Goal: Task Accomplishment & Management: Manage account settings

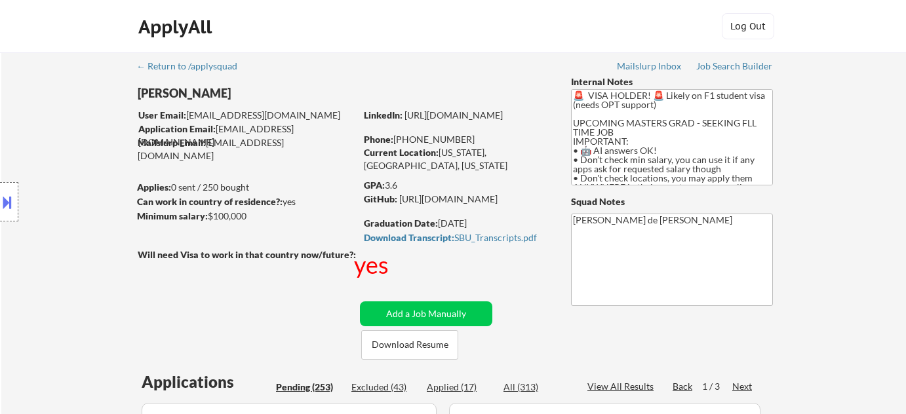
select select ""pending""
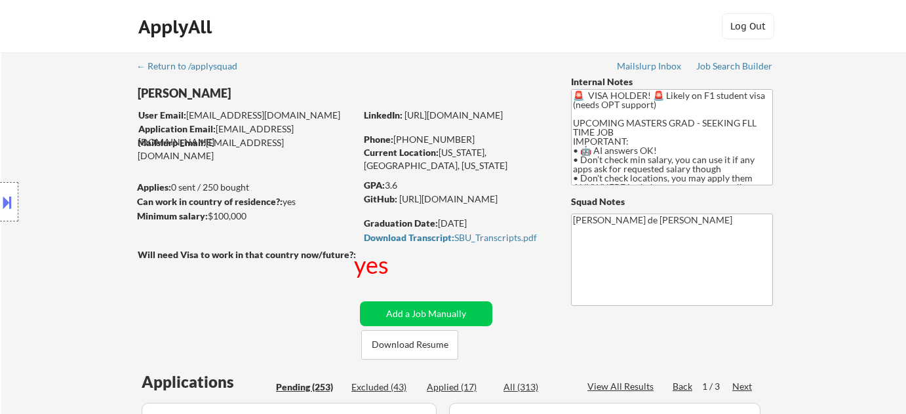
select select ""pending""
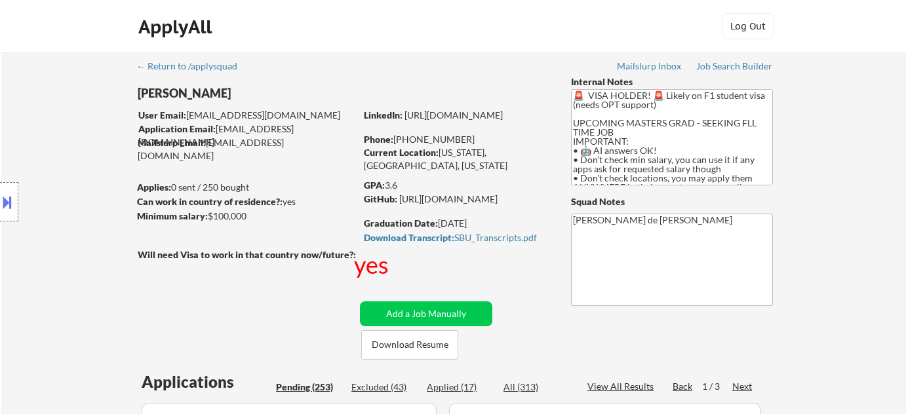
select select ""pending""
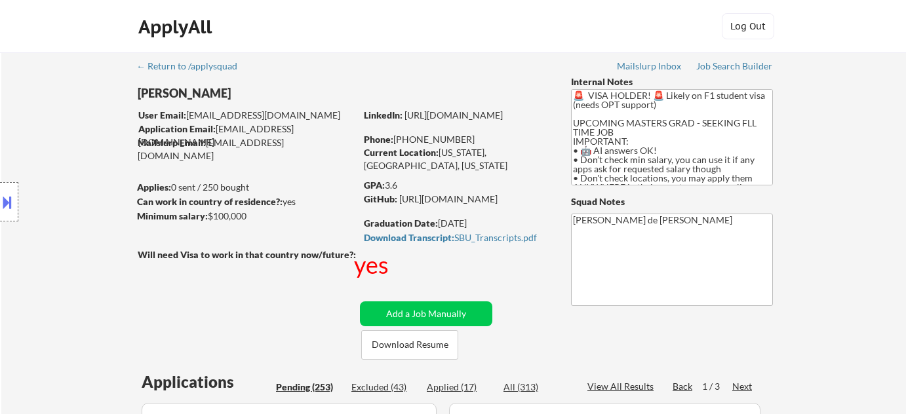
select select ""pending""
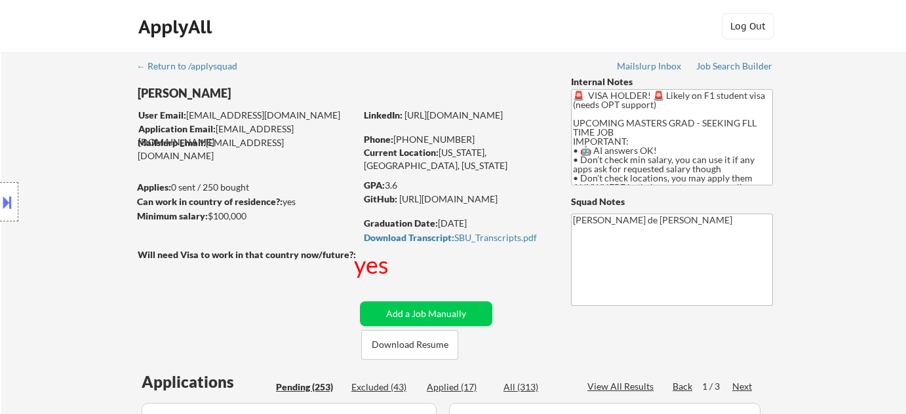
select select ""pending""
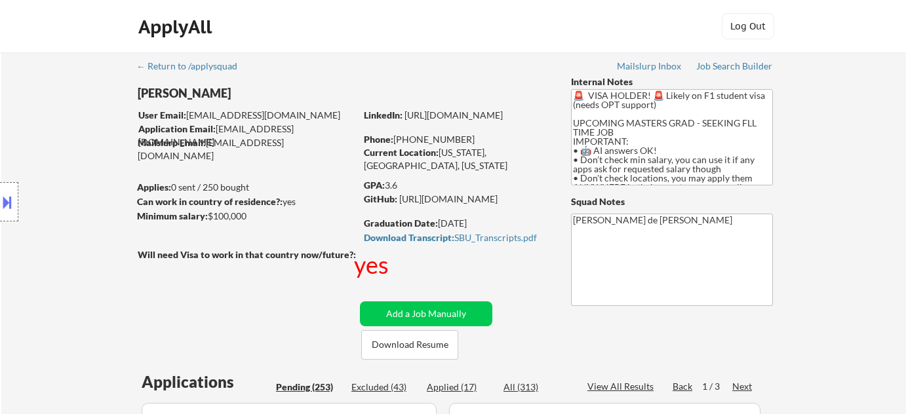
select select ""pending""
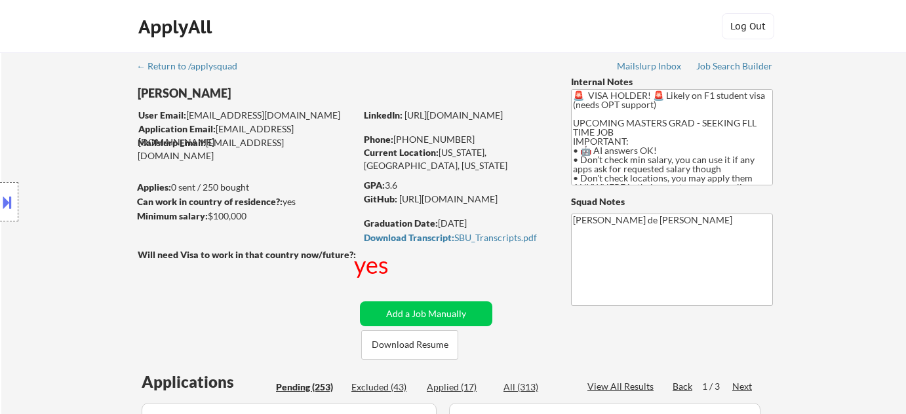
select select ""pending""
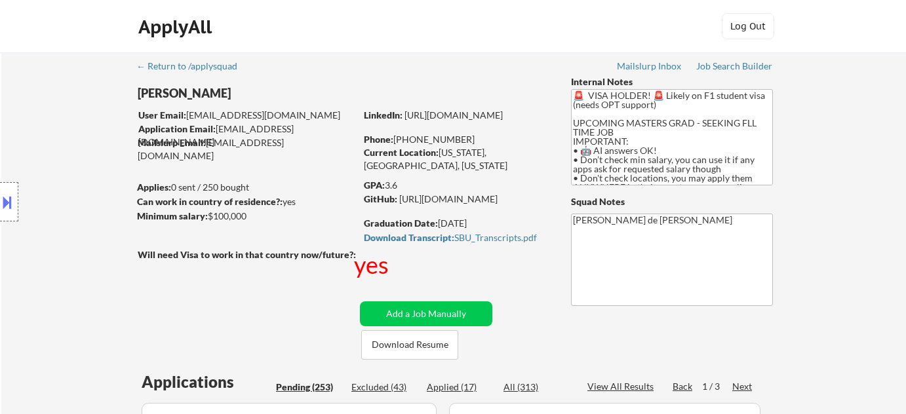
select select ""pending""
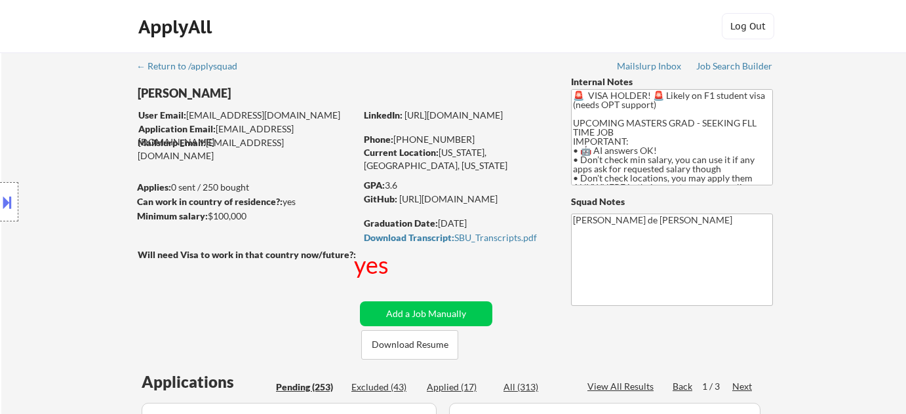
select select ""pending""
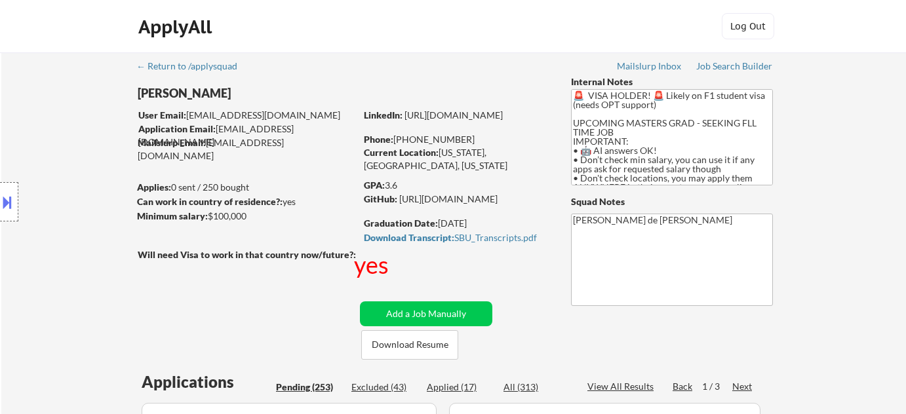
select select ""pending""
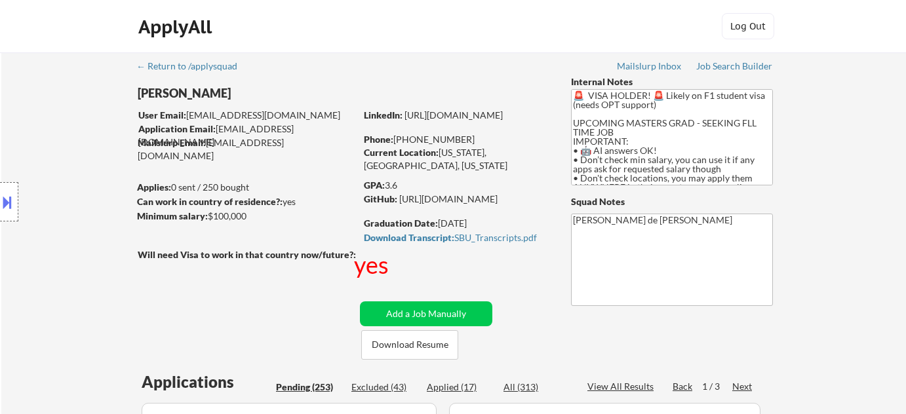
select select ""pending""
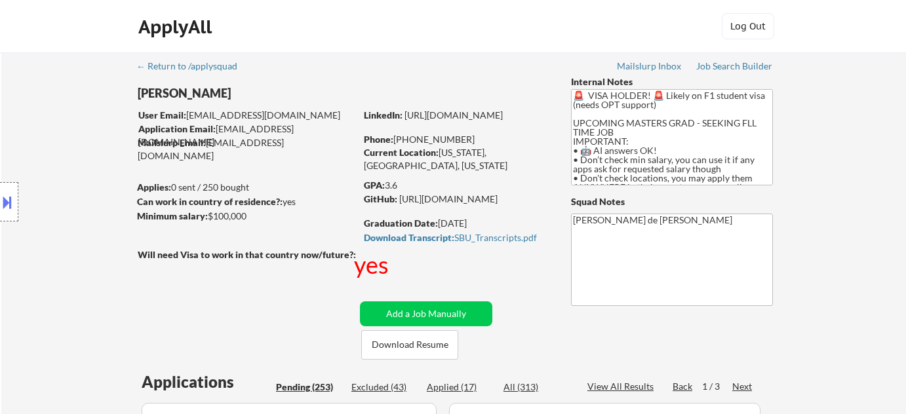
select select ""pending""
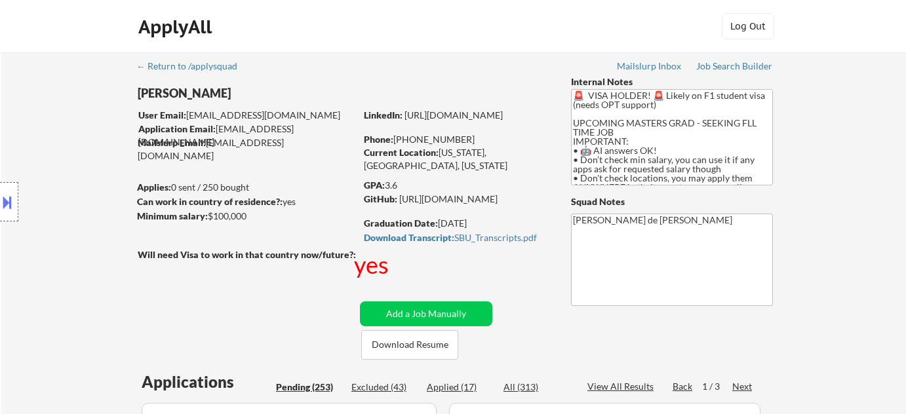
select select ""pending""
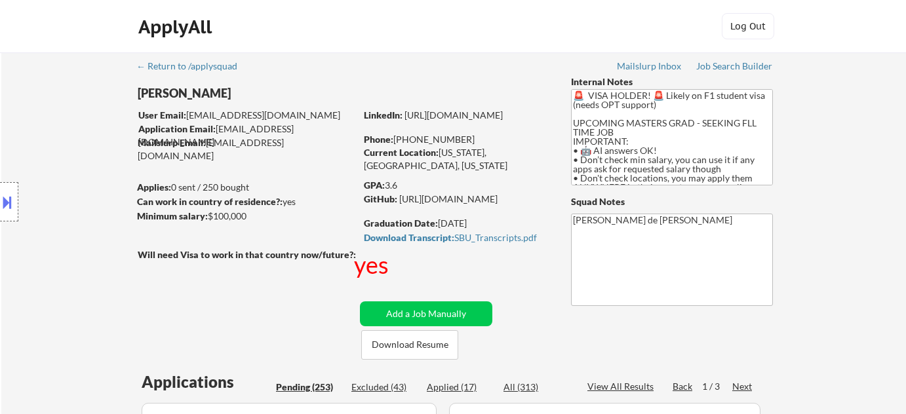
select select ""pending""
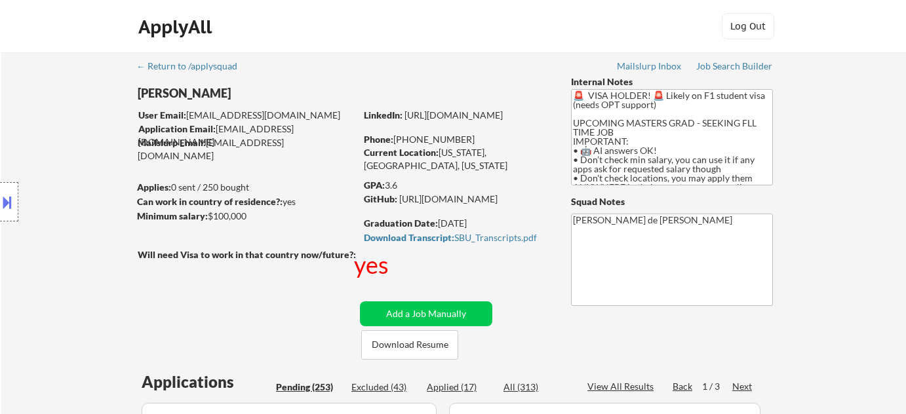
select select ""pending""
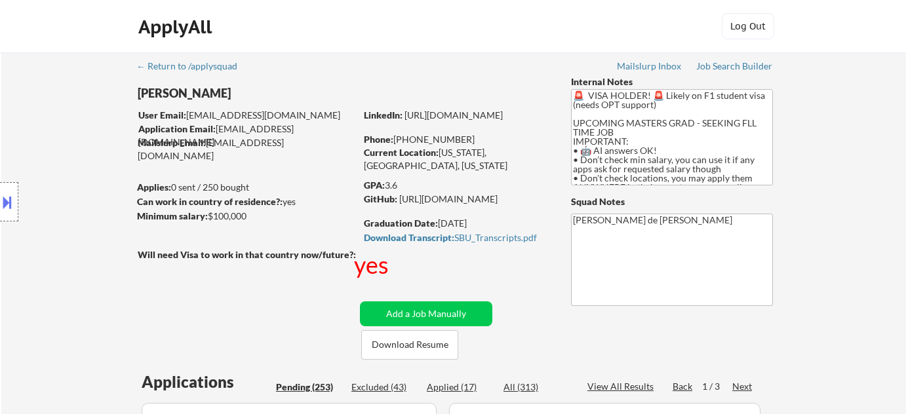
select select ""pending""
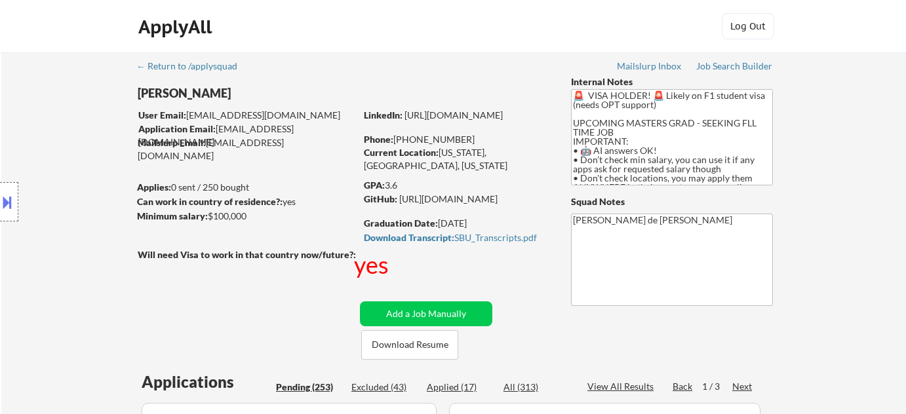
select select ""pending""
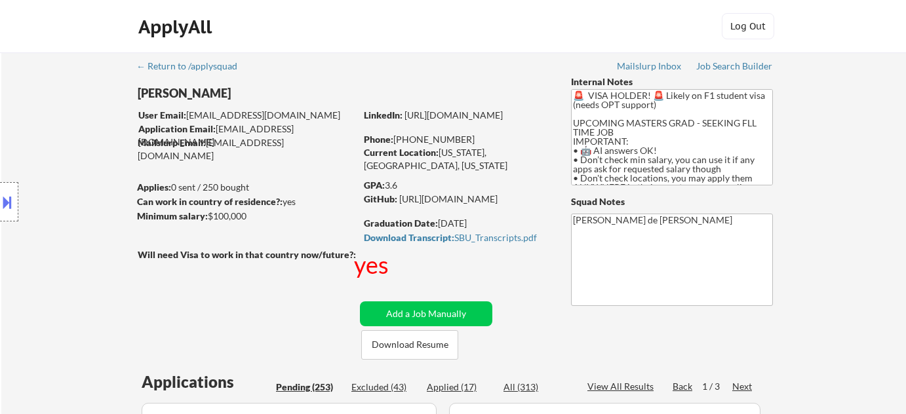
select select ""pending""
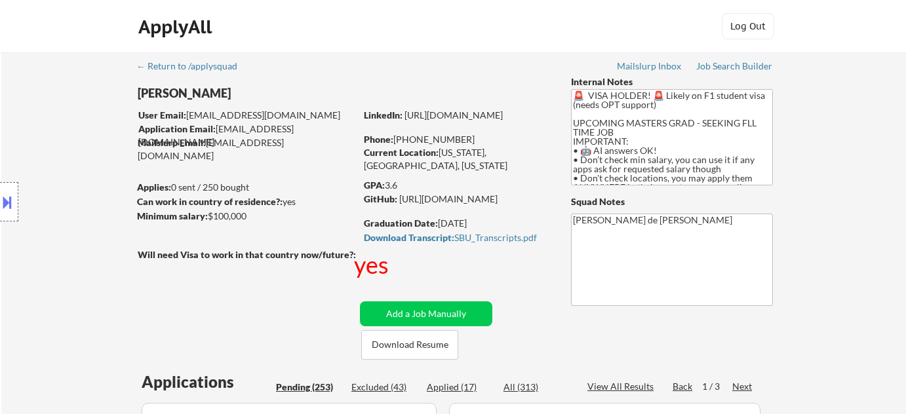
select select ""pending""
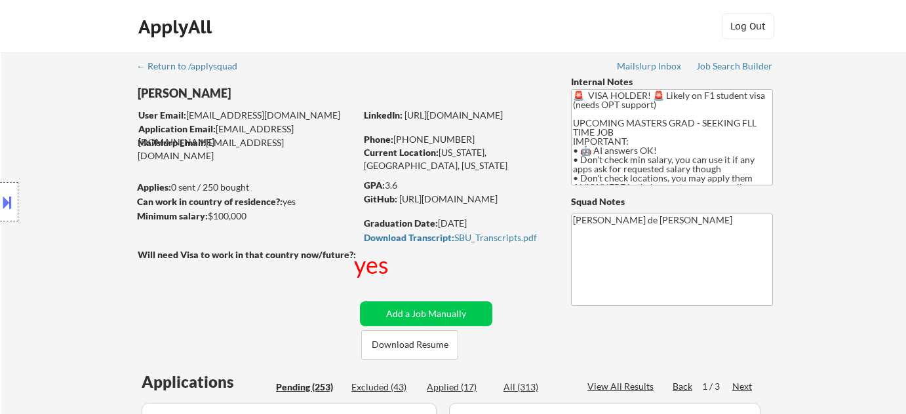
select select ""pending""
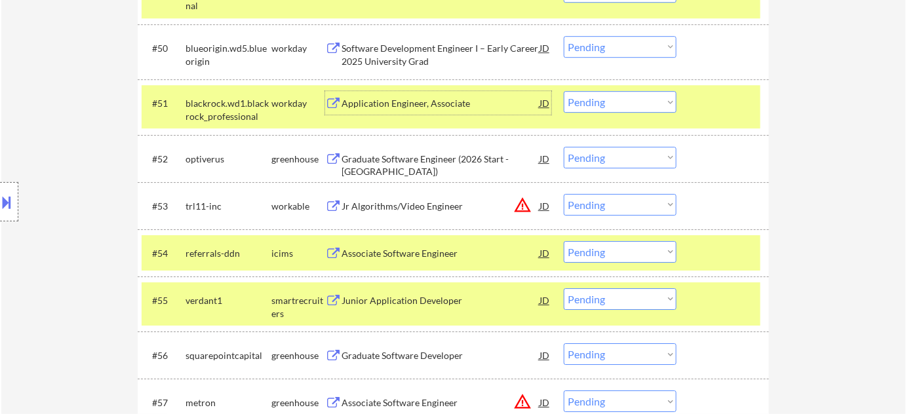
scroll to position [2980, 0]
click at [637, 96] on select "Choose an option... Pending Applied Excluded (Questions) Excluded (Expired) Exc…" at bounding box center [620, 102] width 113 height 22
click at [564, 91] on select "Choose an option... Pending Applied Excluded (Questions) Excluded (Expired) Exc…" at bounding box center [620, 102] width 113 height 22
select select ""pending""
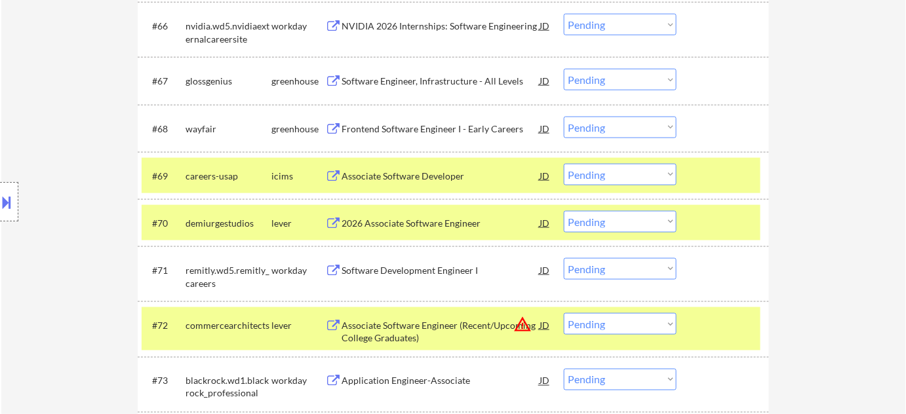
scroll to position [3874, 0]
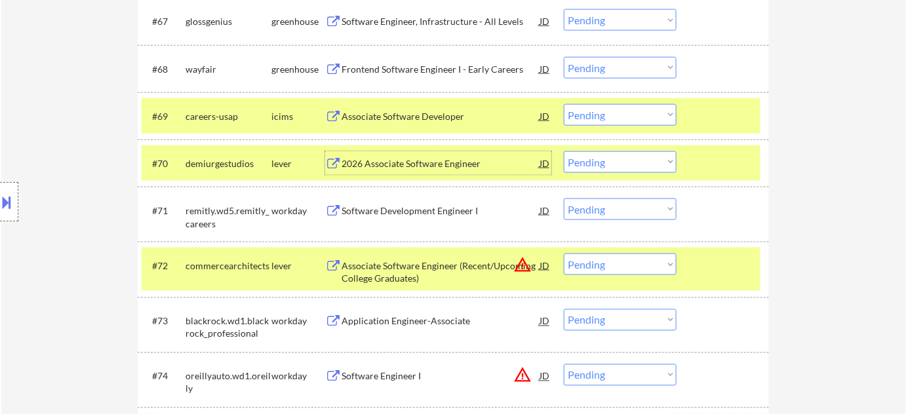
click at [422, 164] on div "2026 Associate Software Engineer" at bounding box center [441, 163] width 198 height 13
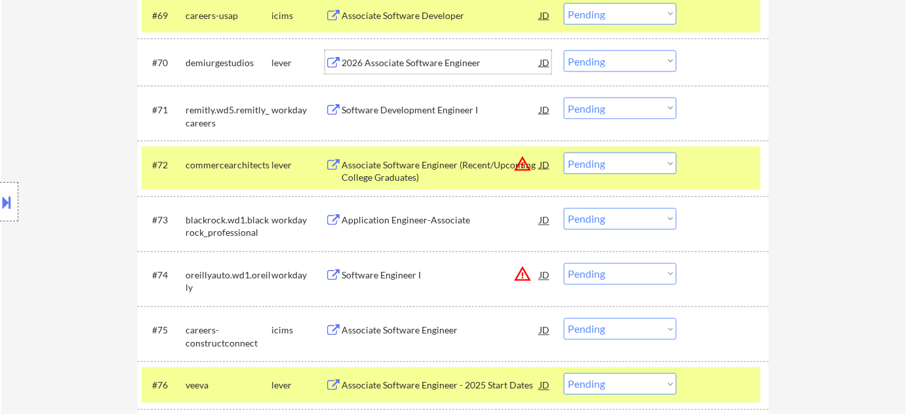
scroll to position [4052, 0]
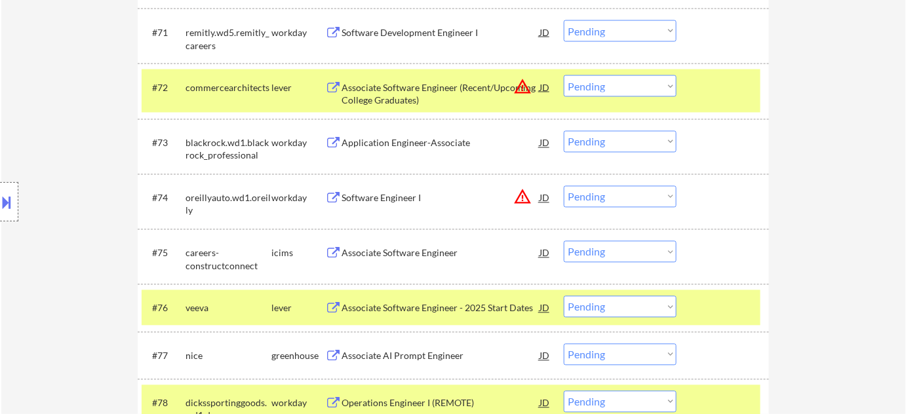
click at [397, 196] on div "Software Engineer I" at bounding box center [441, 198] width 198 height 13
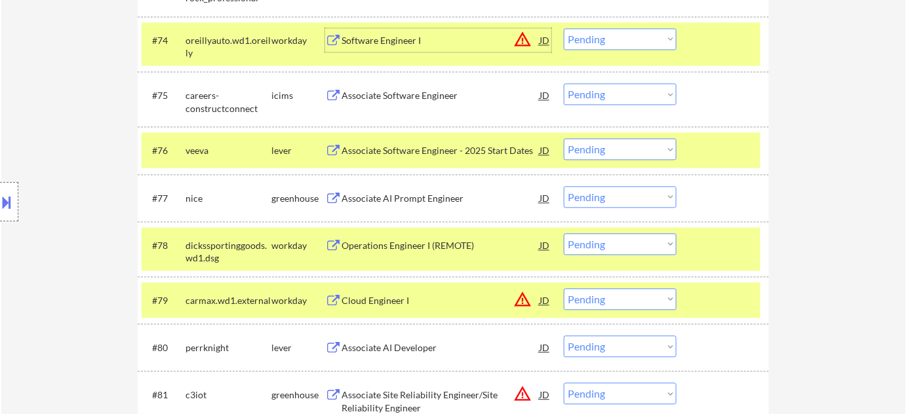
scroll to position [4231, 0]
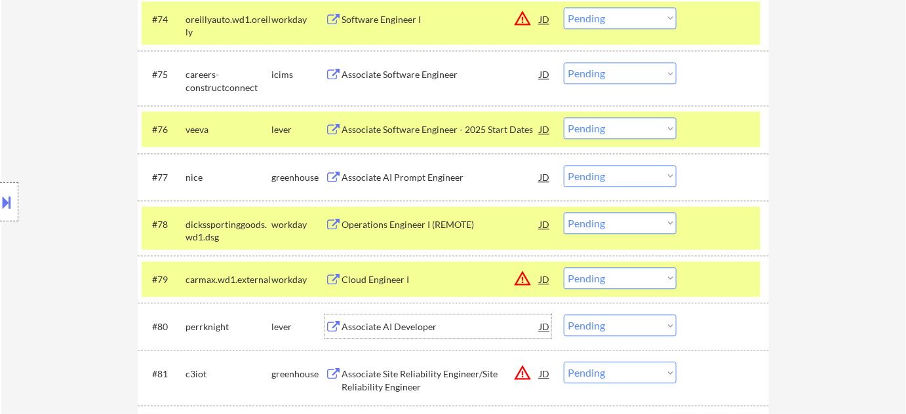
click at [414, 326] on div "Associate AI Developer" at bounding box center [441, 327] width 198 height 13
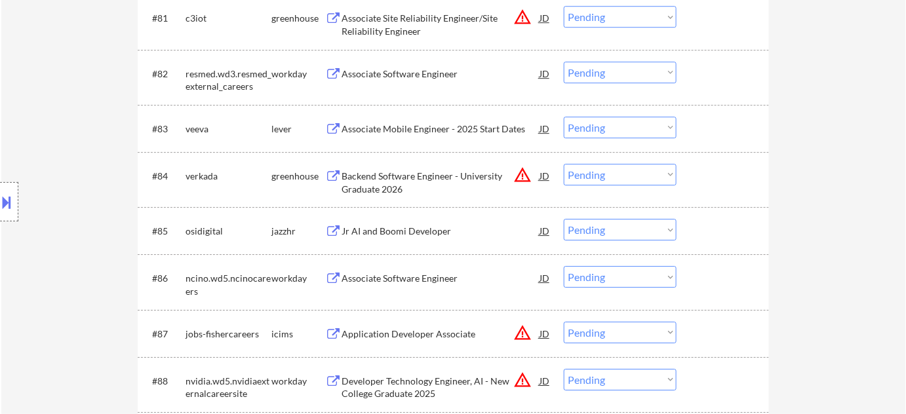
scroll to position [4589, 0]
click at [404, 271] on div "Associate Software Engineer" at bounding box center [441, 276] width 198 height 13
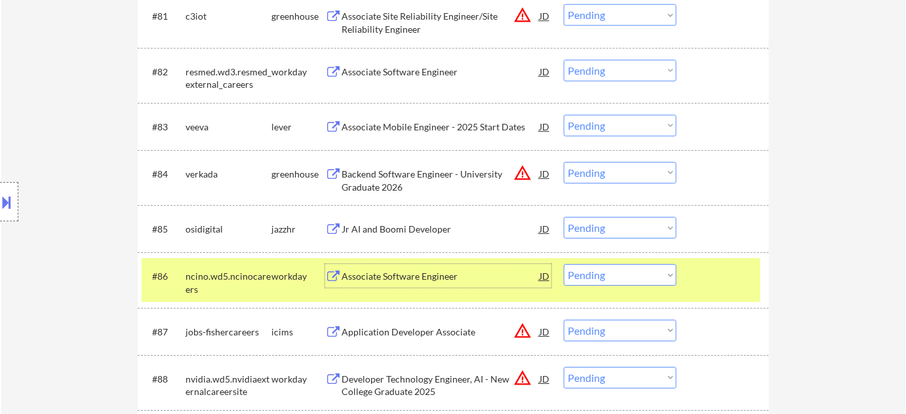
click at [620, 273] on select "Choose an option... Pending Applied Excluded (Questions) Excluded (Expired) Exc…" at bounding box center [620, 275] width 113 height 22
click at [564, 264] on select "Choose an option... Pending Applied Excluded (Questions) Excluded (Expired) Exc…" at bounding box center [620, 275] width 113 height 22
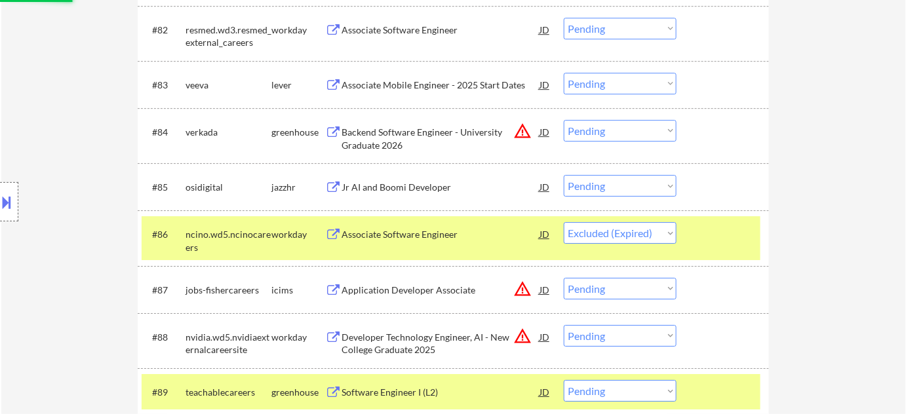
scroll to position [4708, 0]
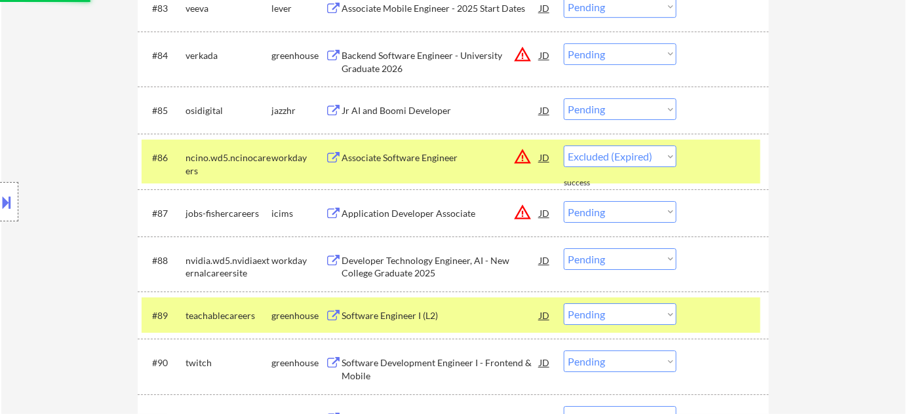
select select ""pending""
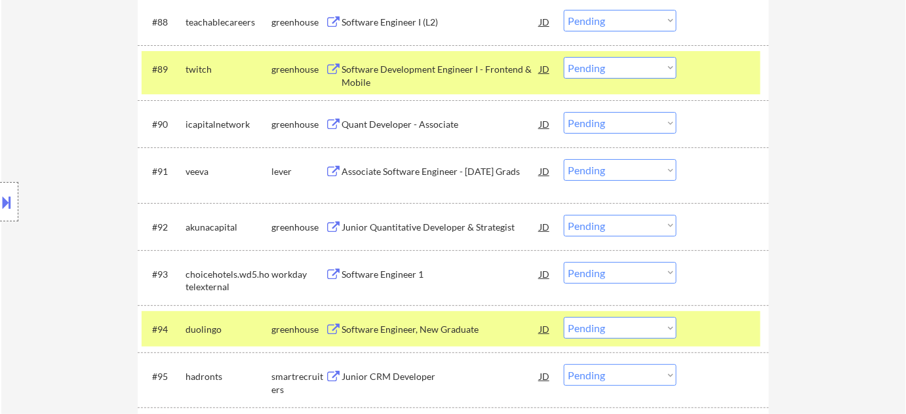
scroll to position [5066, 0]
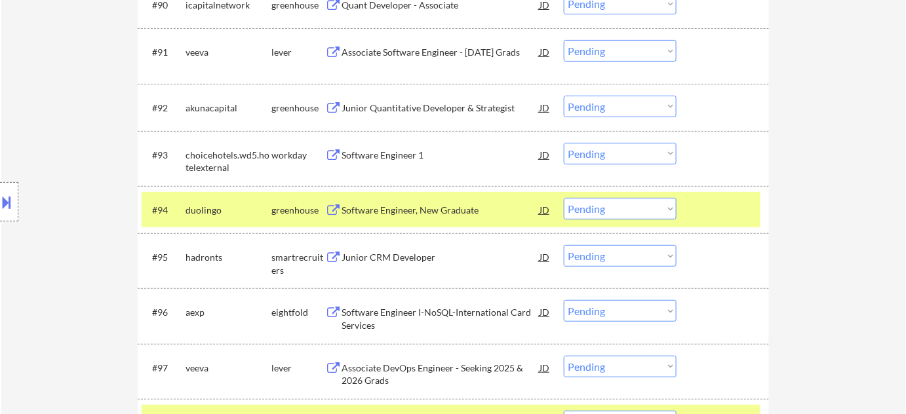
click at [399, 159] on div "Software Engineer 1" at bounding box center [441, 155] width 198 height 13
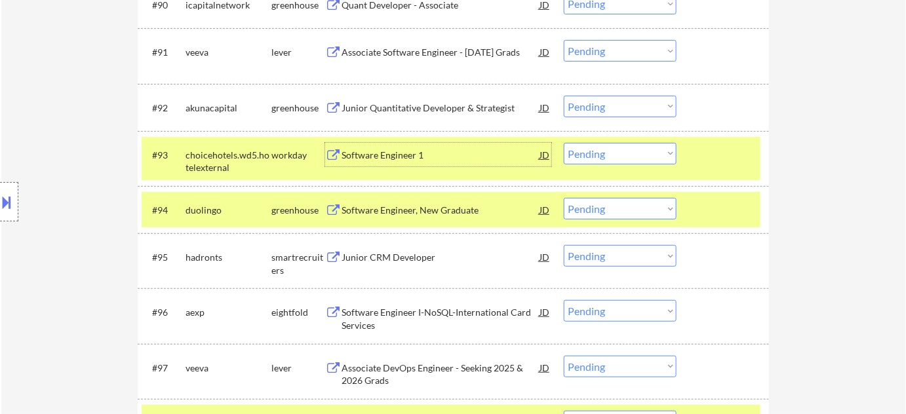
click at [629, 159] on select "Choose an option... Pending Applied Excluded (Questions) Excluded (Expired) Exc…" at bounding box center [620, 154] width 113 height 22
click at [564, 143] on select "Choose an option... Pending Applied Excluded (Questions) Excluded (Expired) Exc…" at bounding box center [620, 154] width 113 height 22
select select ""pending""
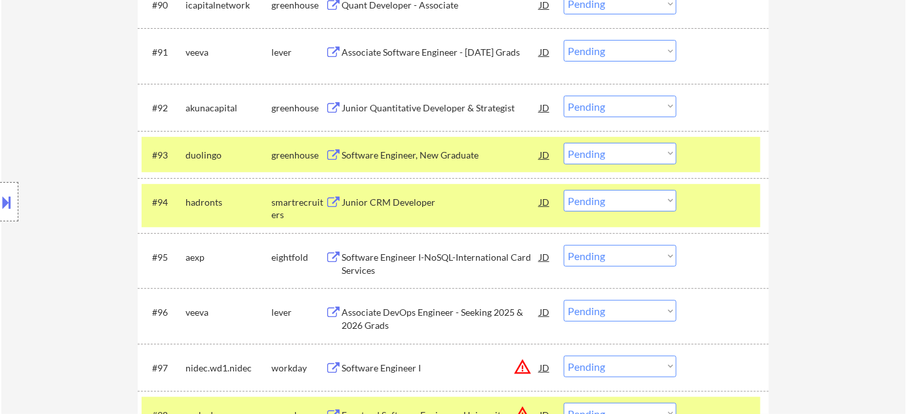
scroll to position [5125, 0]
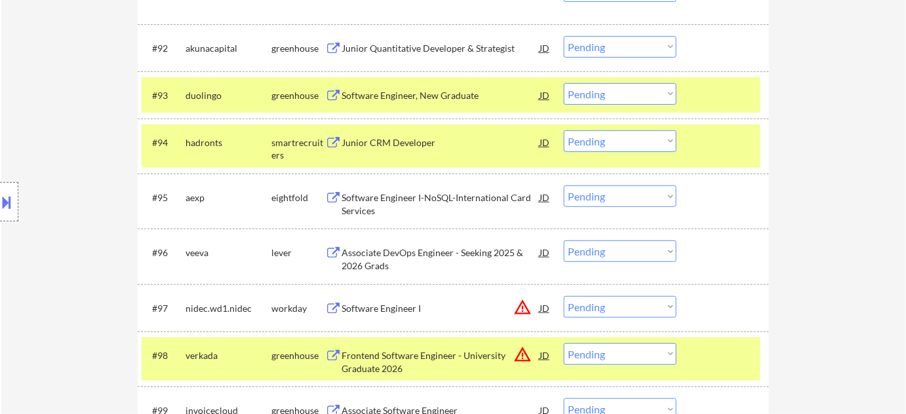
click at [367, 206] on div "Software Engineer I-NoSQL-International Card Services" at bounding box center [441, 204] width 198 height 26
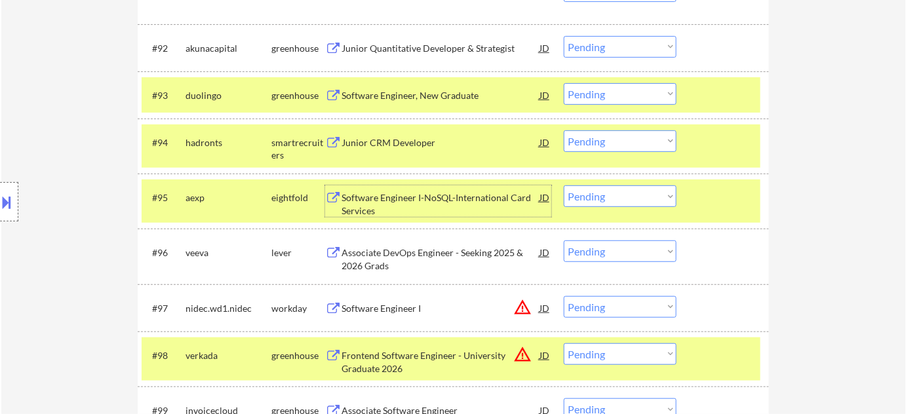
drag, startPoint x: 598, startPoint y: 189, endPoint x: 601, endPoint y: 199, distance: 9.5
click at [598, 189] on select "Choose an option... Pending Applied Excluded (Questions) Excluded (Expired) Exc…" at bounding box center [620, 197] width 113 height 22
click at [564, 186] on select "Choose an option... Pending Applied Excluded (Questions) Excluded (Expired) Exc…" at bounding box center [620, 197] width 113 height 22
select select ""pending""
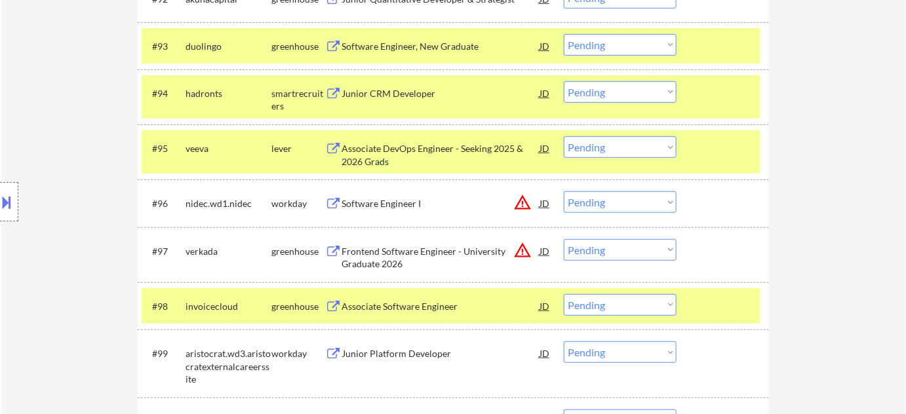
scroll to position [5185, 0]
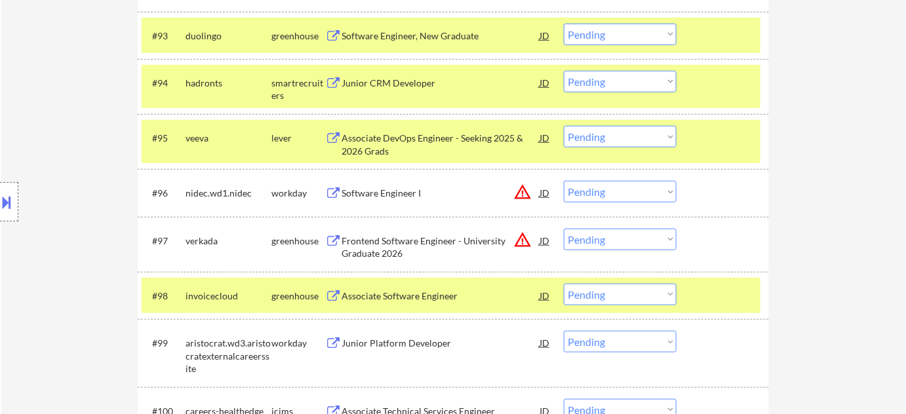
click at [376, 241] on div "Frontend Software Engineer - University Graduate 2026" at bounding box center [441, 248] width 198 height 26
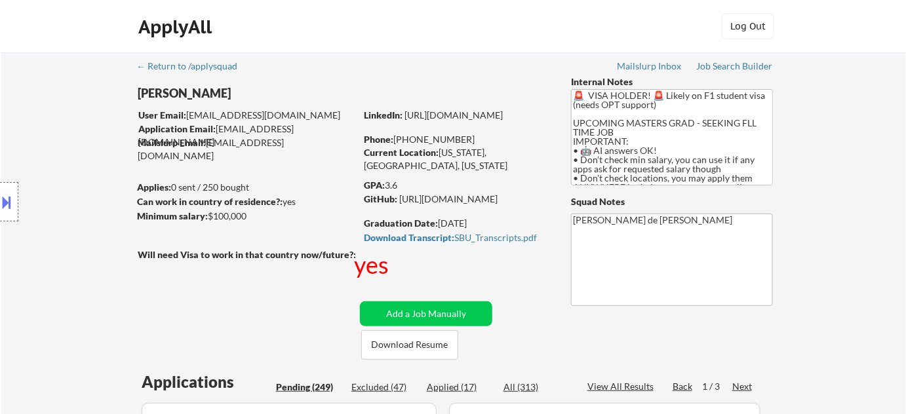
scroll to position [47, 0]
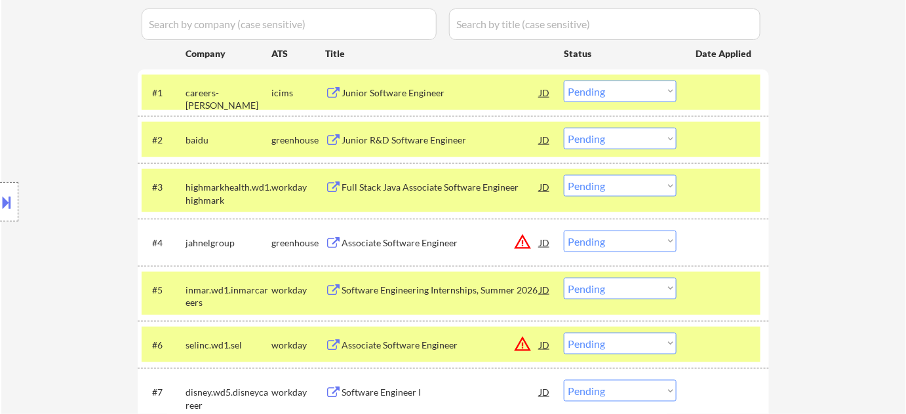
scroll to position [404, 0]
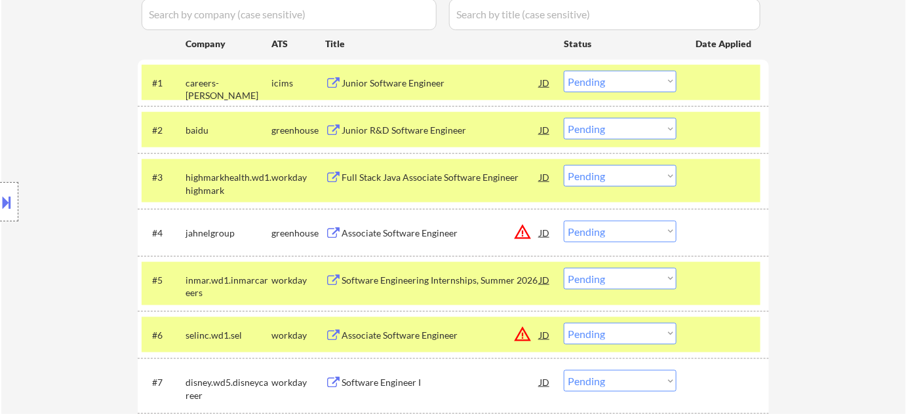
click at [421, 180] on div "Full Stack Java Associate Software Engineer" at bounding box center [441, 177] width 198 height 13
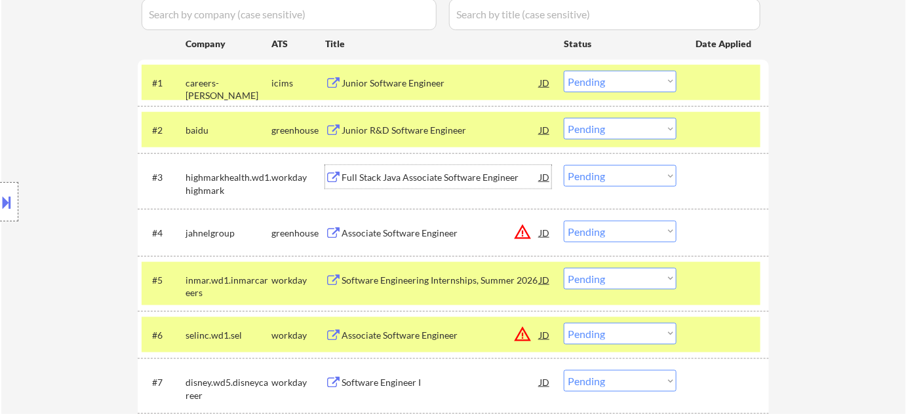
click at [610, 174] on select "Choose an option... Pending Applied Excluded (Questions) Excluded (Expired) Exc…" at bounding box center [620, 176] width 113 height 22
click at [564, 165] on select "Choose an option... Pending Applied Excluded (Questions) Excluded (Expired) Exc…" at bounding box center [620, 176] width 113 height 22
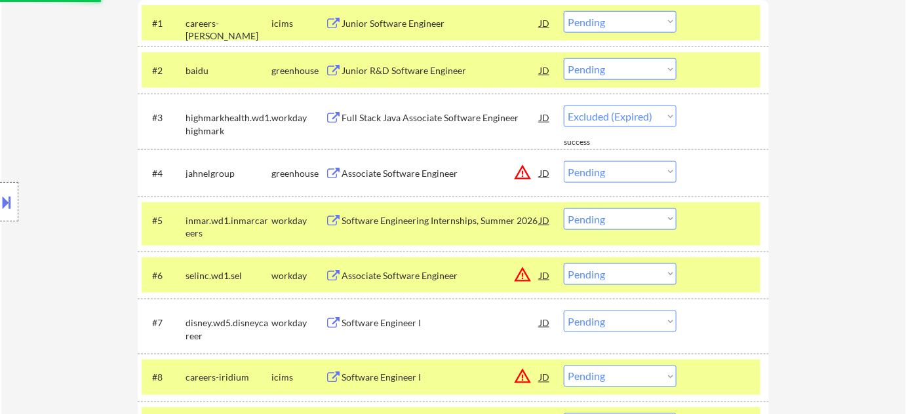
select select ""pending""
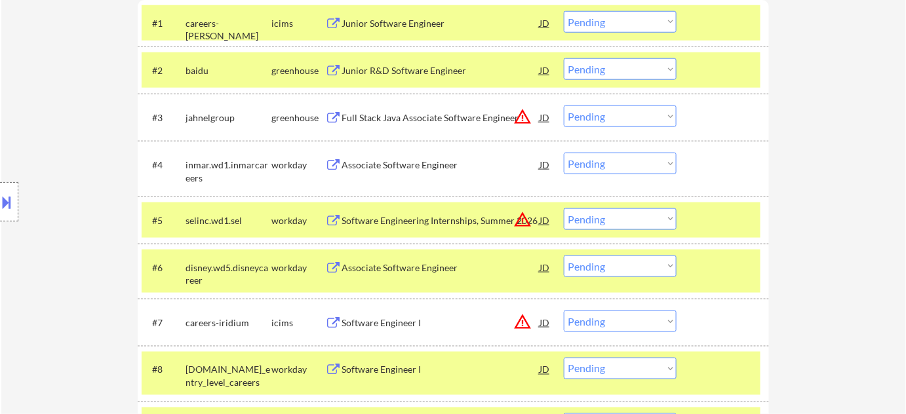
click at [412, 170] on div "Associate Software Engineer" at bounding box center [441, 165] width 198 height 13
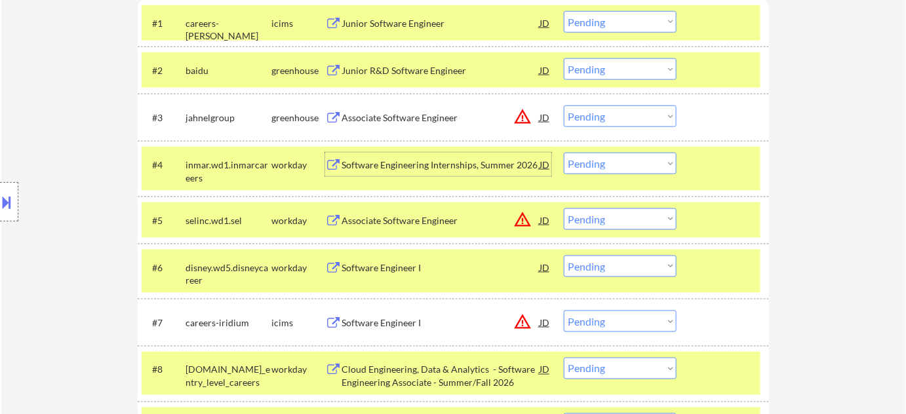
click at [609, 169] on select "Choose an option... Pending Applied Excluded (Questions) Excluded (Expired) Exc…" at bounding box center [620, 164] width 113 height 22
click at [564, 153] on select "Choose an option... Pending Applied Excluded (Questions) Excluded (Expired) Exc…" at bounding box center [620, 164] width 113 height 22
click at [430, 225] on div "Associate Software Engineer" at bounding box center [441, 220] width 198 height 13
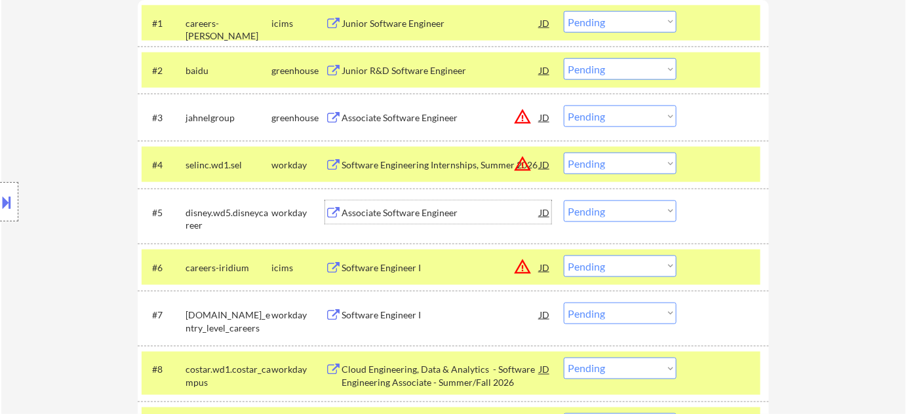
click at [610, 164] on select "Choose an option... Pending Applied Excluded (Questions) Excluded (Expired) Exc…" at bounding box center [620, 164] width 113 height 22
click at [564, 153] on select "Choose an option... Pending Applied Excluded (Questions) Excluded (Expired) Exc…" at bounding box center [620, 164] width 113 height 22
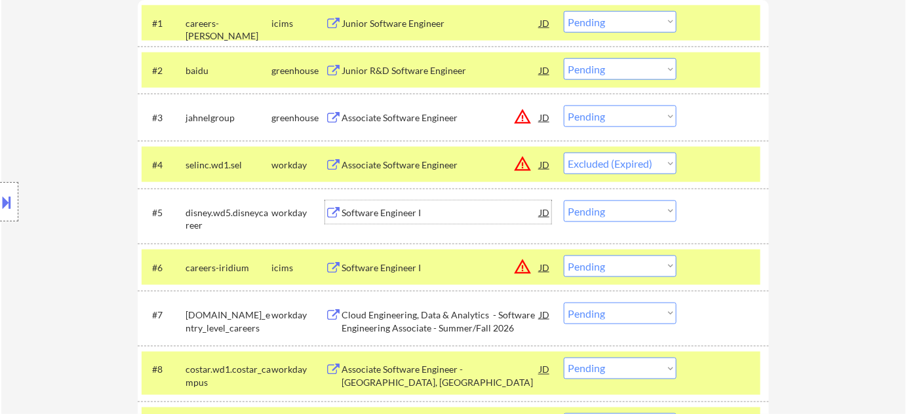
click at [386, 210] on div "Software Engineer I" at bounding box center [441, 213] width 198 height 13
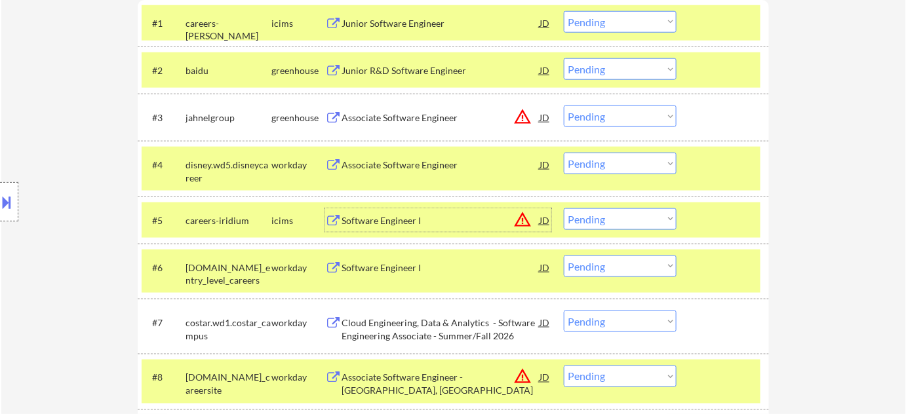
click at [601, 168] on select "Choose an option... Pending Applied Excluded (Questions) Excluded (Expired) Exc…" at bounding box center [620, 164] width 113 height 22
click at [564, 153] on select "Choose an option... Pending Applied Excluded (Questions) Excluded (Expired) Exc…" at bounding box center [620, 164] width 113 height 22
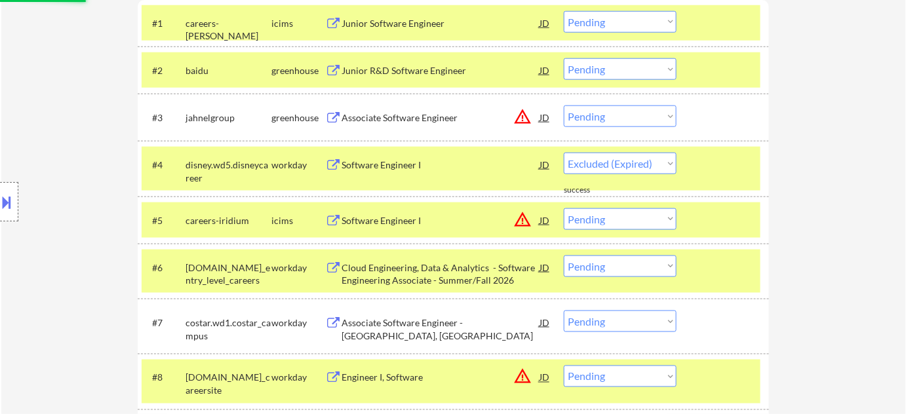
select select ""pending""
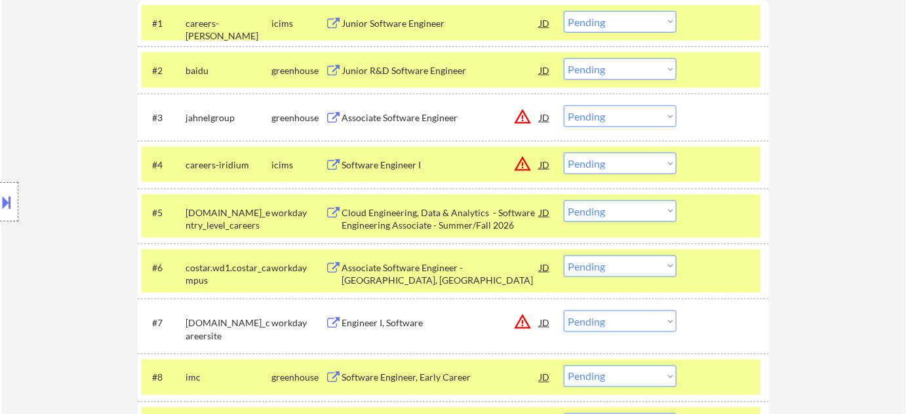
scroll to position [524, 0]
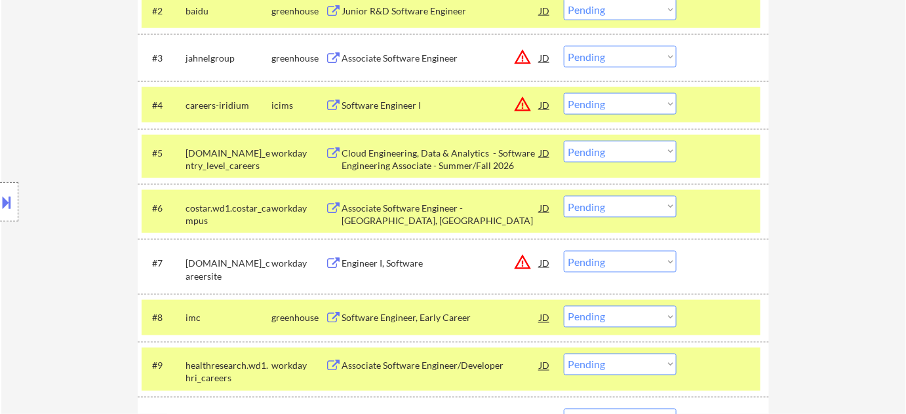
click at [417, 260] on div "Engineer I, Software" at bounding box center [441, 263] width 198 height 13
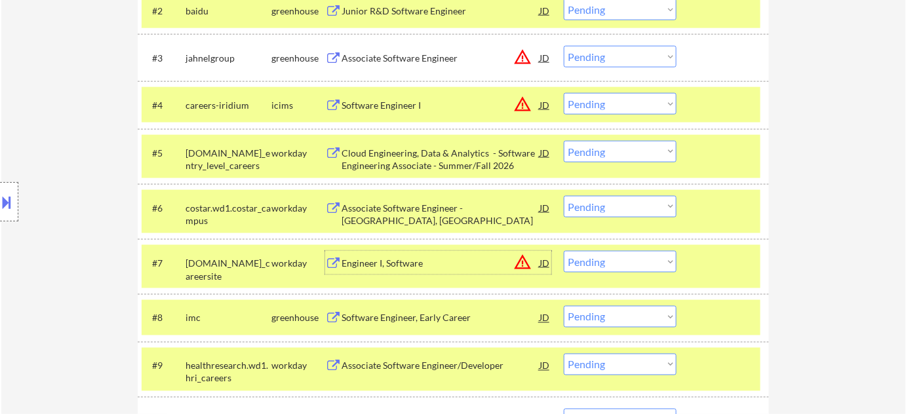
click at [616, 258] on select "Choose an option... Pending Applied Excluded (Questions) Excluded (Expired) Exc…" at bounding box center [620, 262] width 113 height 22
click at [564, 251] on select "Choose an option... Pending Applied Excluded (Questions) Excluded (Expired) Exc…" at bounding box center [620, 262] width 113 height 22
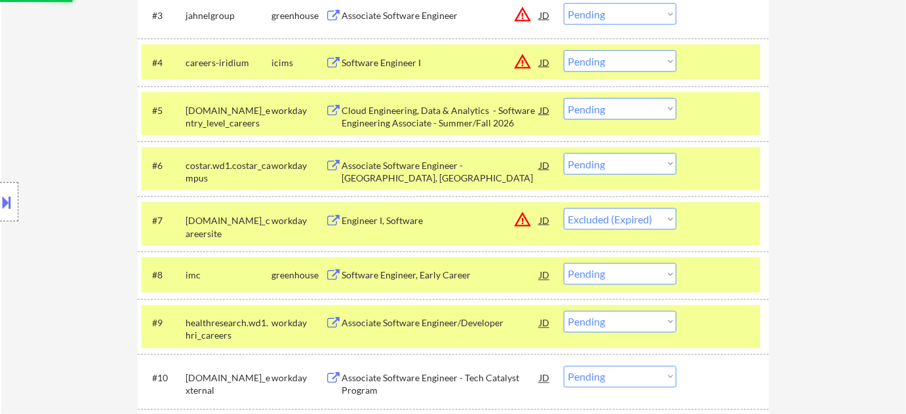
scroll to position [583, 0]
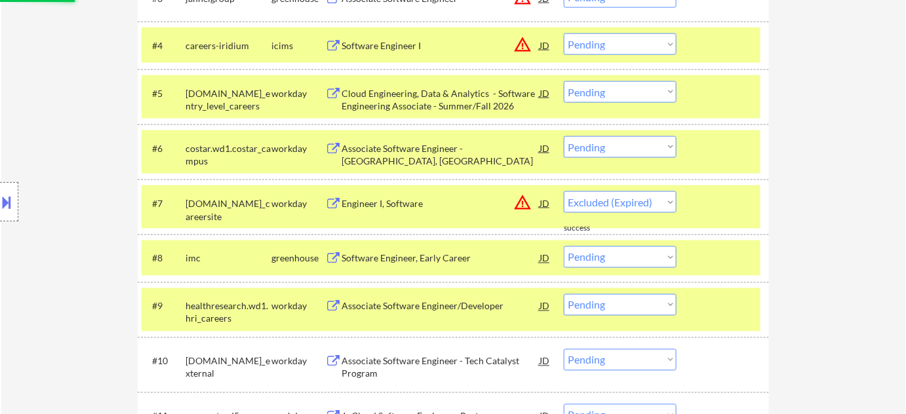
select select ""pending""
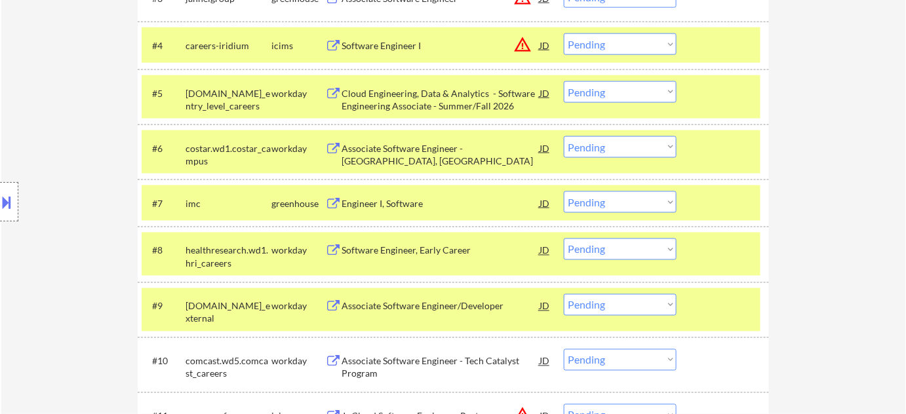
click at [420, 250] on div "Software Engineer, Early Career" at bounding box center [441, 251] width 198 height 13
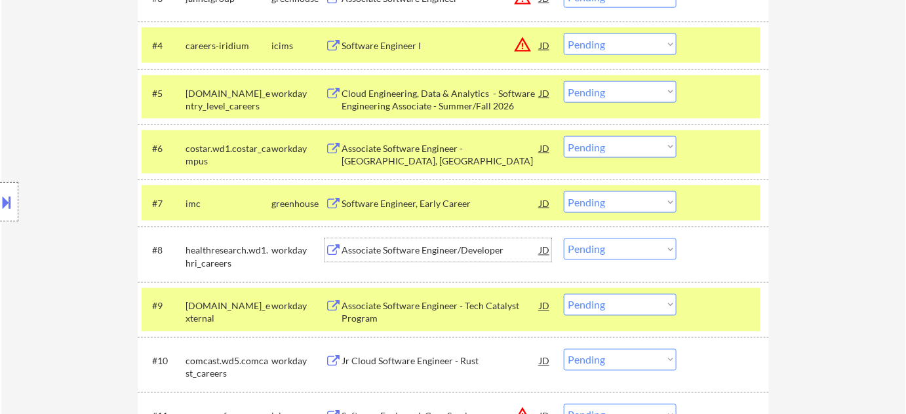
click at [589, 254] on select "Choose an option... Pending Applied Excluded (Questions) Excluded (Expired) Exc…" at bounding box center [620, 250] width 113 height 22
click at [564, 239] on select "Choose an option... Pending Applied Excluded (Questions) Excluded (Expired) Exc…" at bounding box center [620, 250] width 113 height 22
select select ""pending""
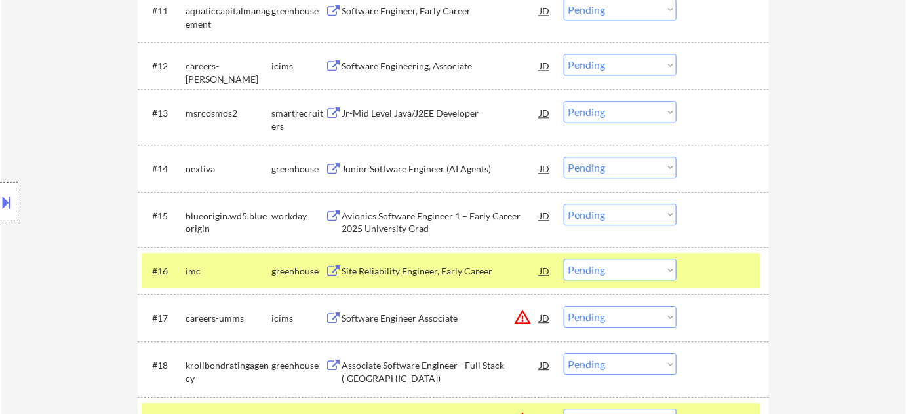
scroll to position [1000, 0]
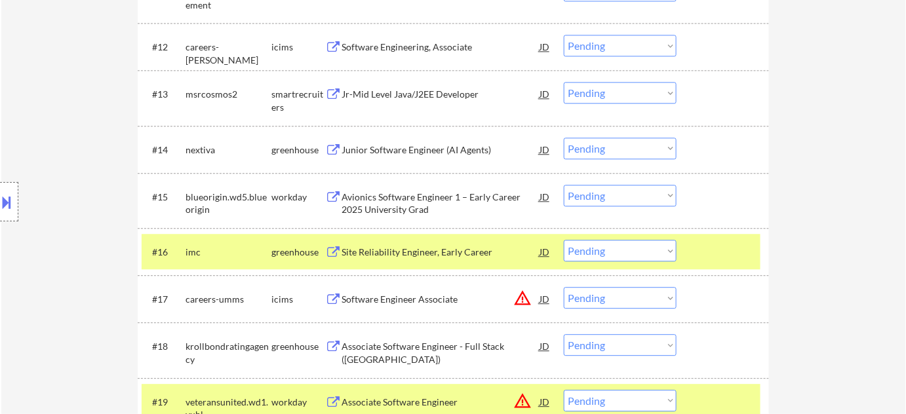
click at [392, 207] on div "Avionics Software Engineer 1 – Early Career 2025 University Grad" at bounding box center [441, 204] width 198 height 26
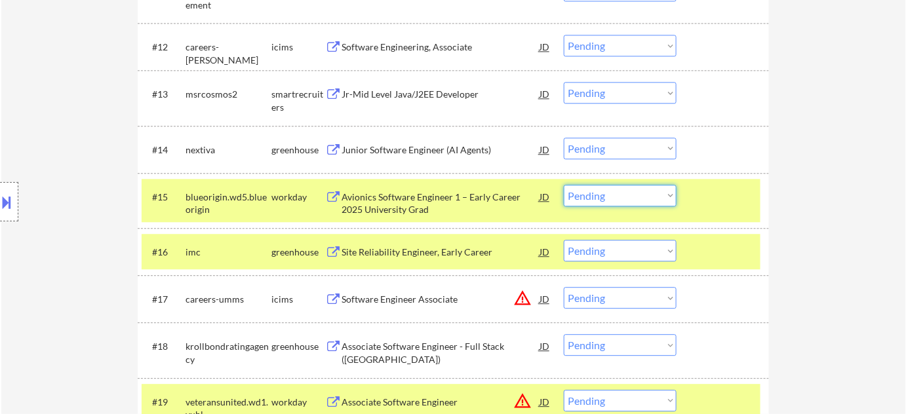
click at [623, 194] on select "Choose an option... Pending Applied Excluded (Questions) Excluded (Expired) Exc…" at bounding box center [620, 196] width 113 height 22
click at [564, 185] on select "Choose an option... Pending Applied Excluded (Questions) Excluded (Expired) Exc…" at bounding box center [620, 196] width 113 height 22
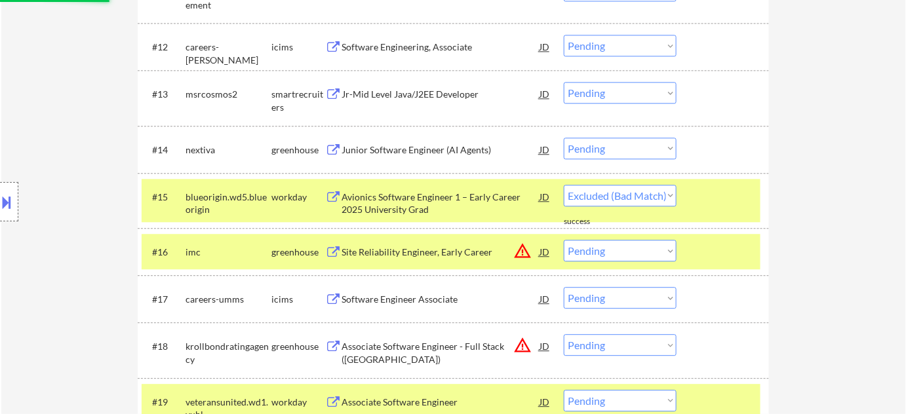
select select ""pending""
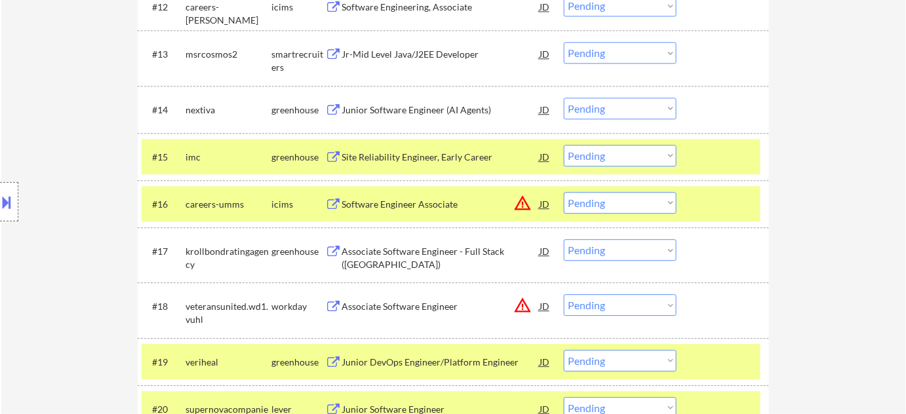
scroll to position [1060, 0]
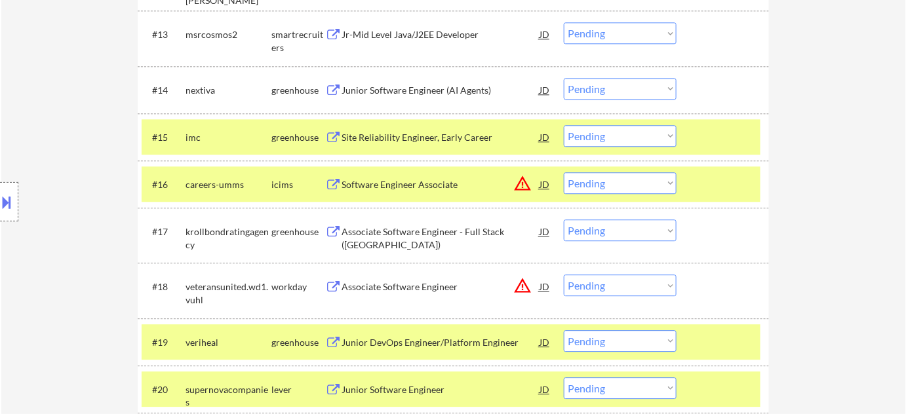
click at [438, 234] on div "Associate Software Engineer - Full Stack (PA)" at bounding box center [441, 239] width 198 height 26
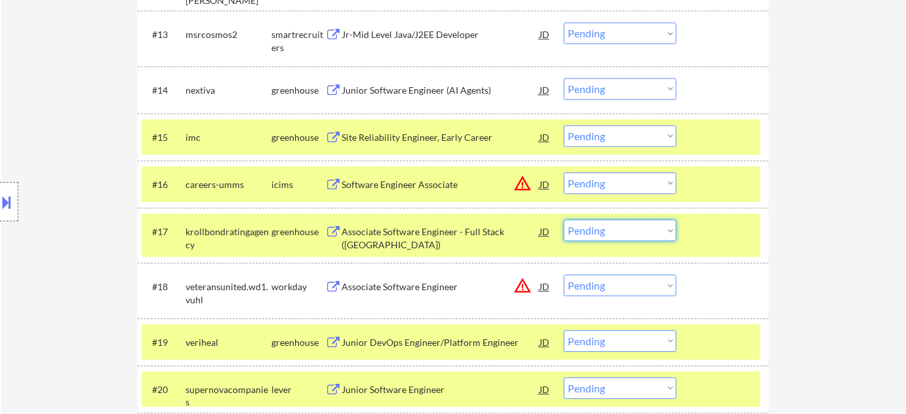
click at [611, 224] on select "Choose an option... Pending Applied Excluded (Questions) Excluded (Expired) Exc…" at bounding box center [620, 231] width 113 height 22
click at [564, 220] on select "Choose an option... Pending Applied Excluded (Questions) Excluded (Expired) Exc…" at bounding box center [620, 231] width 113 height 22
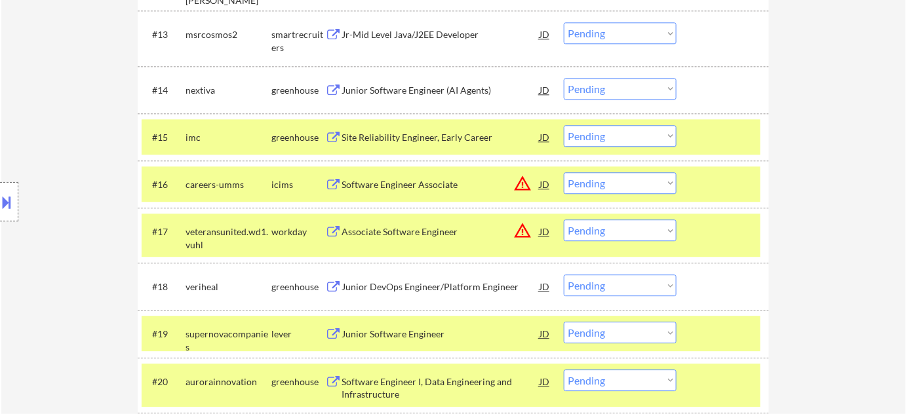
click at [376, 224] on div "Associate Software Engineer" at bounding box center [441, 232] width 198 height 24
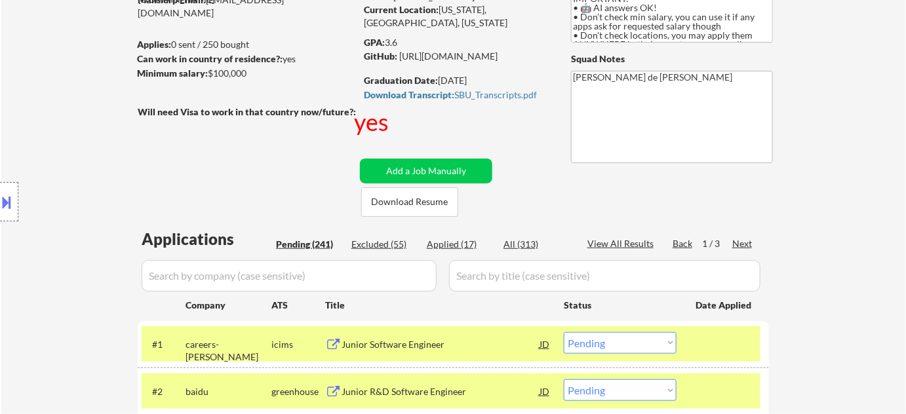
scroll to position [0, 0]
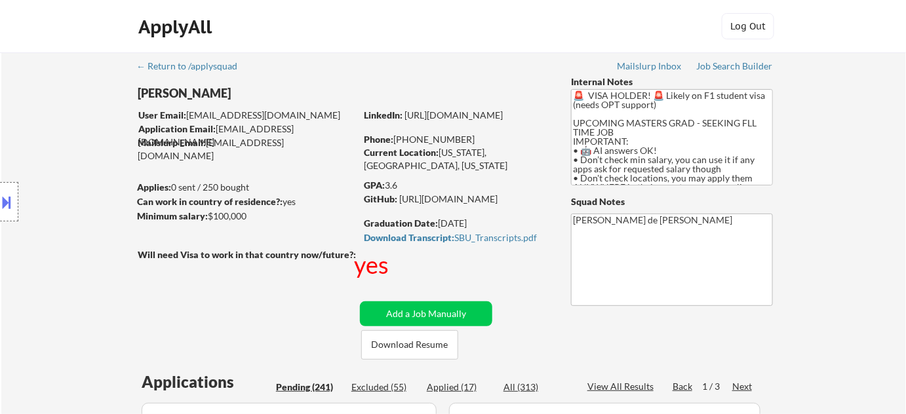
drag, startPoint x: 408, startPoint y: 136, endPoint x: 472, endPoint y: 136, distance: 63.6
click at [472, 136] on div "Phone: +1 516-434-1033" at bounding box center [457, 139] width 186 height 13
copy div "516-434-1033"
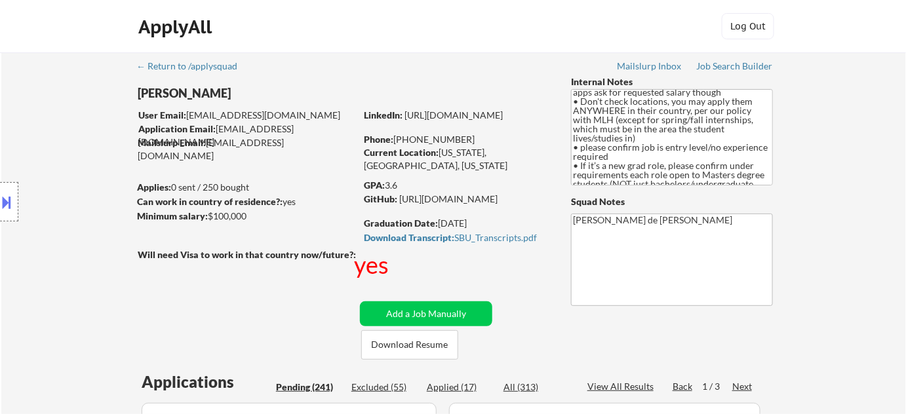
scroll to position [1084, 0]
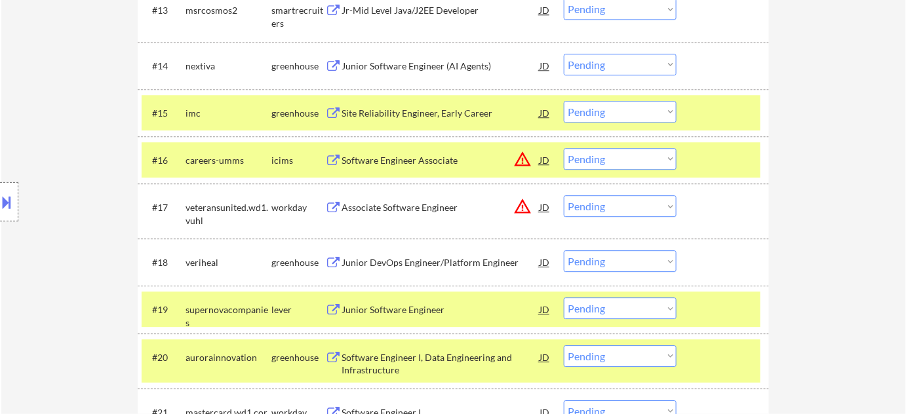
click at [588, 201] on select "Choose an option... Pending Applied Excluded (Questions) Excluded (Expired) Exc…" at bounding box center [620, 206] width 113 height 22
click at [564, 195] on select "Choose an option... Pending Applied Excluded (Questions) Excluded (Expired) Exc…" at bounding box center [620, 206] width 113 height 22
select select ""pending""
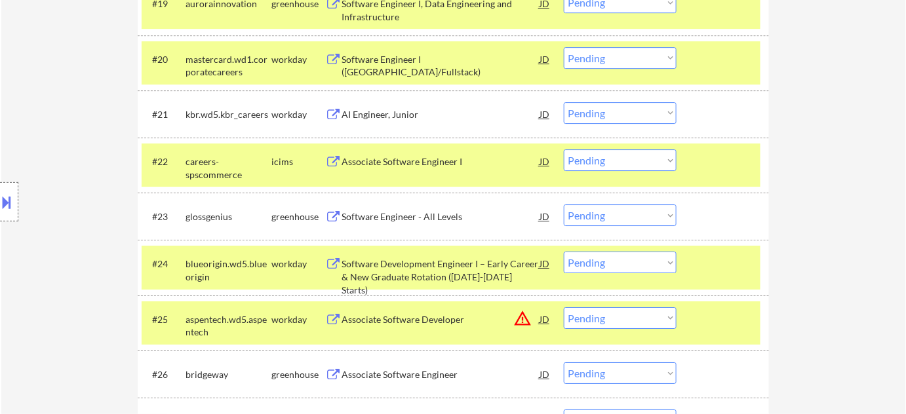
scroll to position [1740, 0]
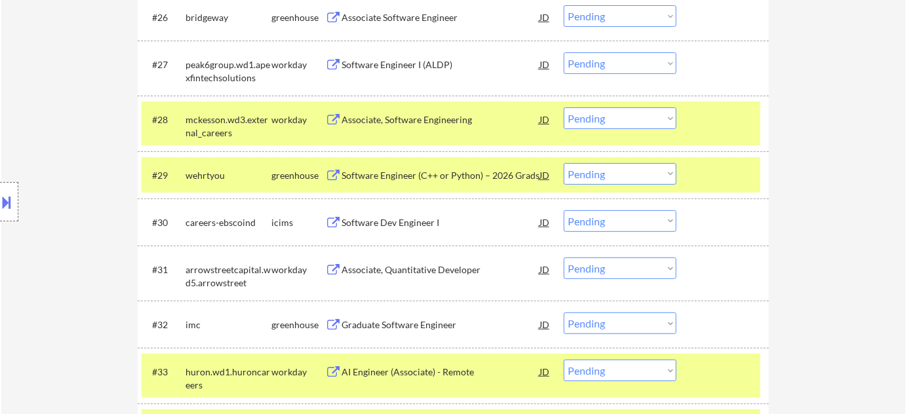
click at [416, 115] on div "Associate, Software Engineering" at bounding box center [441, 119] width 198 height 13
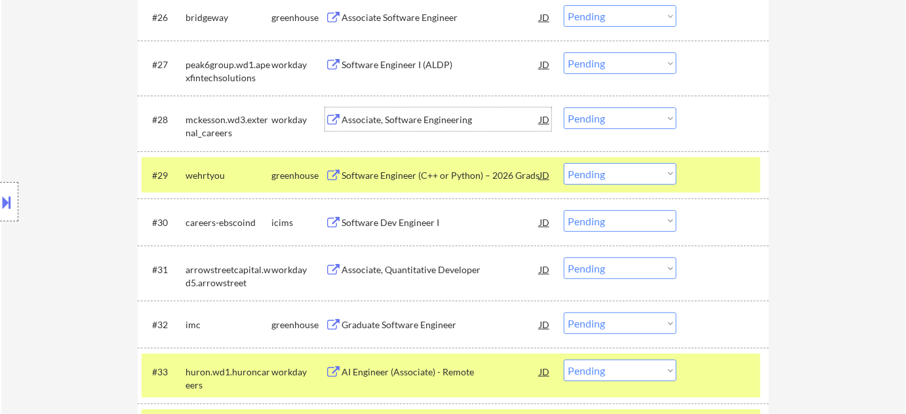
click at [625, 115] on select "Choose an option... Pending Applied Excluded (Questions) Excluded (Expired) Exc…" at bounding box center [620, 119] width 113 height 22
click at [564, 108] on select "Choose an option... Pending Applied Excluded (Questions) Excluded (Expired) Exc…" at bounding box center [620, 119] width 113 height 22
select select ""pending""
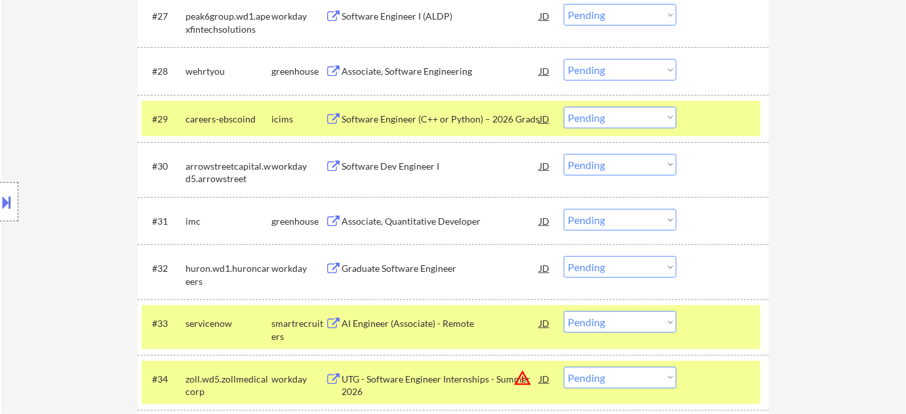
scroll to position [1800, 0]
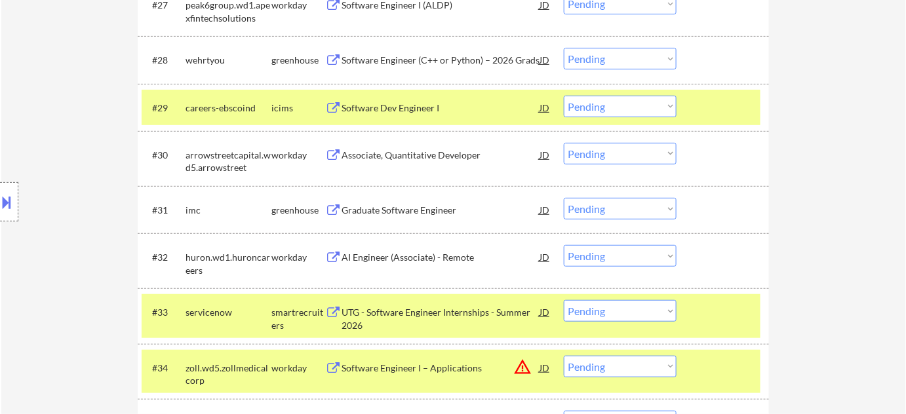
click at [395, 250] on div "AI Engineer (Associate) - Remote" at bounding box center [441, 257] width 198 height 24
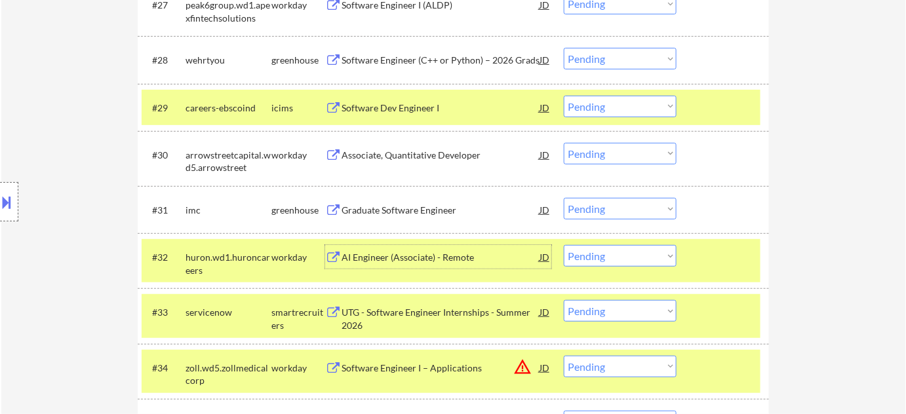
drag, startPoint x: 585, startPoint y: 255, endPoint x: 591, endPoint y: 266, distance: 11.7
click at [585, 255] on select "Choose an option... Pending Applied Excluded (Questions) Excluded (Expired) Exc…" at bounding box center [620, 256] width 113 height 22
click at [564, 245] on select "Choose an option... Pending Applied Excluded (Questions) Excluded (Expired) Exc…" at bounding box center [620, 256] width 113 height 22
select select ""pending""
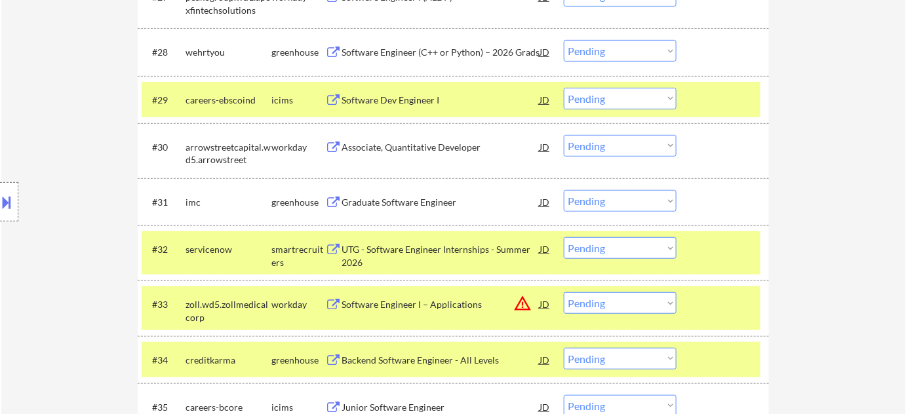
scroll to position [1859, 0]
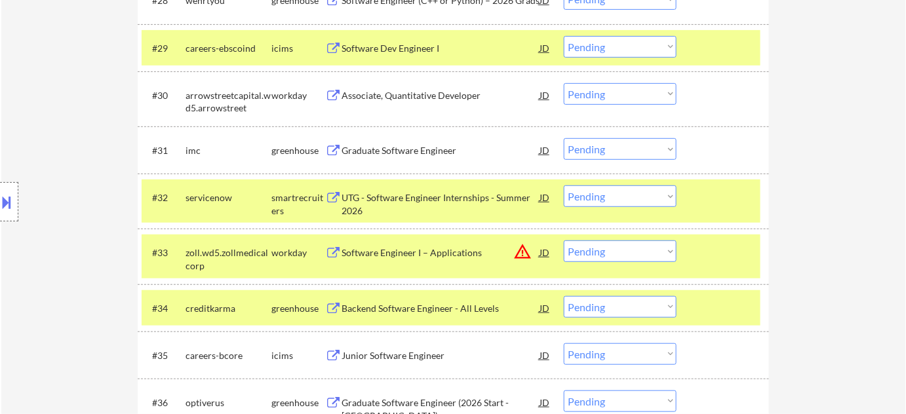
click at [425, 253] on div "Software Engineer I – Applications" at bounding box center [441, 252] width 198 height 13
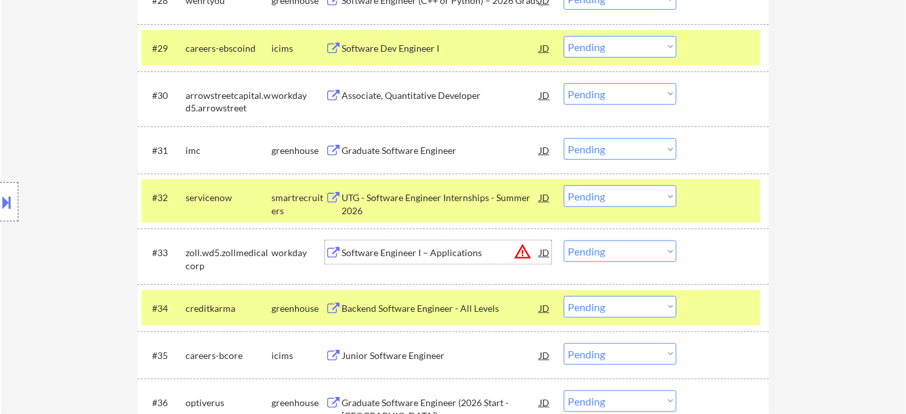
click at [588, 253] on select "Choose an option... Pending Applied Excluded (Questions) Excluded (Expired) Exc…" at bounding box center [620, 252] width 113 height 22
click at [564, 241] on select "Choose an option... Pending Applied Excluded (Questions) Excluded (Expired) Exc…" at bounding box center [620, 252] width 113 height 22
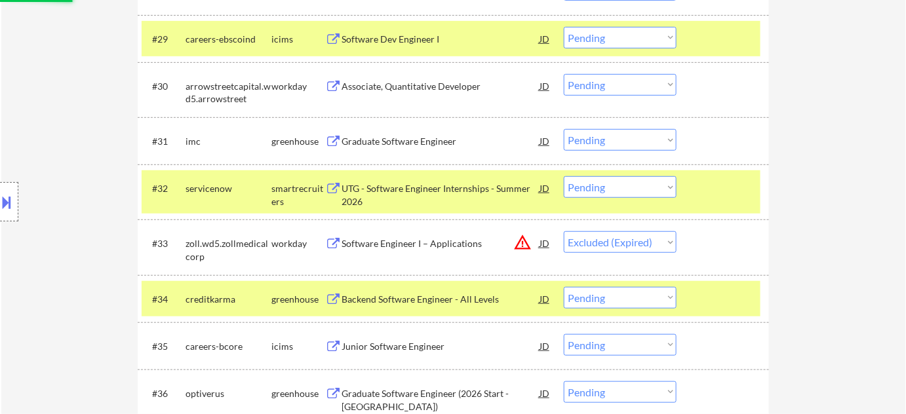
scroll to position [1919, 0]
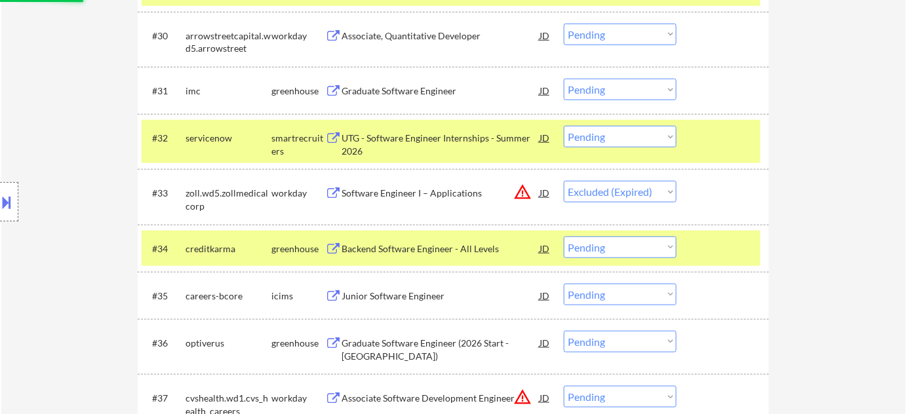
click at [447, 248] on div "Backend Software Engineer - All Levels" at bounding box center [441, 249] width 198 height 13
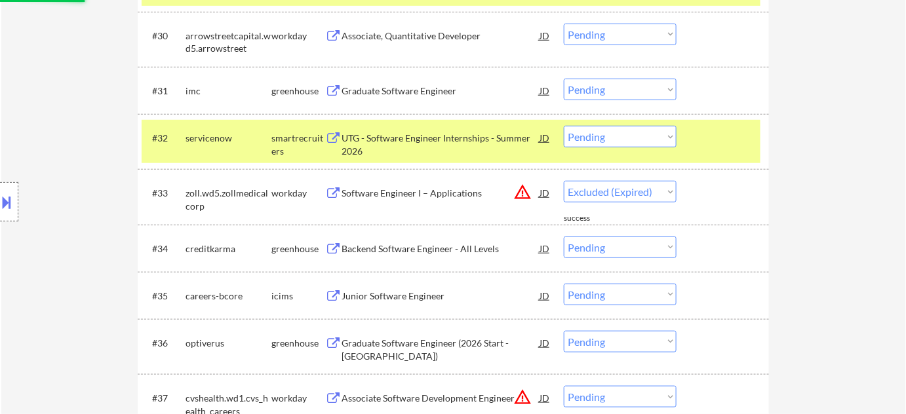
select select ""pending""
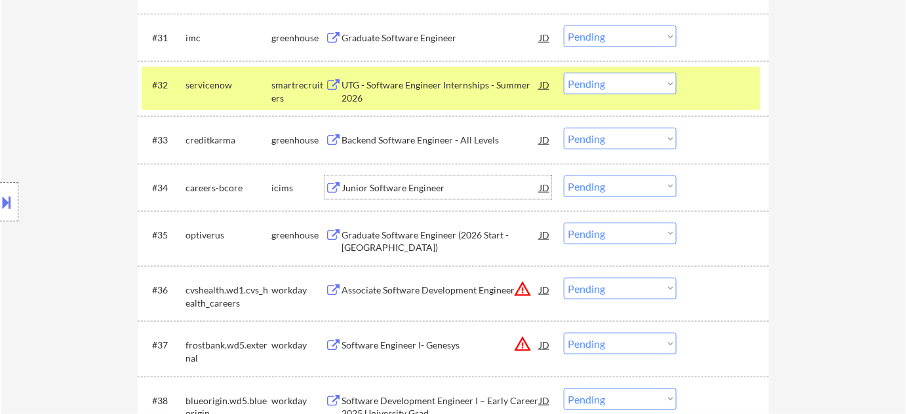
scroll to position [2038, 0]
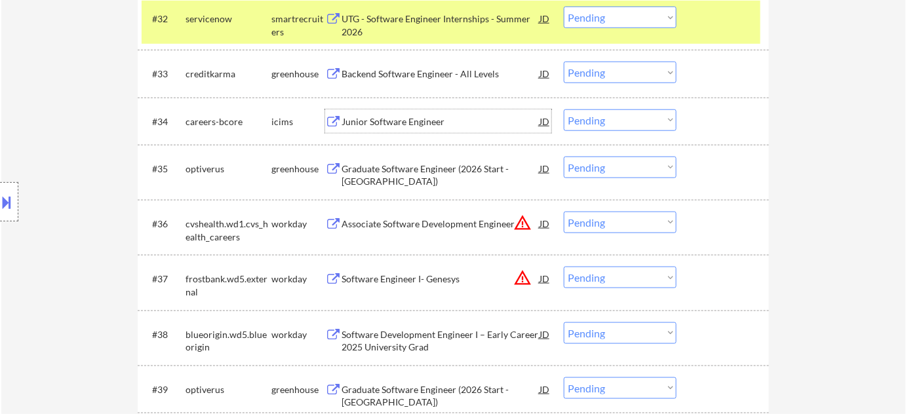
click at [454, 227] on div "Associate Software Development Engineer" at bounding box center [441, 224] width 198 height 13
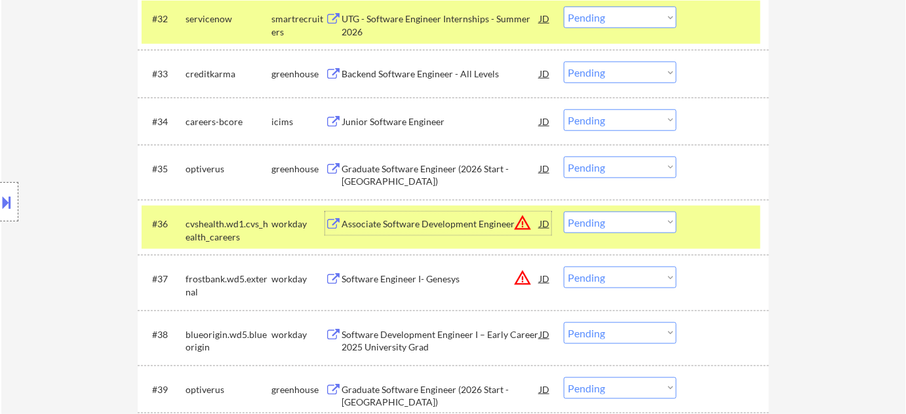
click at [606, 232] on select "Choose an option... Pending Applied Excluded (Questions) Excluded (Expired) Exc…" at bounding box center [620, 223] width 113 height 22
click at [564, 212] on select "Choose an option... Pending Applied Excluded (Questions) Excluded (Expired) Exc…" at bounding box center [620, 223] width 113 height 22
click at [437, 281] on div "Software Engineer I- Genesys" at bounding box center [441, 279] width 198 height 13
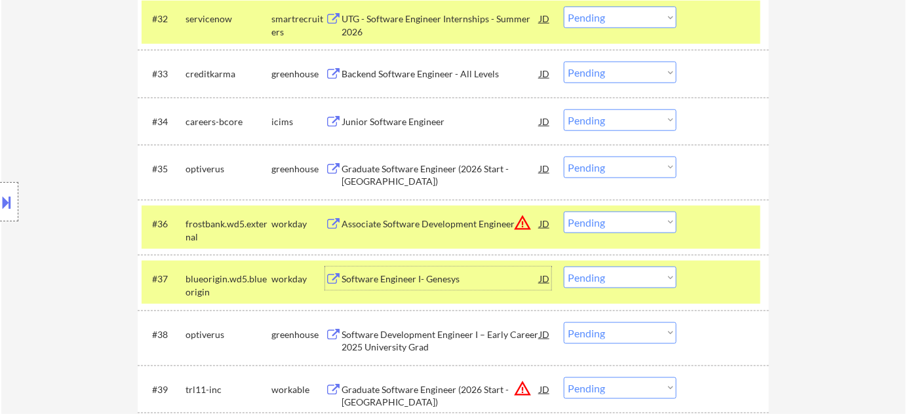
click at [595, 212] on select "Choose an option... Pending Applied Excluded (Questions) Excluded (Expired) Exc…" at bounding box center [620, 223] width 113 height 22
click at [564, 212] on select "Choose an option... Pending Applied Excluded (Questions) Excluded (Expired) Exc…" at bounding box center [620, 223] width 113 height 22
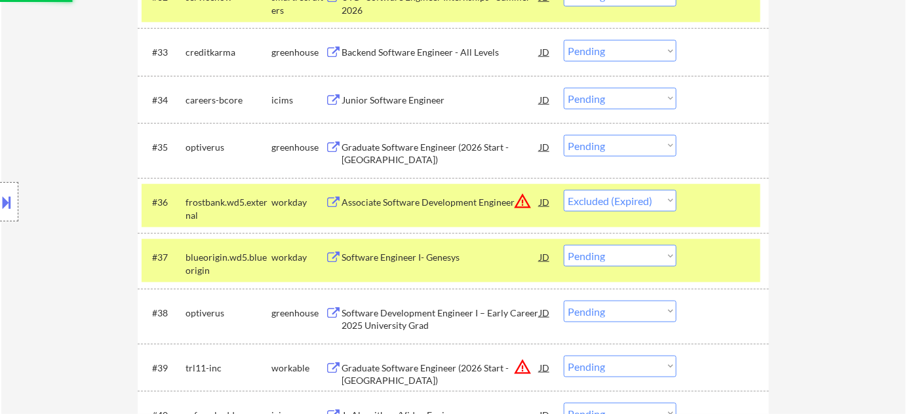
scroll to position [2157, 0]
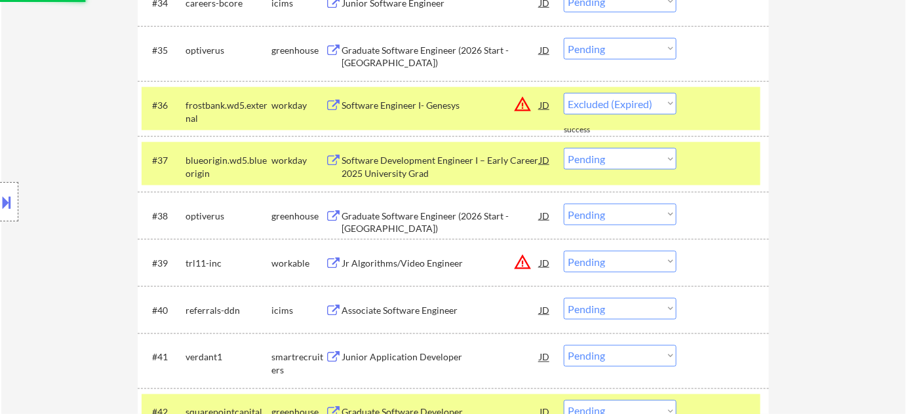
select select ""pending""
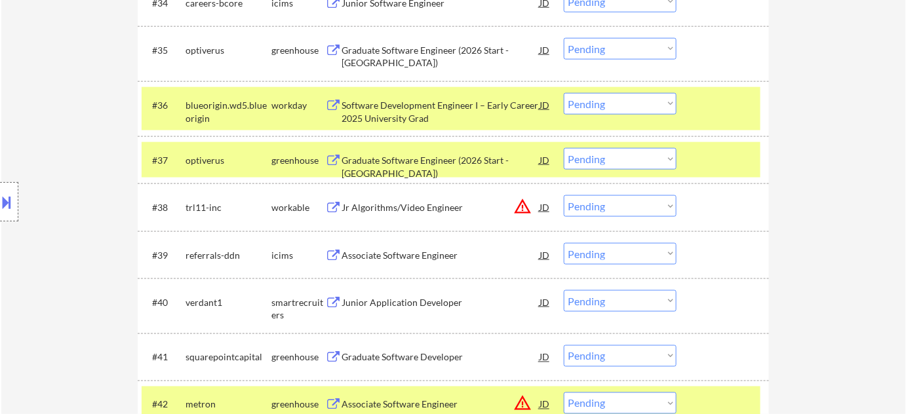
scroll to position [2216, 0]
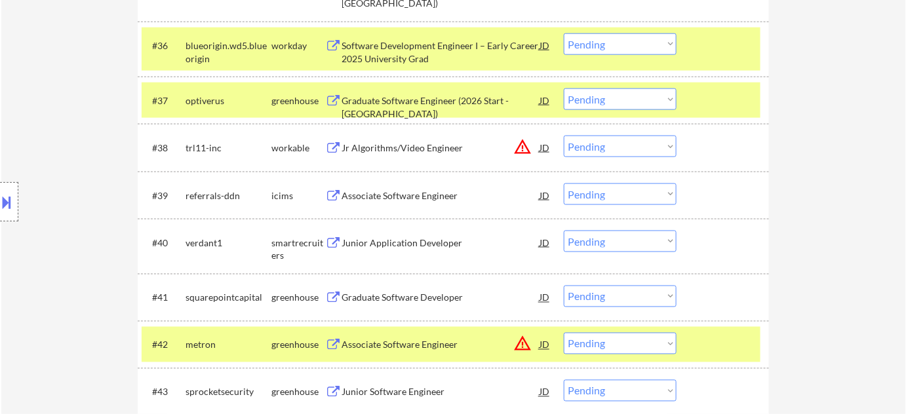
click at [429, 239] on div "Junior Application Developer" at bounding box center [441, 243] width 198 height 13
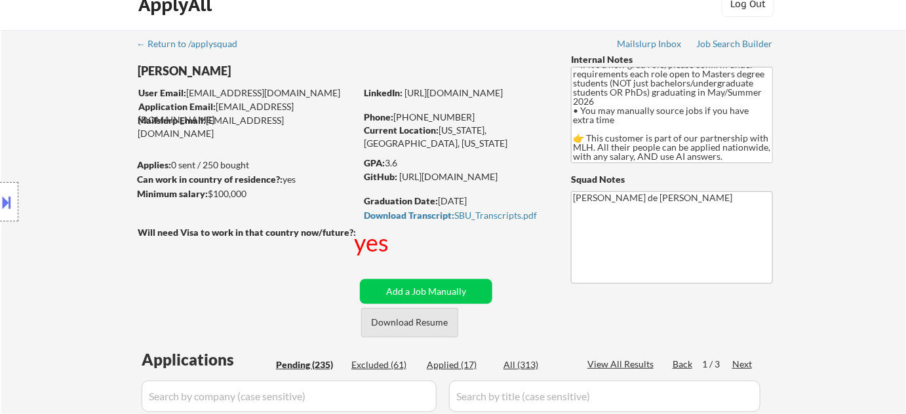
scroll to position [59, 0]
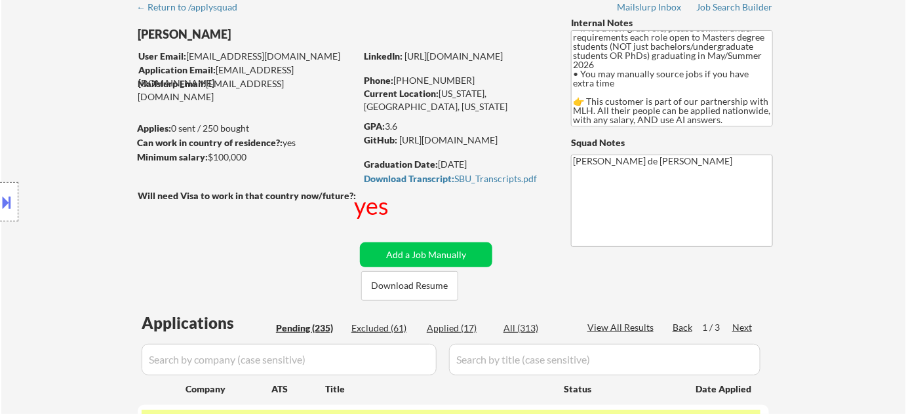
click at [458, 326] on div "Applied (17)" at bounding box center [460, 328] width 66 height 13
select select ""applied""
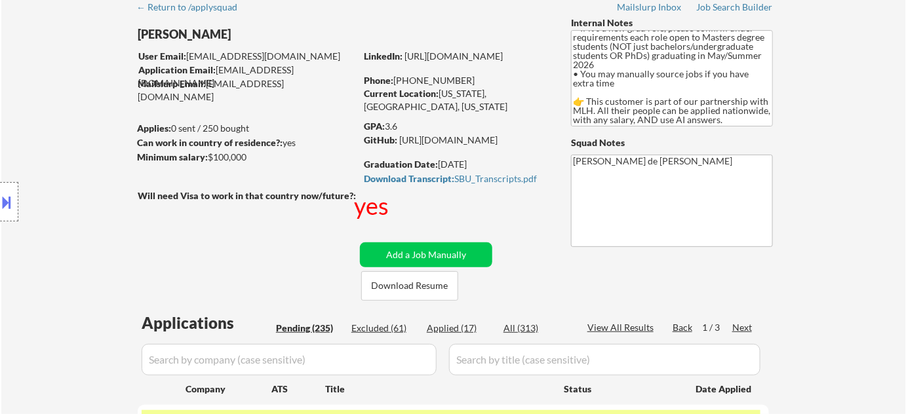
select select ""applied""
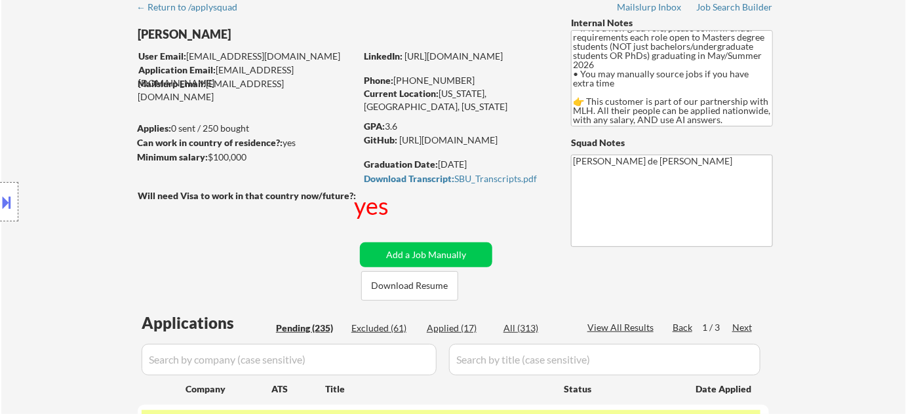
select select ""applied""
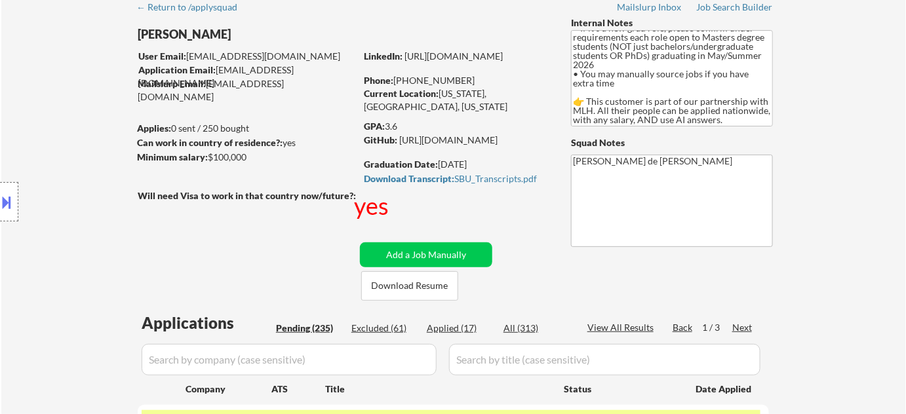
select select ""applied""
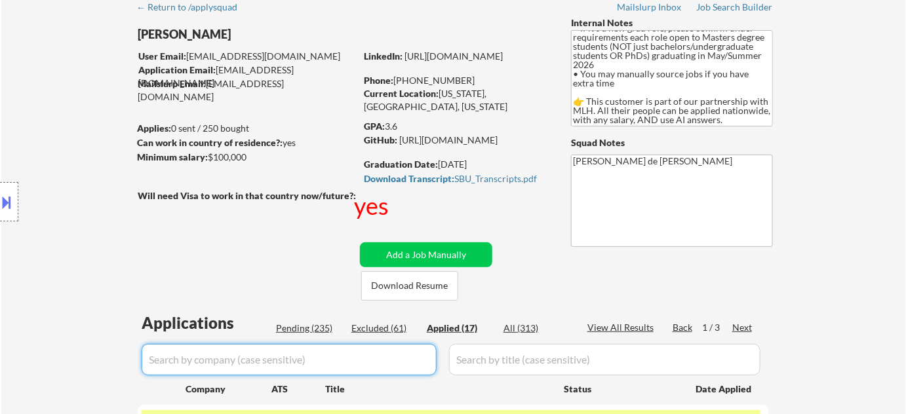
click at [365, 355] on input "input" at bounding box center [289, 359] width 295 height 31
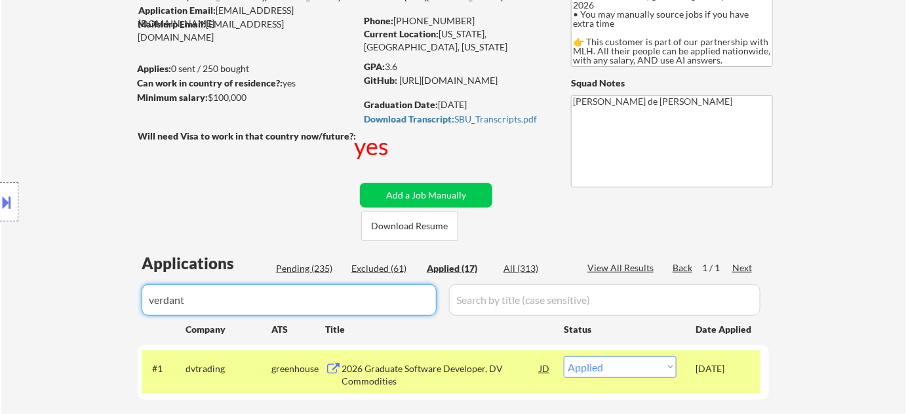
scroll to position [298, 0]
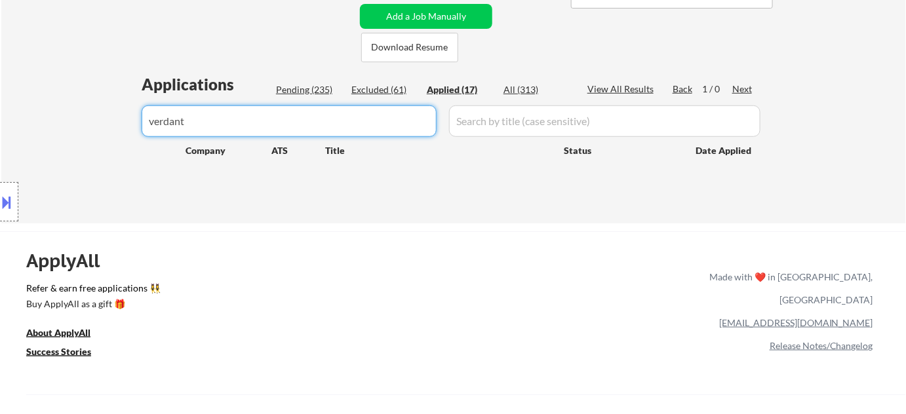
type input "verdant"
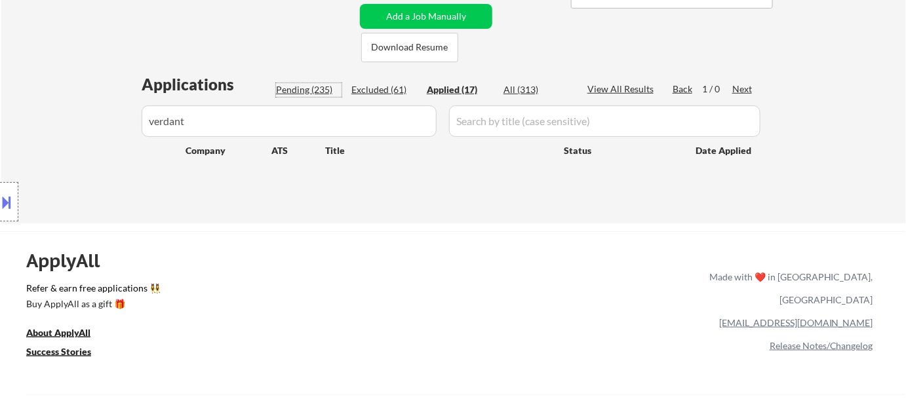
click at [308, 85] on div "Pending (235)" at bounding box center [309, 89] width 66 height 13
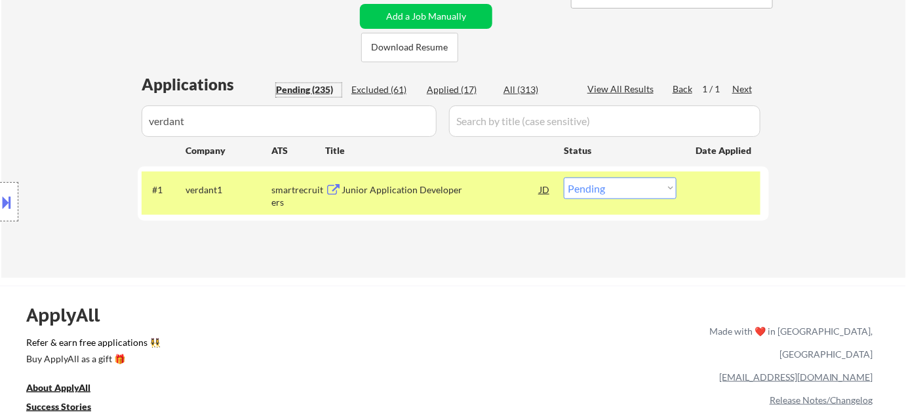
click at [610, 184] on select "Choose an option... Pending Applied Excluded (Questions) Excluded (Expired) Exc…" at bounding box center [620, 189] width 113 height 22
select select ""applied""
click at [564, 178] on select "Choose an option... Pending Applied Excluded (Questions) Excluded (Expired) Exc…" at bounding box center [620, 189] width 113 height 22
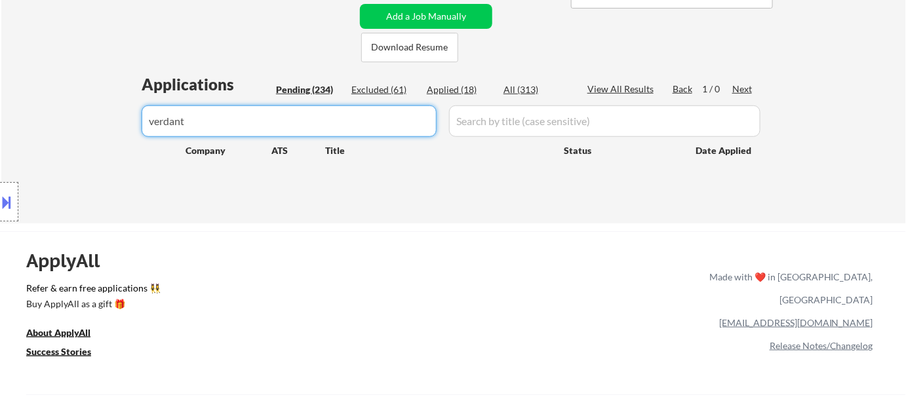
drag, startPoint x: 274, startPoint y: 120, endPoint x: 33, endPoint y: 105, distance: 241.7
click at [318, 87] on div "Pending (234)" at bounding box center [309, 89] width 66 height 13
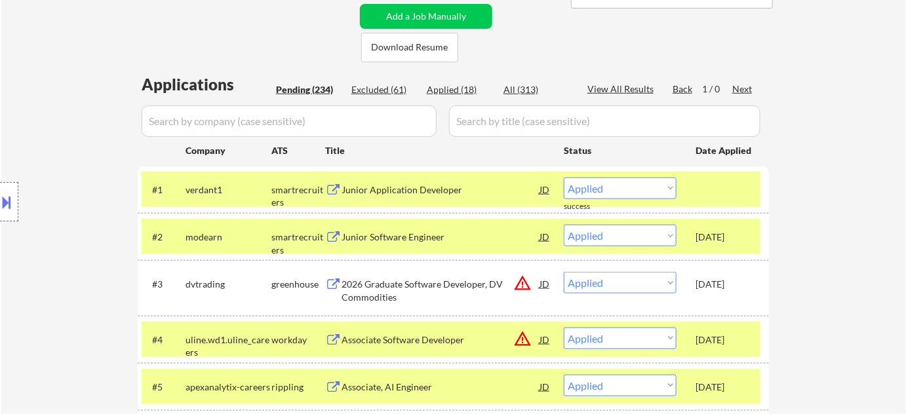
select select ""pending""
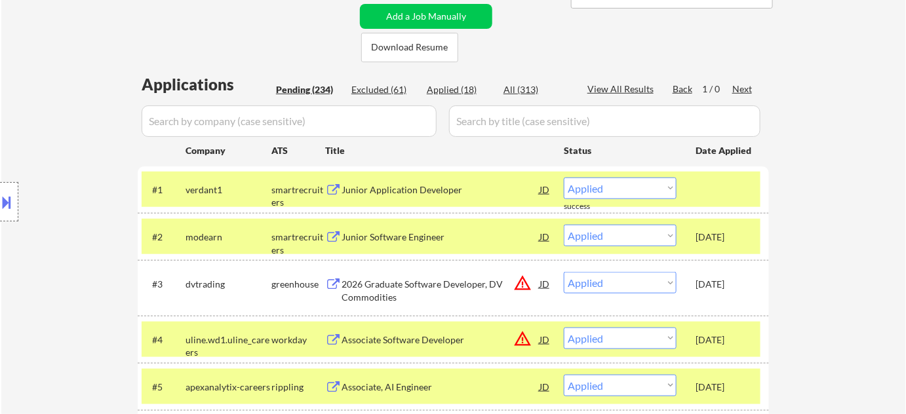
select select ""pending""
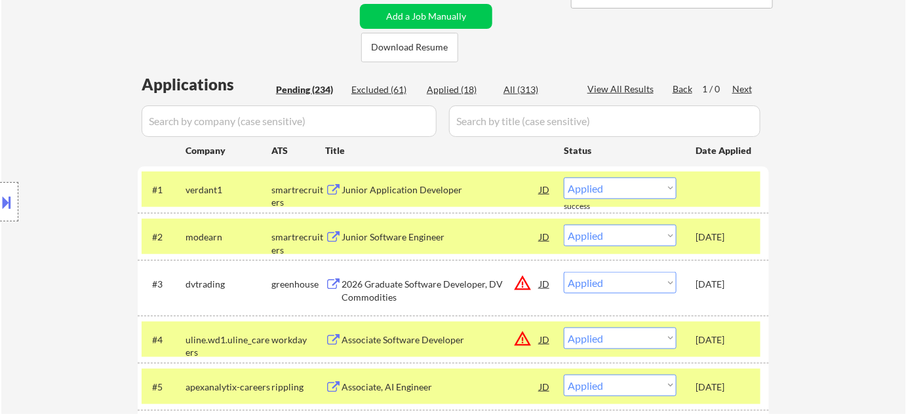
select select ""pending""
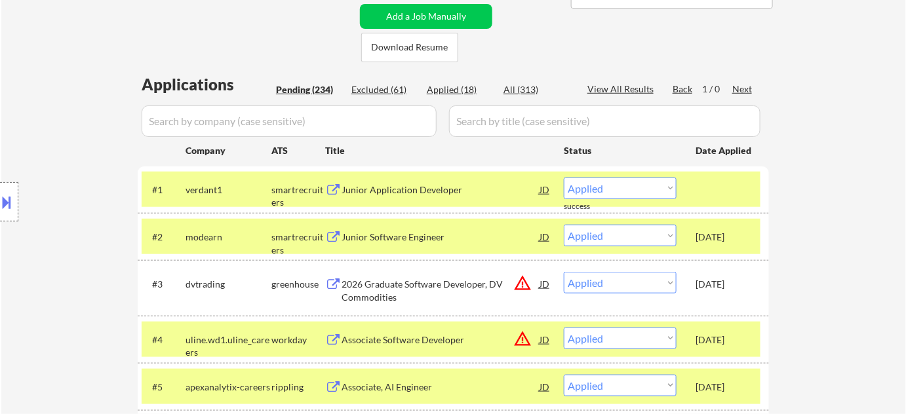
select select ""pending""
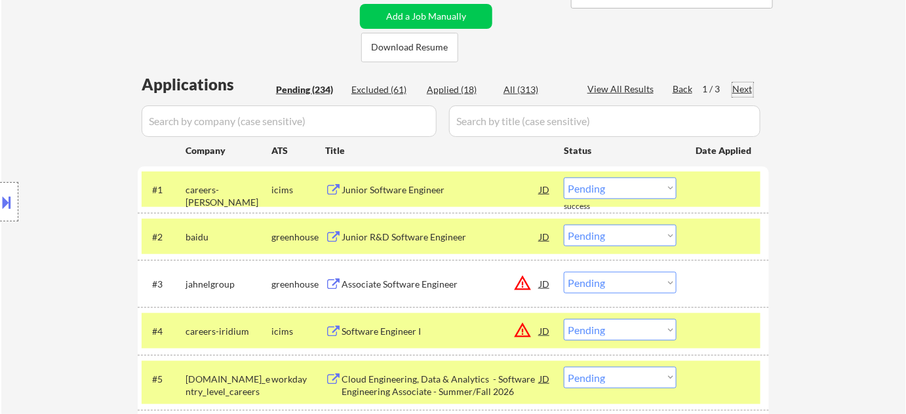
click at [739, 83] on div "Next" at bounding box center [742, 89] width 21 height 13
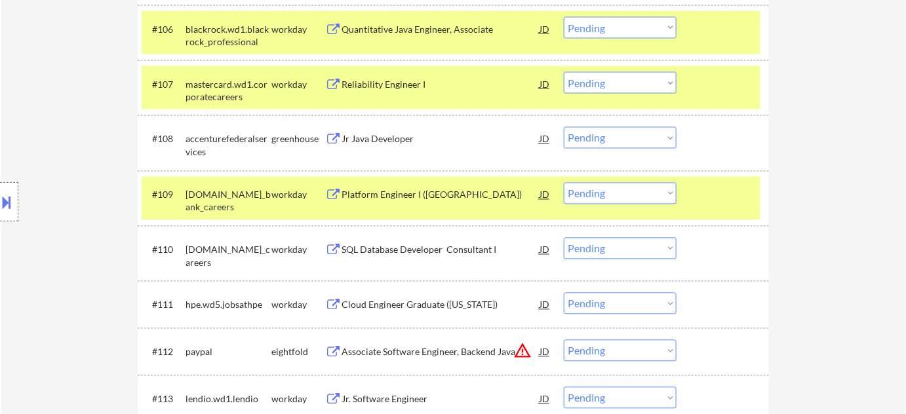
scroll to position [894, 0]
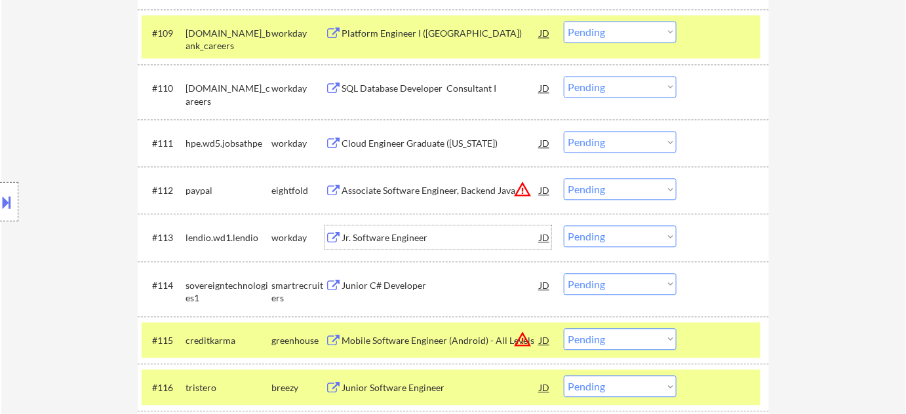
click at [357, 234] on div "Jr. Software Engineer" at bounding box center [441, 237] width 198 height 13
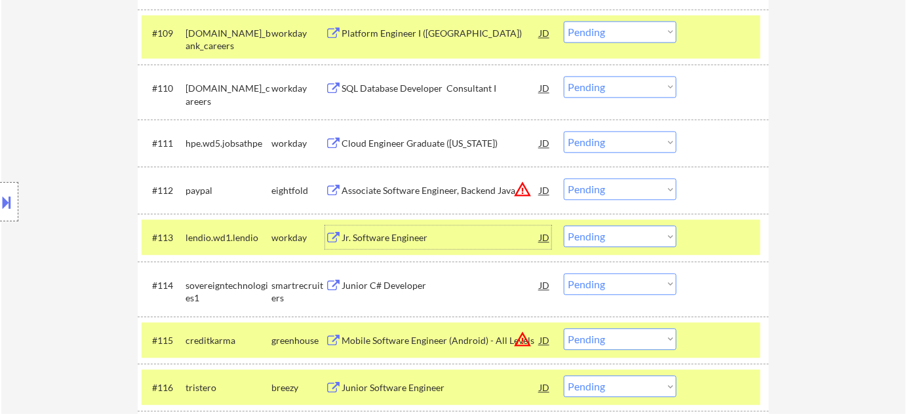
click at [610, 242] on select "Choose an option... Pending Applied Excluded (Questions) Excluded (Expired) Exc…" at bounding box center [620, 237] width 113 height 22
click at [564, 226] on select "Choose an option... Pending Applied Excluded (Questions) Excluded (Expired) Exc…" at bounding box center [620, 237] width 113 height 22
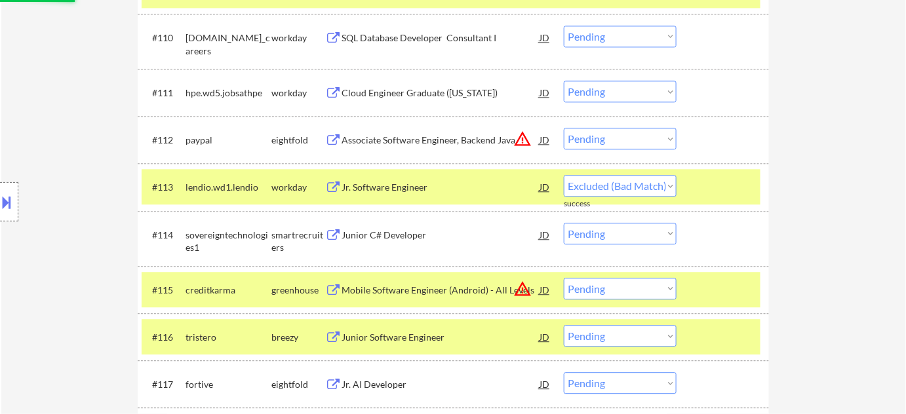
scroll to position [1013, 0]
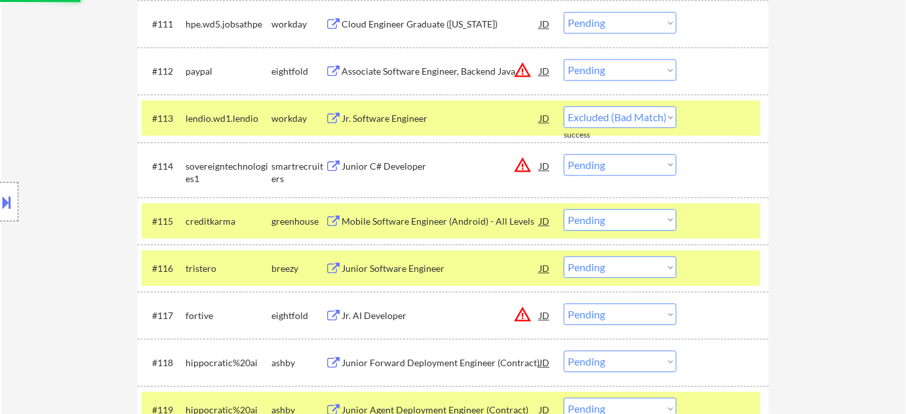
select select ""pending""
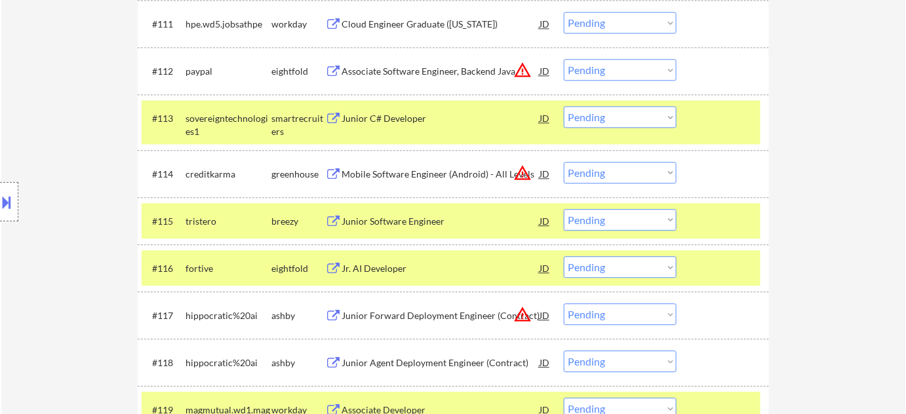
click at [425, 220] on div "Junior Software Engineer" at bounding box center [441, 221] width 198 height 13
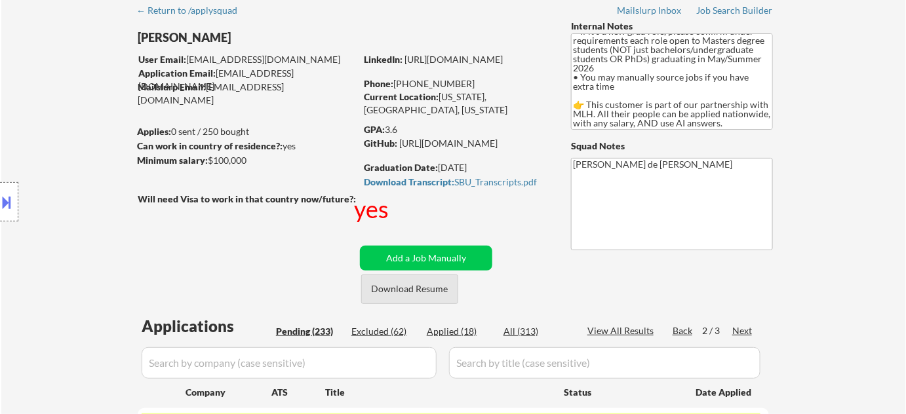
scroll to position [178, 0]
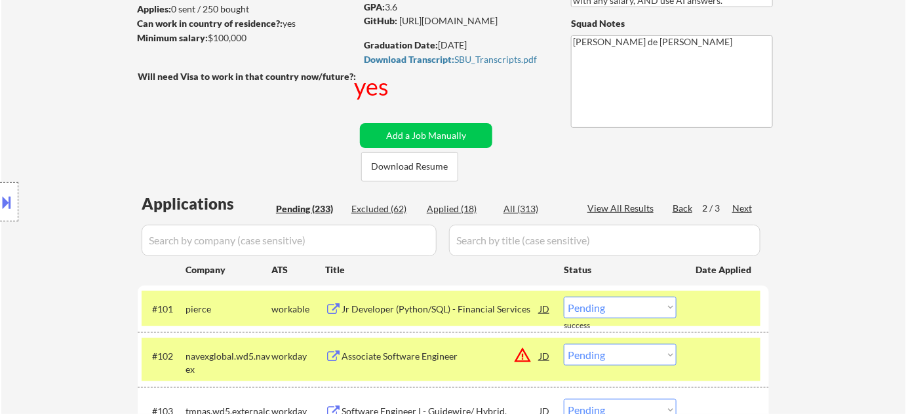
click at [460, 207] on div "Applied (18)" at bounding box center [460, 209] width 66 height 13
select select ""applied""
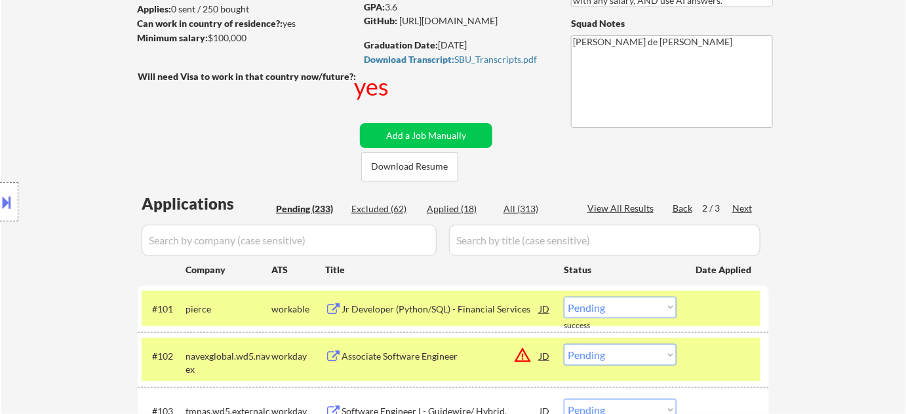
select select ""applied""
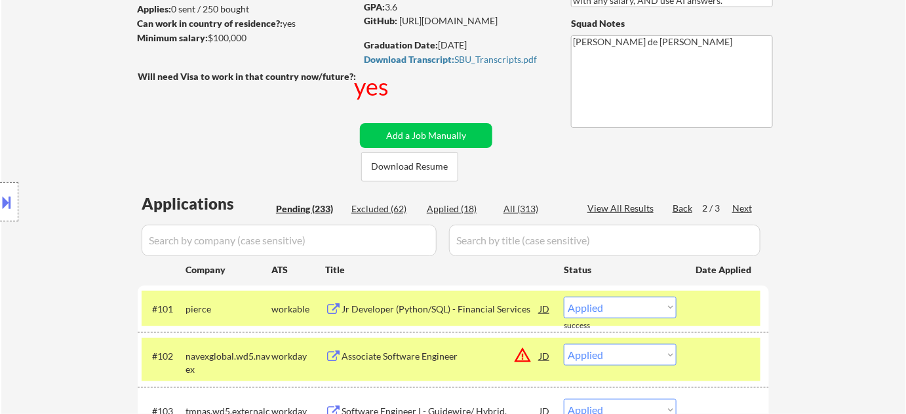
select select ""applied""
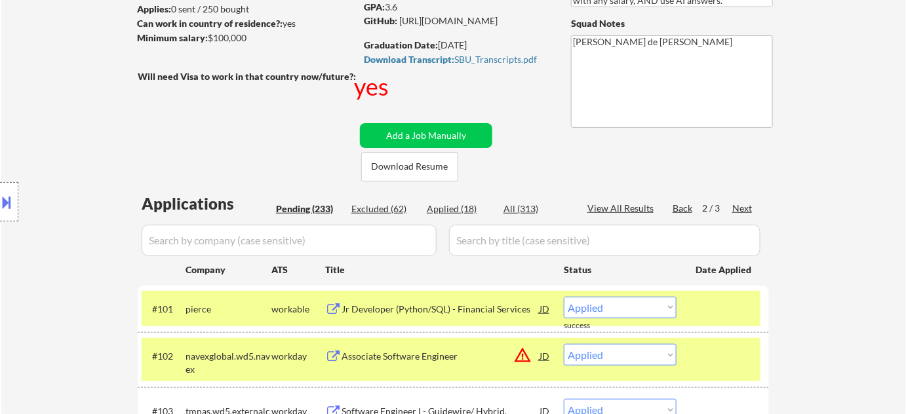
select select ""applied""
click at [389, 244] on input "input" at bounding box center [289, 240] width 295 height 31
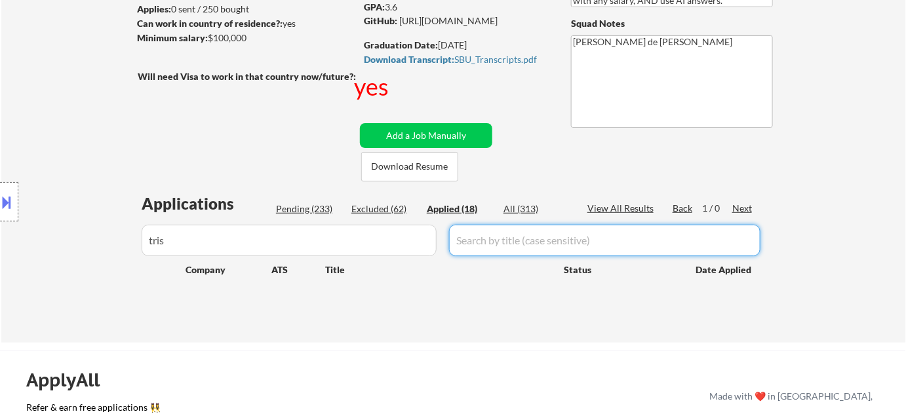
click at [310, 216] on div "Applications Pending (233) Excluded (62) Applied (18) All (313) View All Result…" at bounding box center [453, 255] width 631 height 125
click at [309, 210] on div "Pending (233)" at bounding box center [309, 209] width 66 height 13
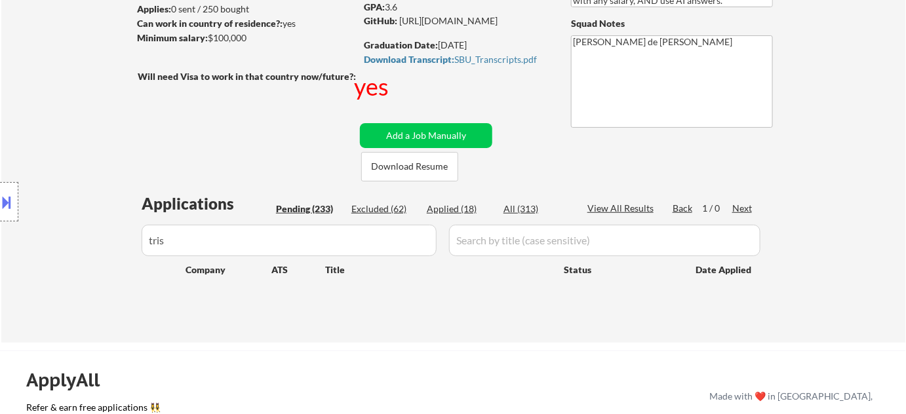
click at [236, 243] on input "input" at bounding box center [289, 240] width 295 height 31
click at [180, 248] on div "Location Inclusions: country:US" at bounding box center [117, 202] width 235 height 243
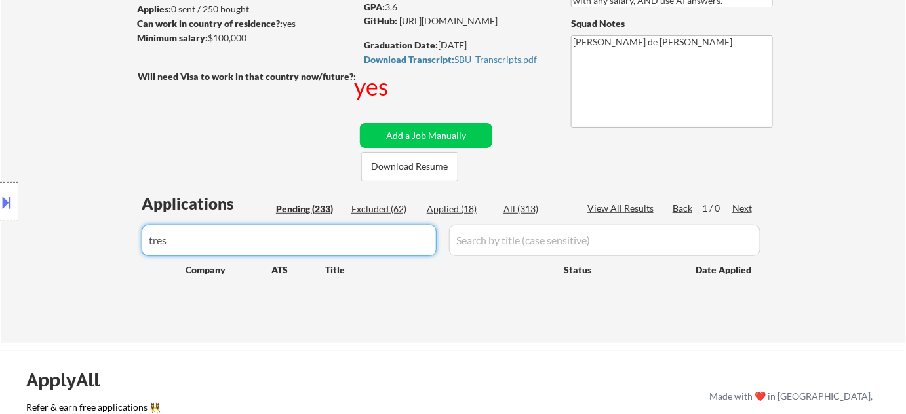
click at [239, 248] on input "input" at bounding box center [289, 240] width 295 height 31
type input "tristero"
select select ""pending""
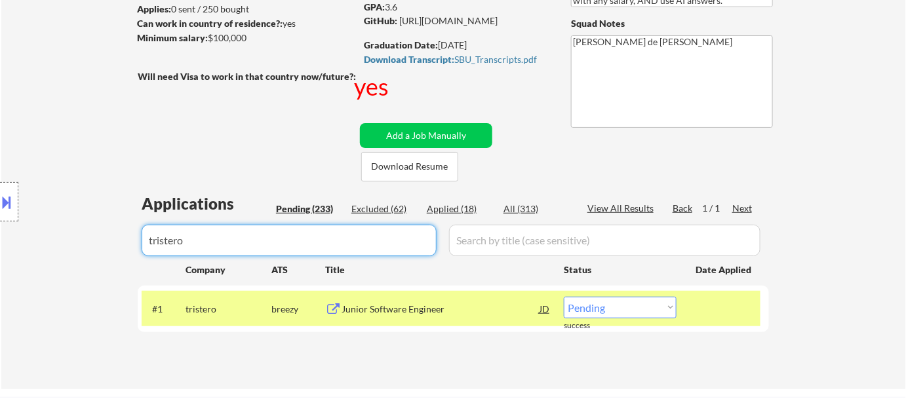
type input "tristero"
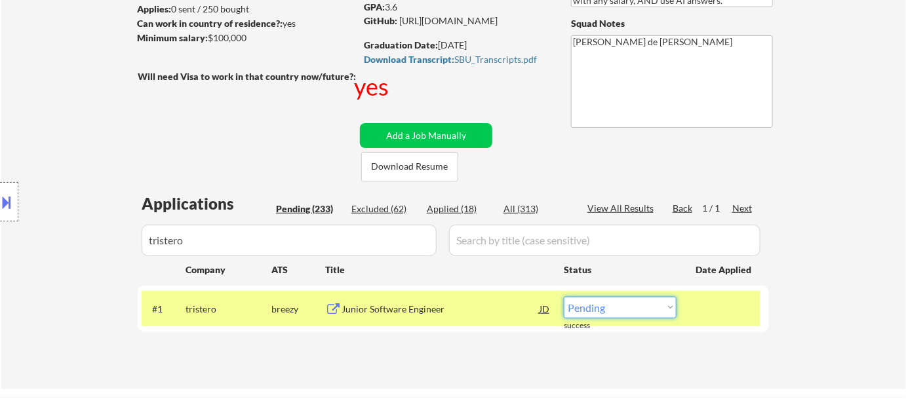
click at [589, 309] on select "Choose an option... Pending Applied Excluded (Questions) Excluded (Expired) Exc…" at bounding box center [620, 308] width 113 height 22
select select ""applied""
click at [564, 297] on select "Choose an option... Pending Applied Excluded (Questions) Excluded (Expired) Exc…" at bounding box center [620, 308] width 113 height 22
drag, startPoint x: 313, startPoint y: 244, endPoint x: 0, endPoint y: 241, distance: 312.7
click at [52, 236] on body "← Return to /applysquad Mailslurp Inbox Job Search Builder Harsh Shah User Emai…" at bounding box center [453, 29] width 906 height 414
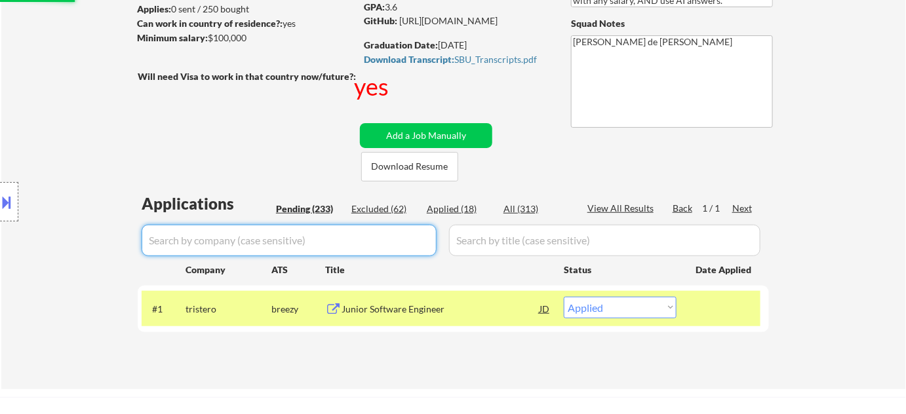
click at [326, 206] on div "Pending (233)" at bounding box center [309, 209] width 66 height 13
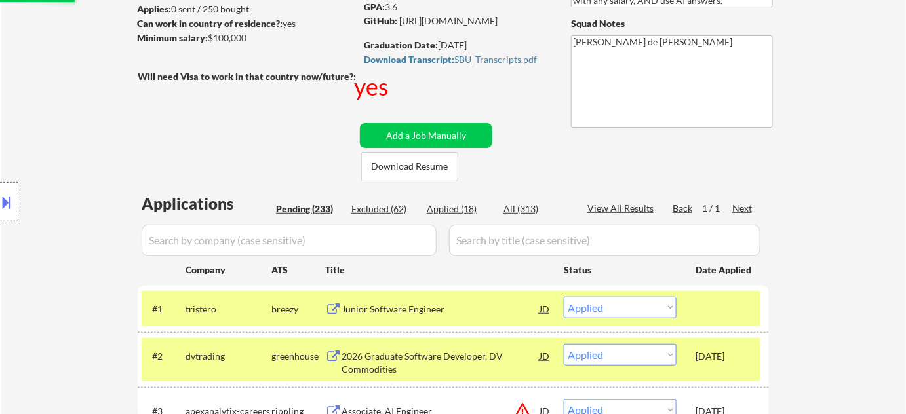
select select ""pending""
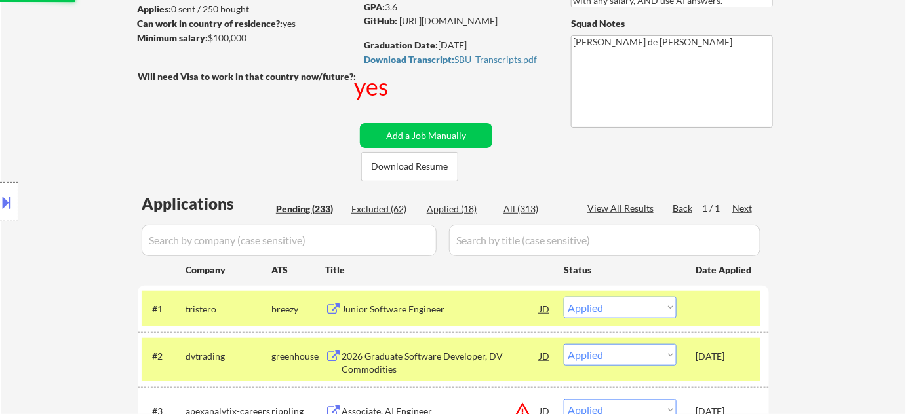
select select ""pending""
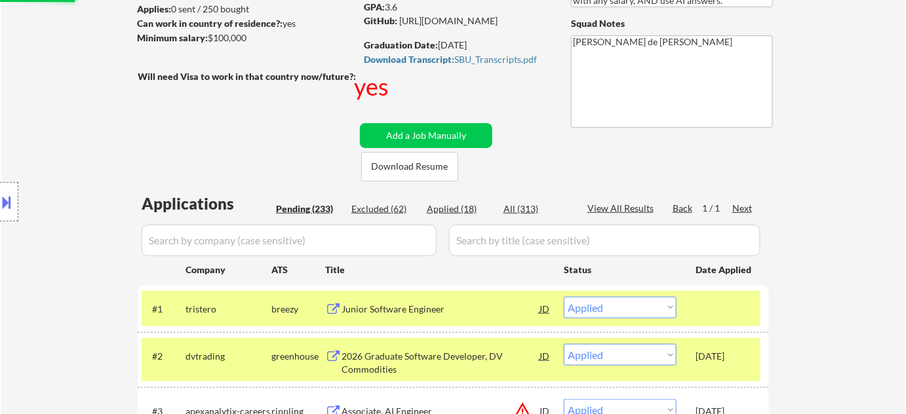
select select ""pending""
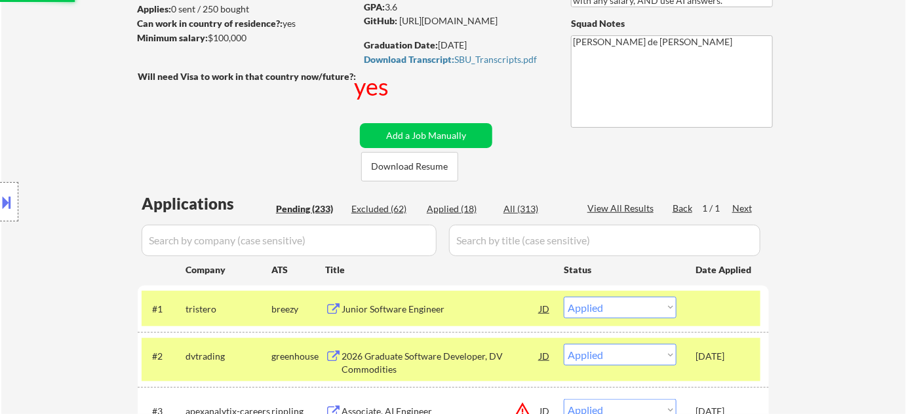
select select ""pending""
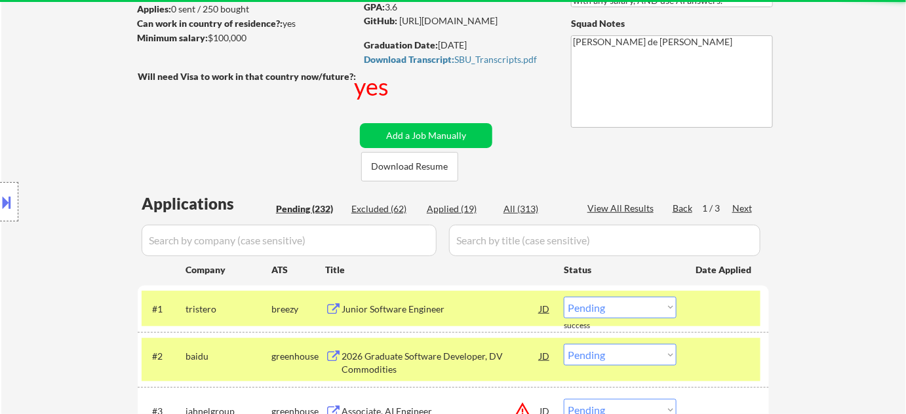
click at [330, 210] on div "Pending (232)" at bounding box center [309, 209] width 66 height 13
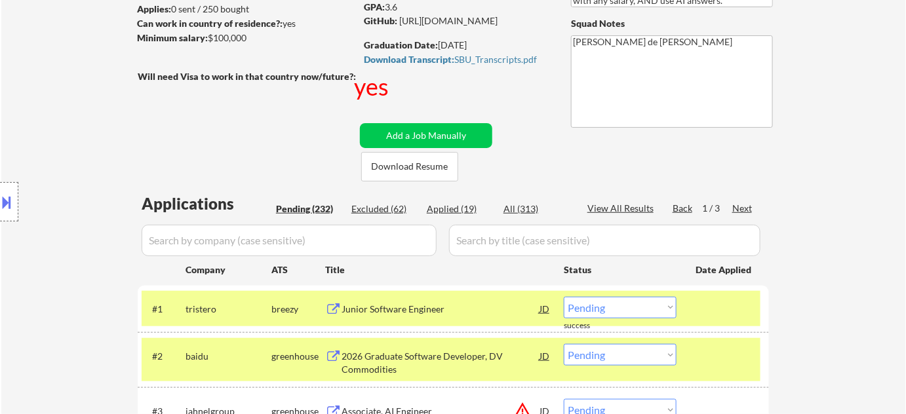
click at [745, 207] on div "Next" at bounding box center [742, 208] width 21 height 13
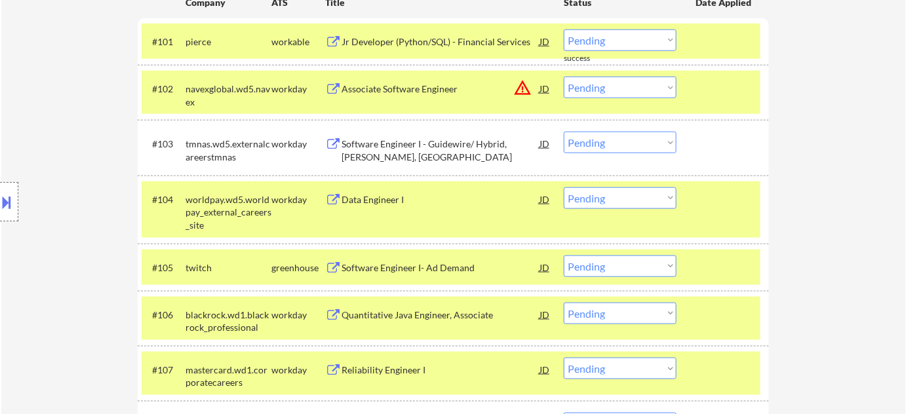
scroll to position [477, 0]
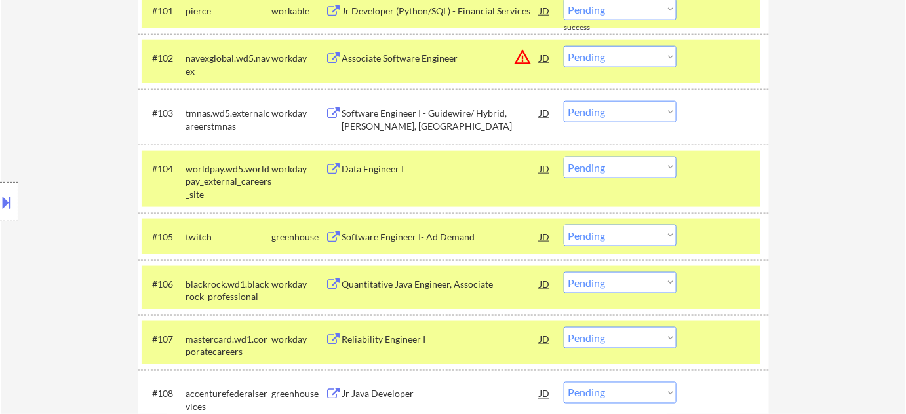
click at [402, 240] on div "Software Engineer I- Ad Demand" at bounding box center [441, 237] width 198 height 13
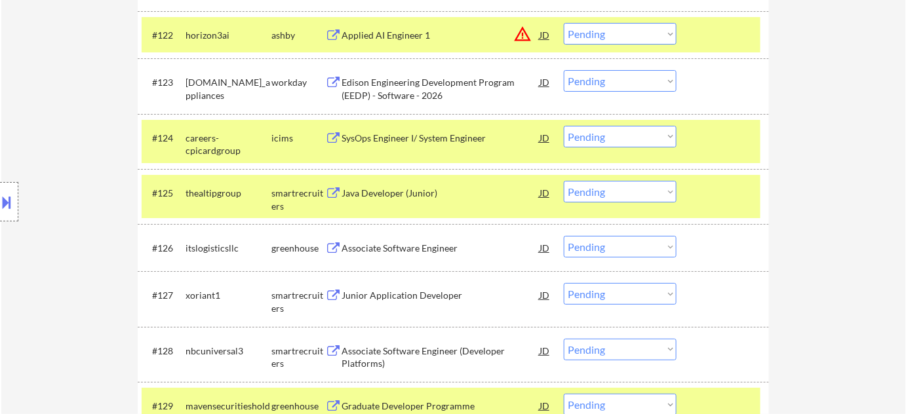
scroll to position [1609, 0]
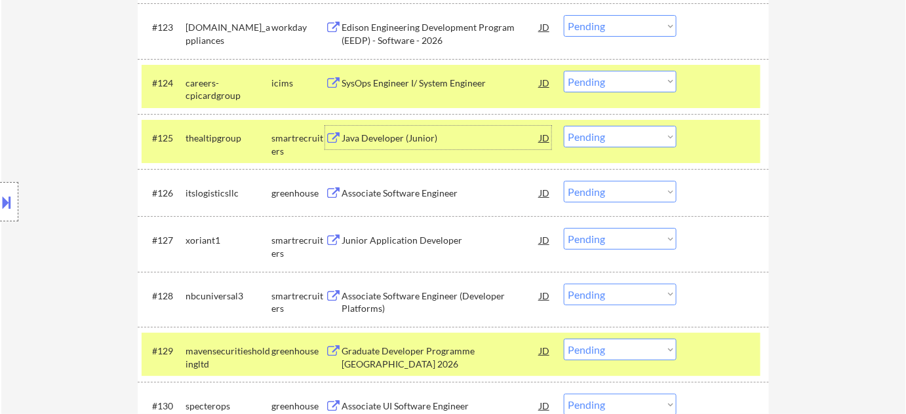
click at [428, 138] on div "Java Developer (Junior)" at bounding box center [441, 138] width 198 height 13
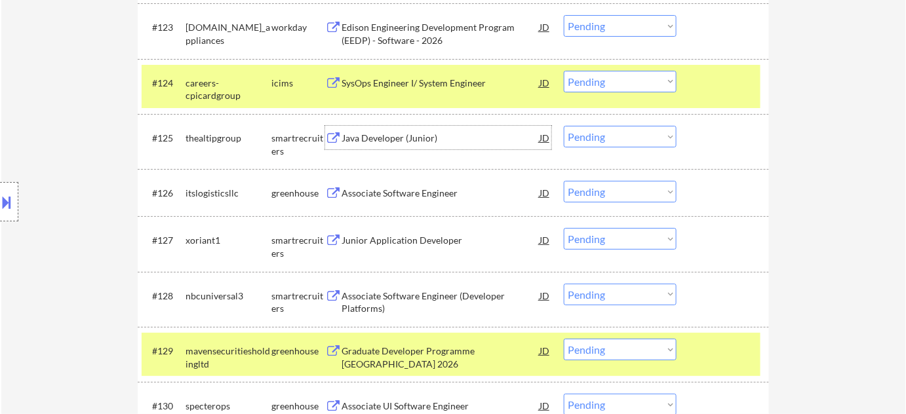
drag, startPoint x: 601, startPoint y: 134, endPoint x: 604, endPoint y: 142, distance: 9.1
click at [601, 134] on select "Choose an option... Pending Applied Excluded (Questions) Excluded (Expired) Exc…" at bounding box center [620, 137] width 113 height 22
click at [564, 126] on select "Choose an option... Pending Applied Excluded (Questions) Excluded (Expired) Exc…" at bounding box center [620, 137] width 113 height 22
click at [425, 241] on div "Junior Application Developer" at bounding box center [441, 240] width 198 height 13
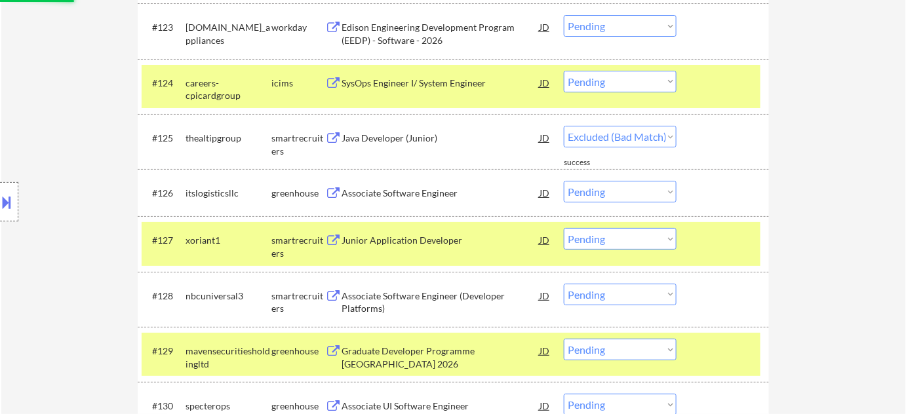
select select ""pending""
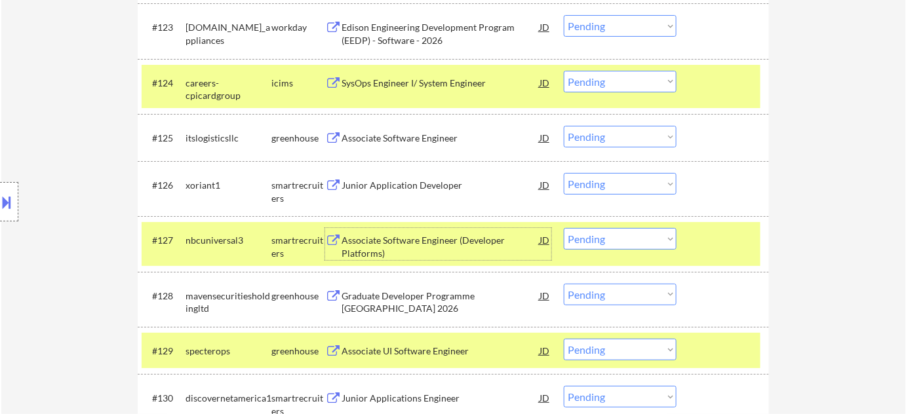
click at [611, 185] on select "Choose an option... Pending Applied Excluded (Questions) Excluded (Expired) Exc…" at bounding box center [620, 184] width 113 height 22
click at [564, 173] on select "Choose an option... Pending Applied Excluded (Questions) Excluded (Expired) Exc…" at bounding box center [620, 184] width 113 height 22
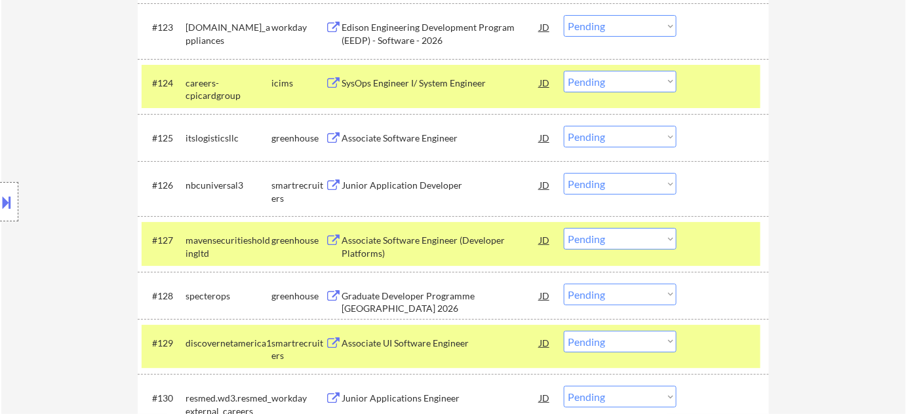
click at [404, 191] on div "Junior Application Developer" at bounding box center [441, 185] width 198 height 13
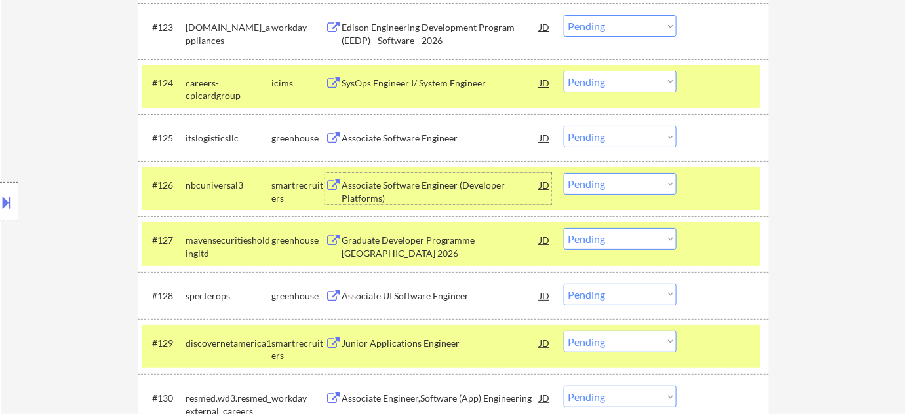
click at [593, 181] on select "Choose an option... Pending Applied Excluded (Questions) Excluded (Expired) Exc…" at bounding box center [620, 184] width 113 height 22
click at [564, 173] on select "Choose an option... Pending Applied Excluded (Questions) Excluded (Expired) Exc…" at bounding box center [620, 184] width 113 height 22
select select ""pending""
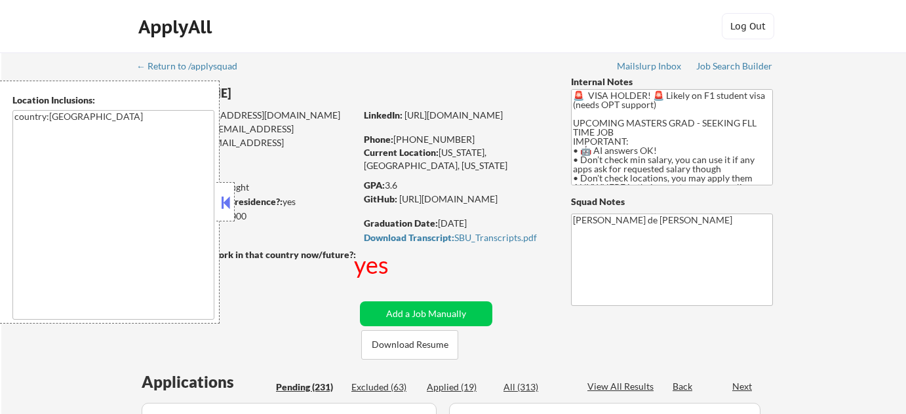
scroll to position [178, 0]
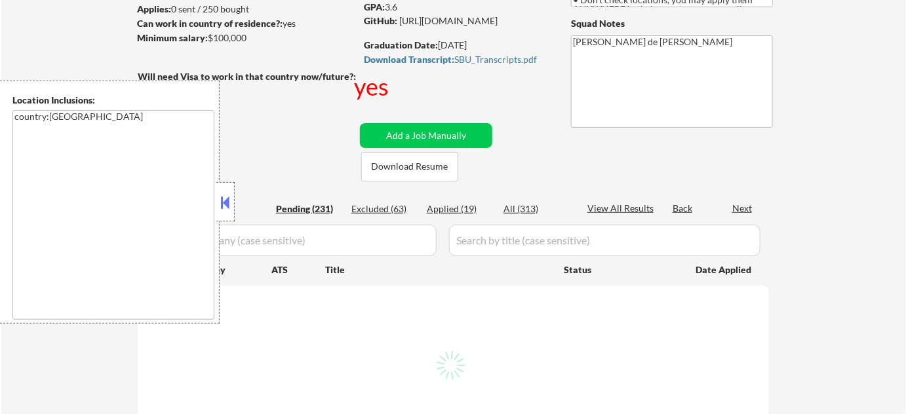
click at [231, 201] on button at bounding box center [225, 203] width 14 height 20
select select ""pending""
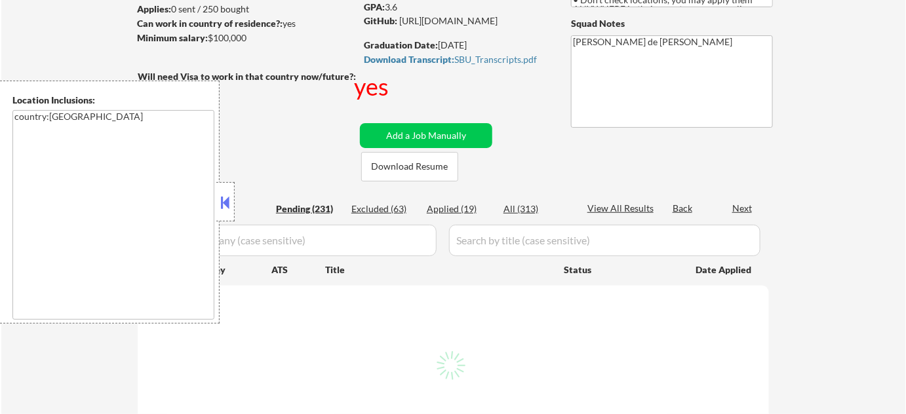
select select ""pending""
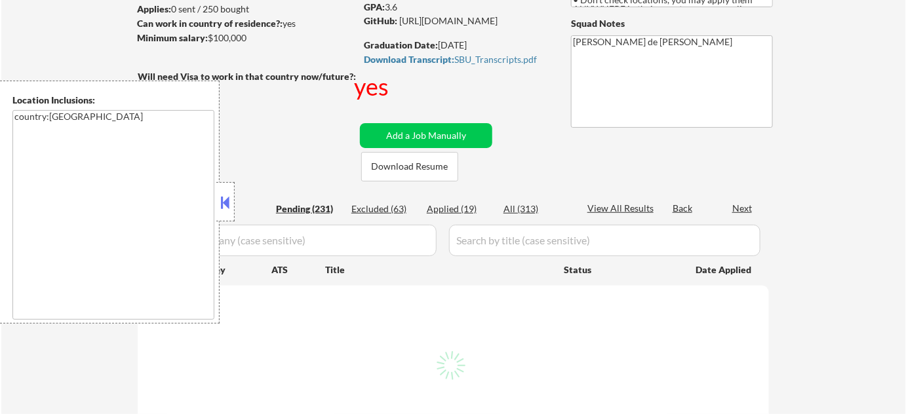
select select ""pending""
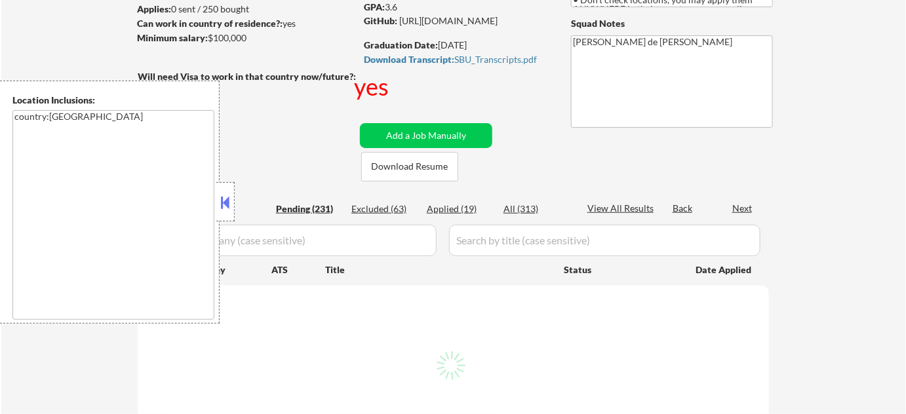
select select ""pending""
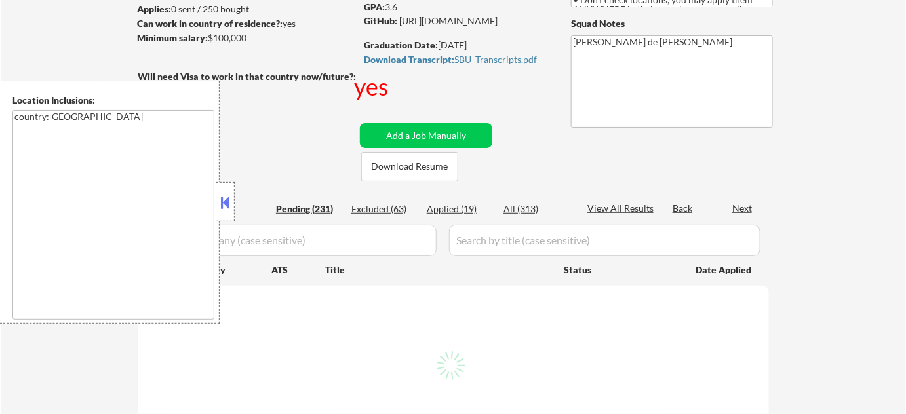
select select ""pending""
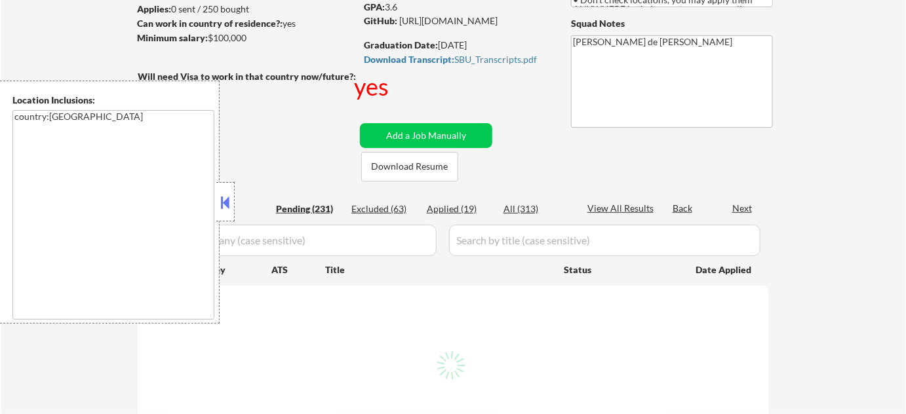
select select ""pending""
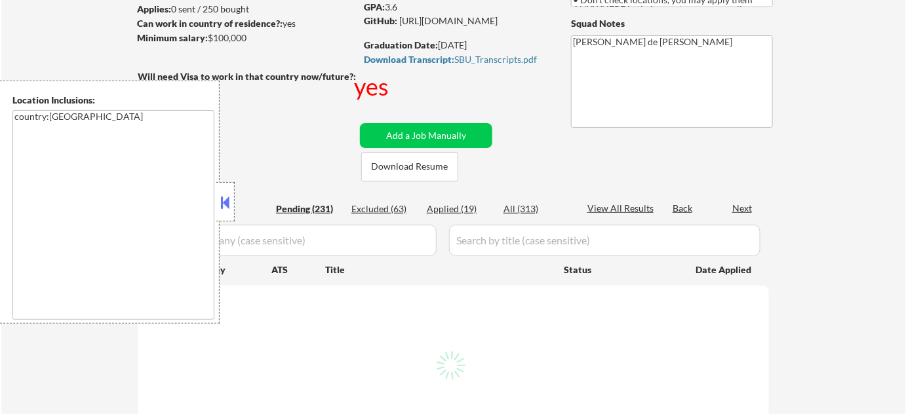
select select ""pending""
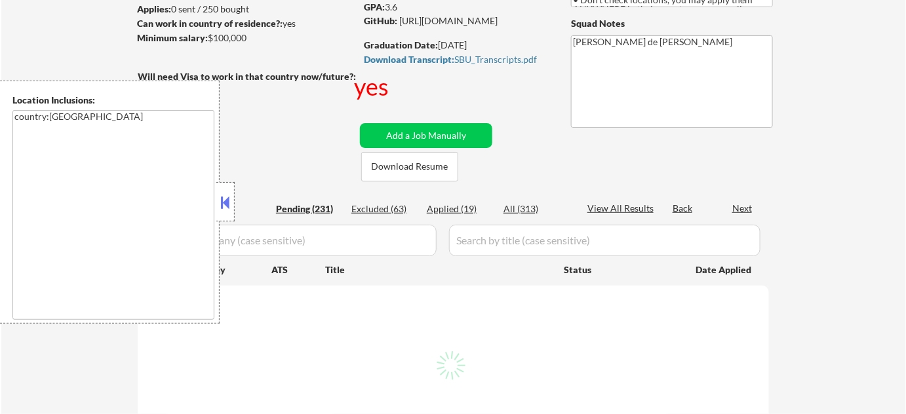
select select ""pending""
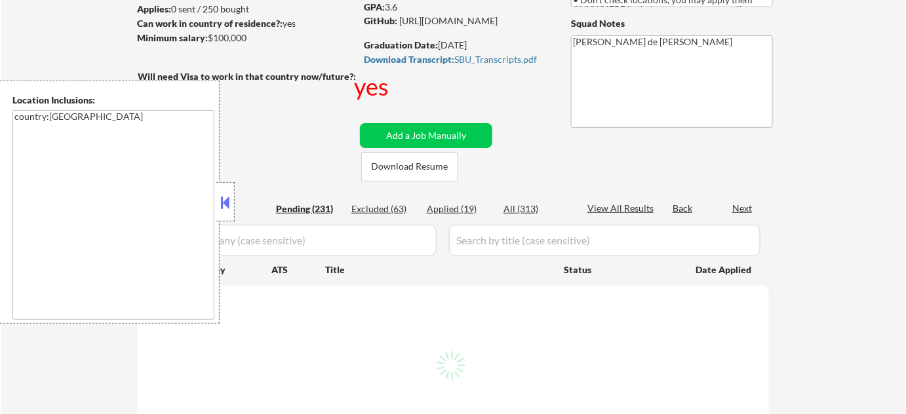
select select ""pending""
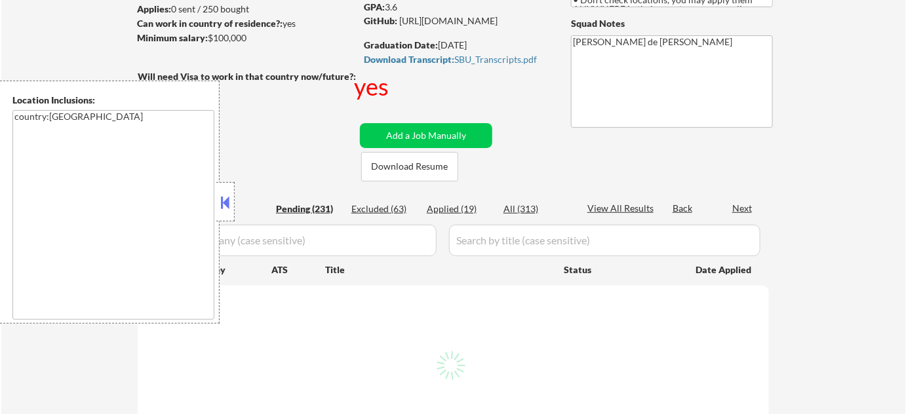
select select ""pending""
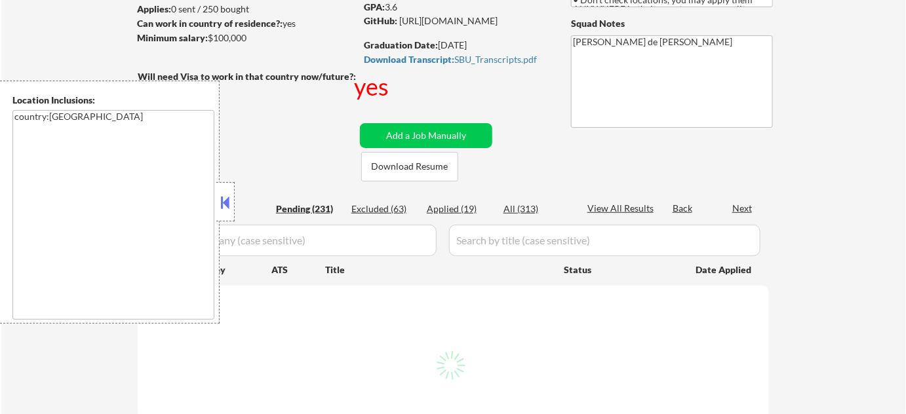
select select ""pending""
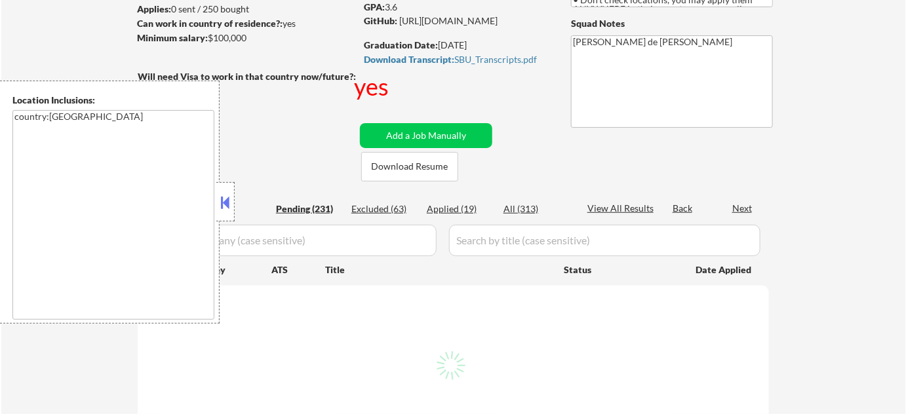
select select ""pending""
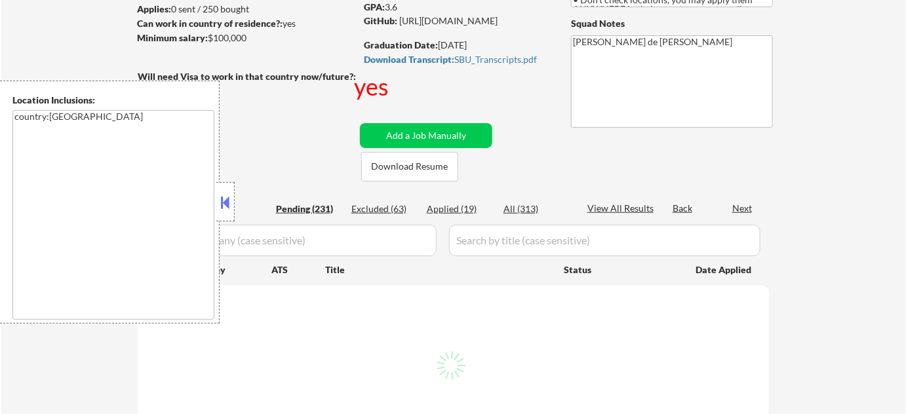
select select ""pending""
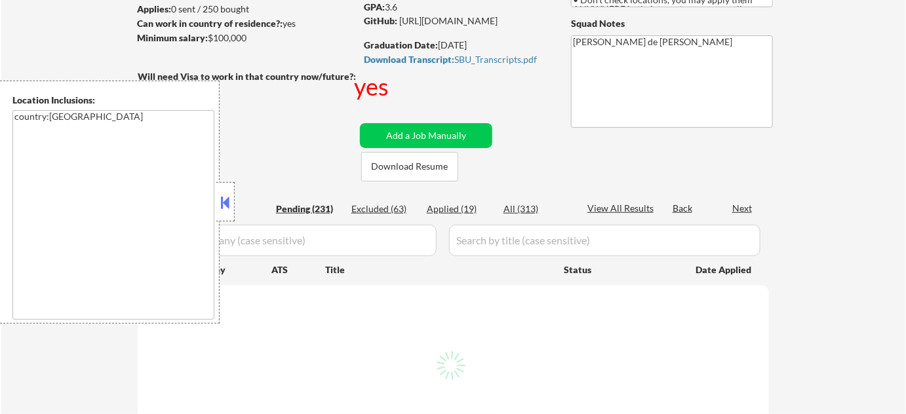
select select ""pending""
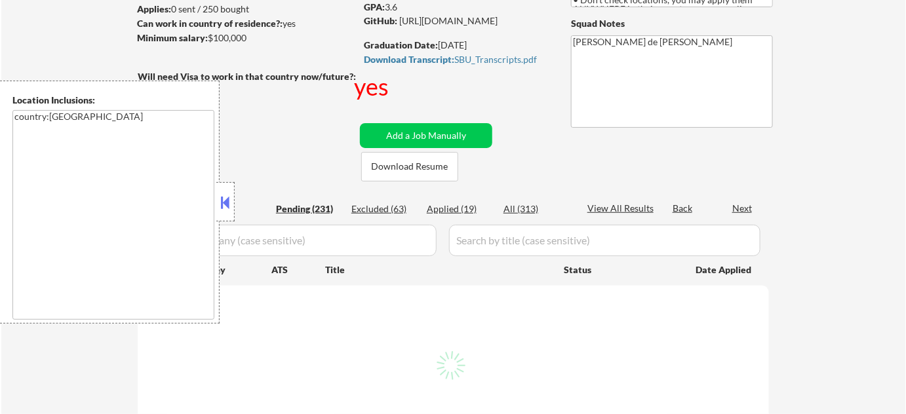
select select ""pending""
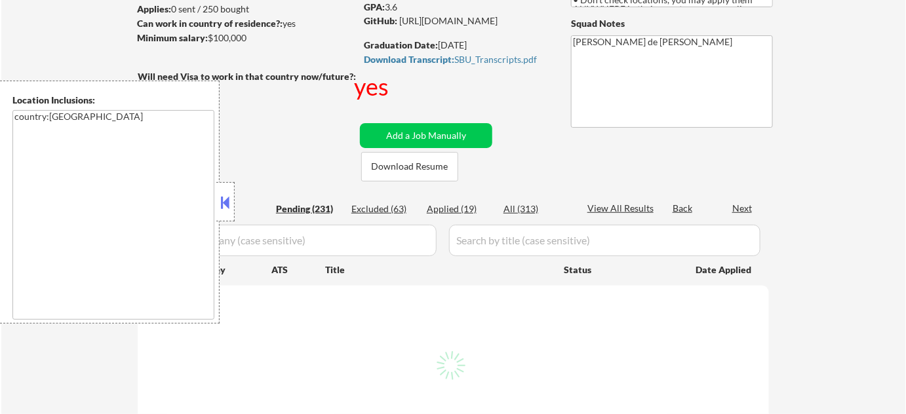
select select ""pending""
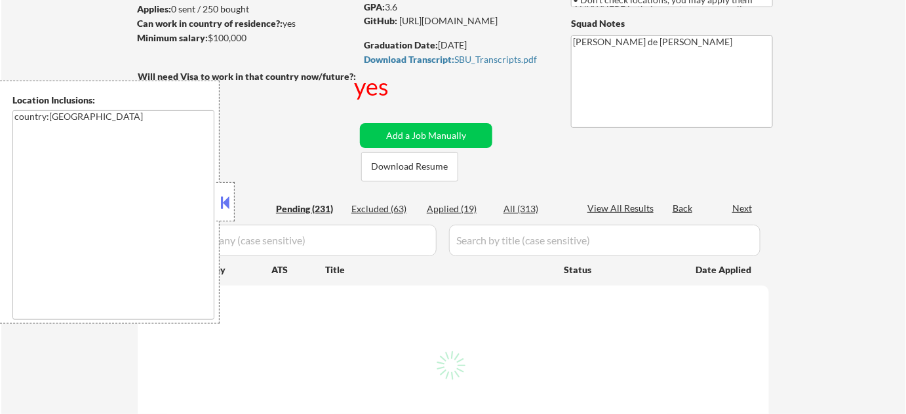
select select ""pending""
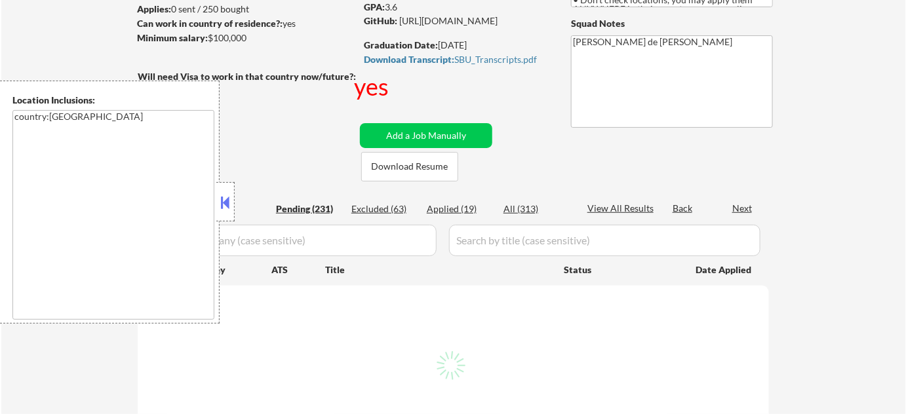
select select ""pending""
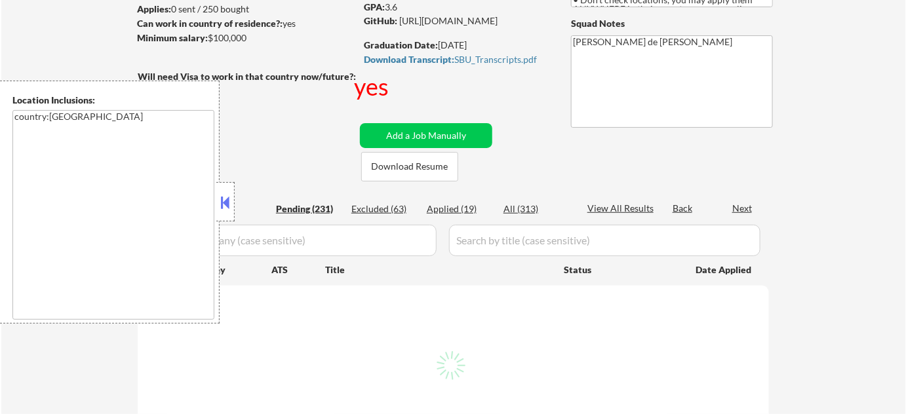
select select ""pending""
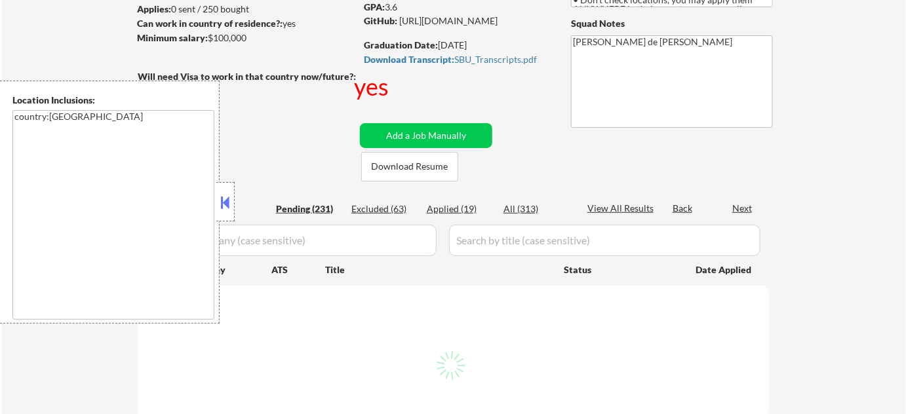
select select ""pending""
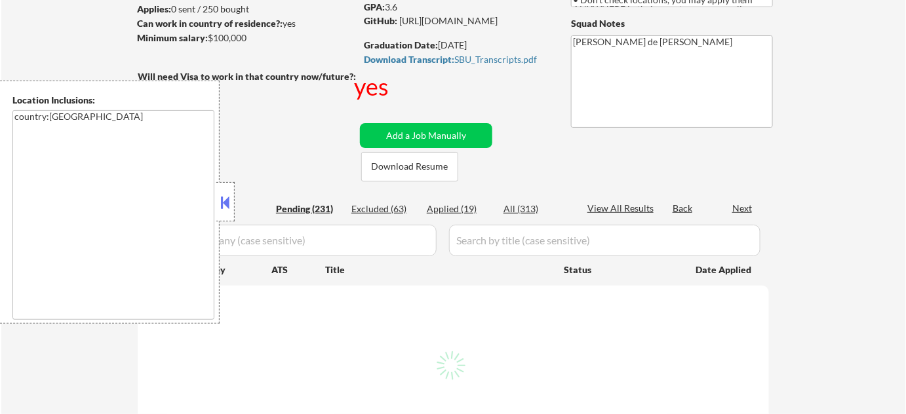
select select ""pending""
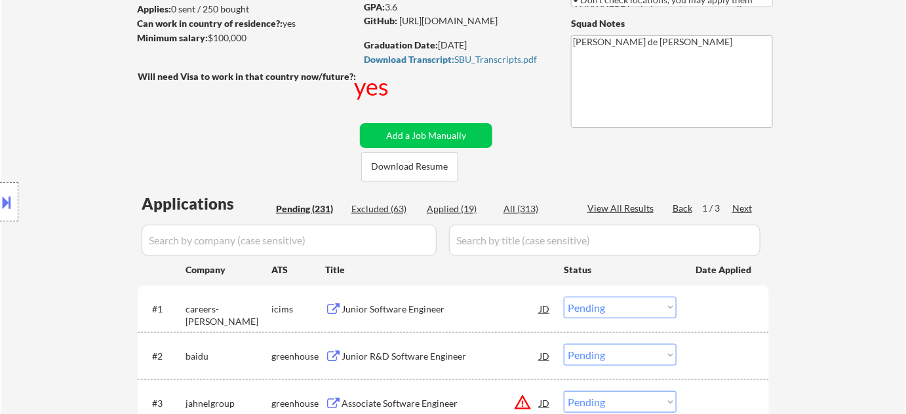
click at [442, 207] on div "Applied (19)" at bounding box center [460, 209] width 66 height 13
click at [391, 241] on input "input" at bounding box center [289, 240] width 295 height 31
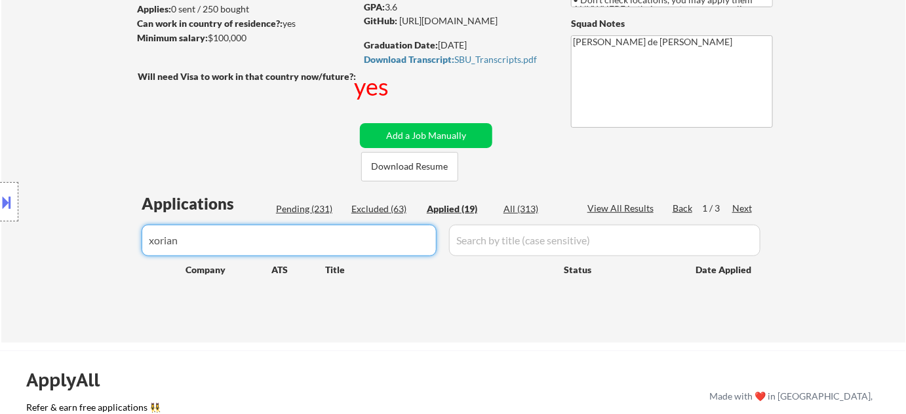
type input "xorian"
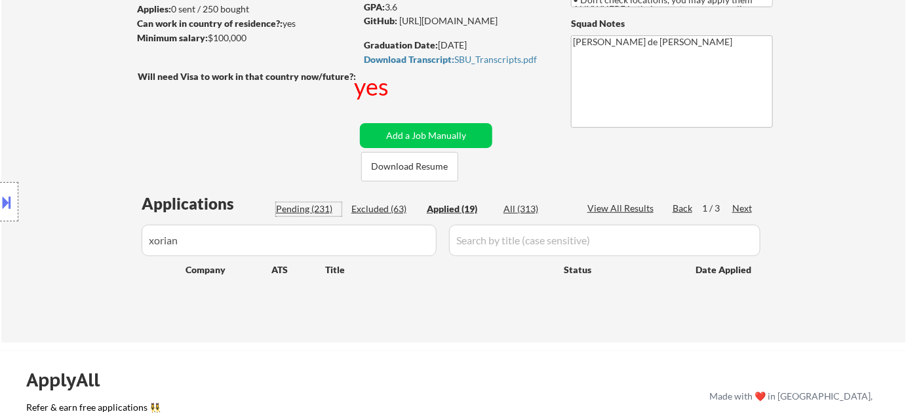
click at [321, 211] on div "Pending (231)" at bounding box center [309, 209] width 66 height 13
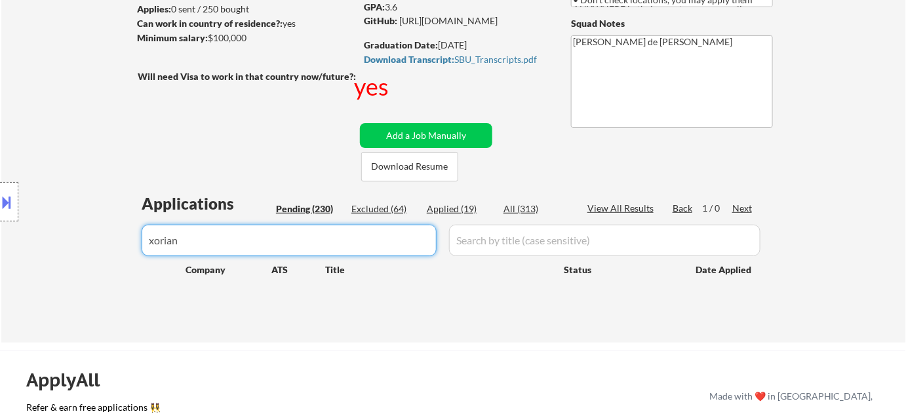
drag, startPoint x: 290, startPoint y: 262, endPoint x: 0, endPoint y: 246, distance: 290.2
click at [0, 236] on body "← Return to /applysquad Mailslurp Inbox Job Search Builder Harsh Shah User Emai…" at bounding box center [453, 29] width 906 height 414
select select ""pending""
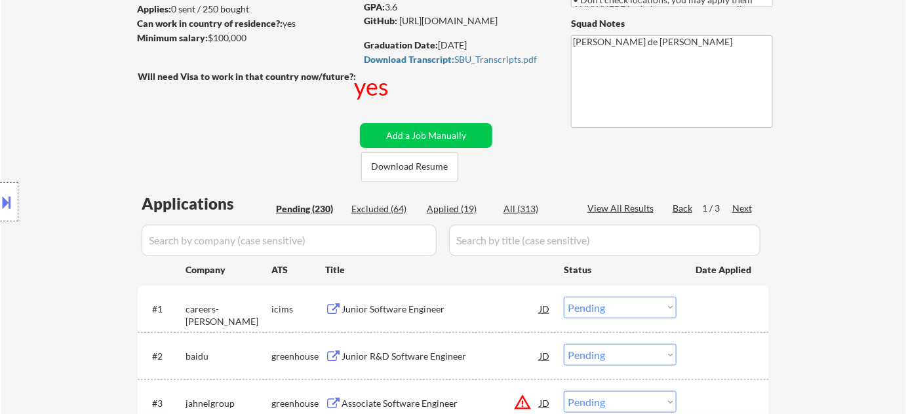
click at [222, 241] on div "Location Inclusions: country:US" at bounding box center [117, 202] width 235 height 243
click at [215, 243] on div "Location Inclusions: country:US" at bounding box center [117, 202] width 235 height 243
click at [317, 241] on input "input" at bounding box center [289, 240] width 295 height 31
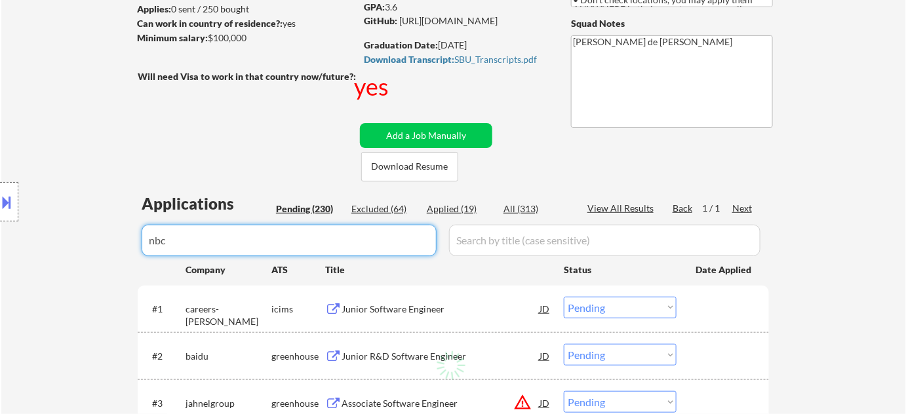
type input "nbc"
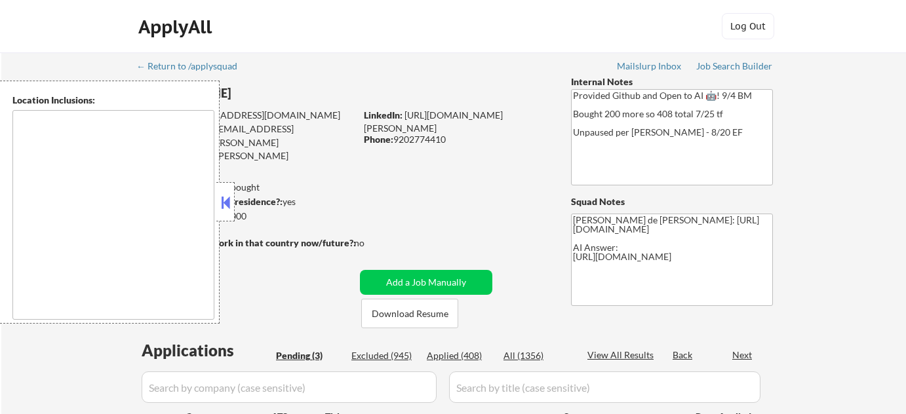
select select ""pending""
type textarea "Denver, CO Glendale, CO Edgewater, CO Wheat Ridge, CO Commerce City, CO Englewo…"
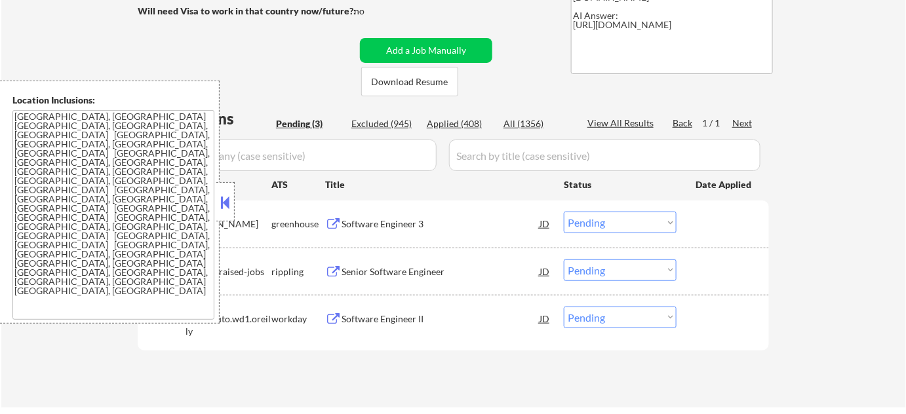
scroll to position [238, 0]
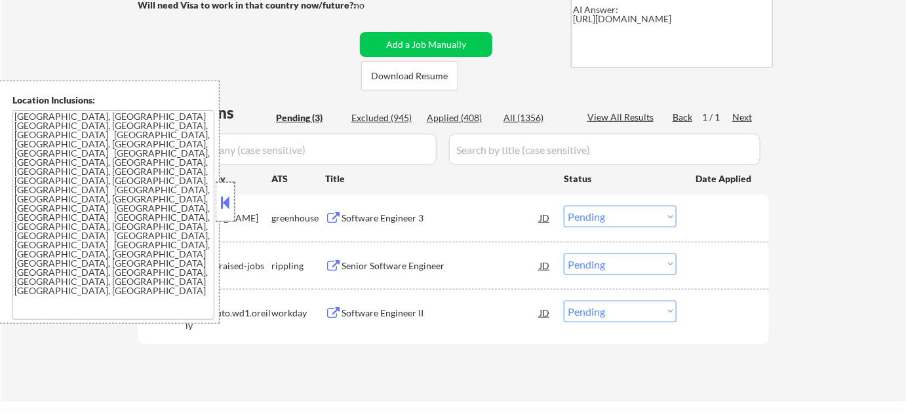
click at [222, 191] on div at bounding box center [225, 201] width 18 height 39
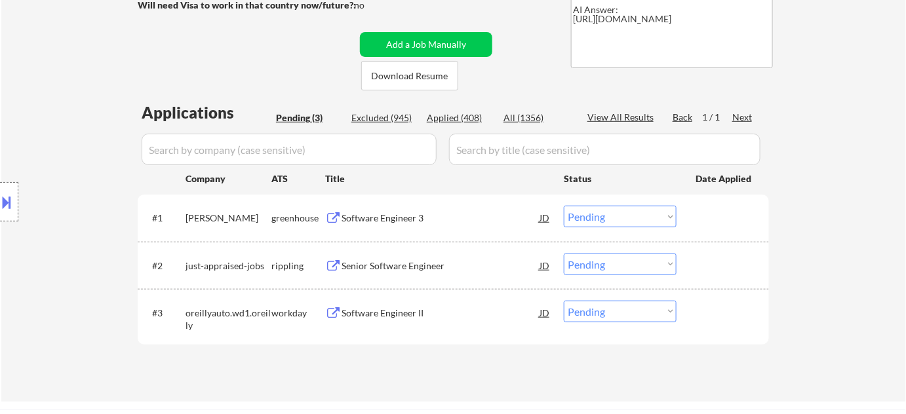
click at [399, 263] on div "Senior Software Engineer" at bounding box center [441, 266] width 198 height 13
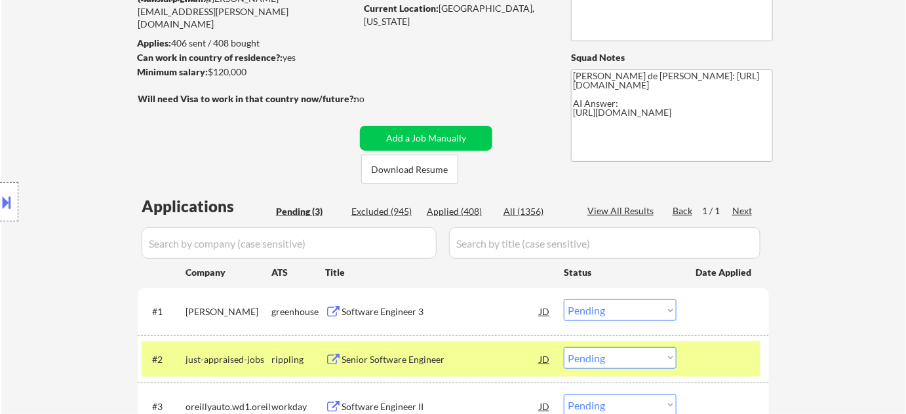
scroll to position [298, 0]
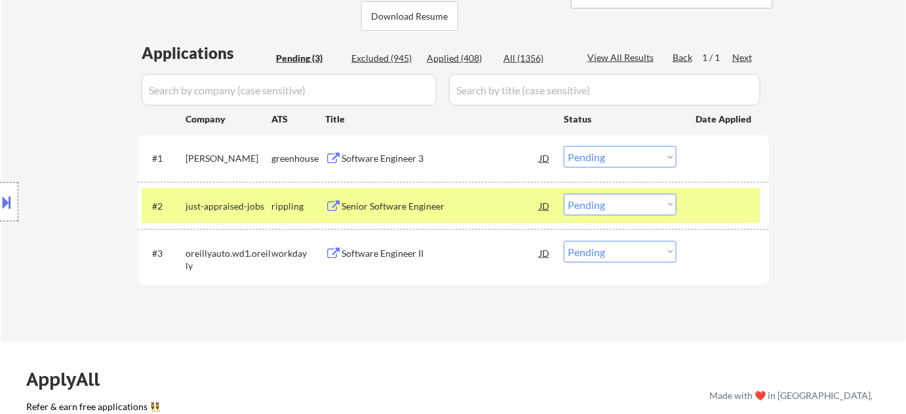
drag, startPoint x: 579, startPoint y: 205, endPoint x: 606, endPoint y: 212, distance: 28.0
click at [580, 205] on select "Choose an option... Pending Applied Excluded (Questions) Excluded (Expired) Exc…" at bounding box center [620, 205] width 113 height 22
click at [564, 194] on select "Choose an option... Pending Applied Excluded (Questions) Excluded (Expired) Exc…" at bounding box center [620, 205] width 113 height 22
click at [394, 159] on div "Software Engineer 3" at bounding box center [441, 158] width 198 height 13
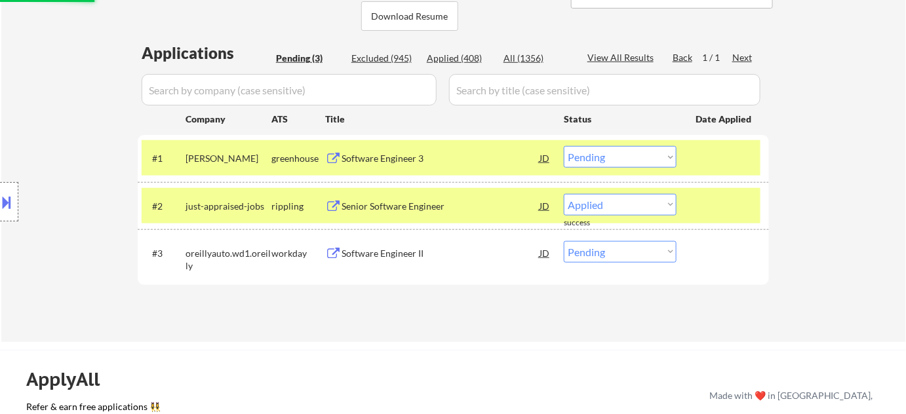
select select ""pending""
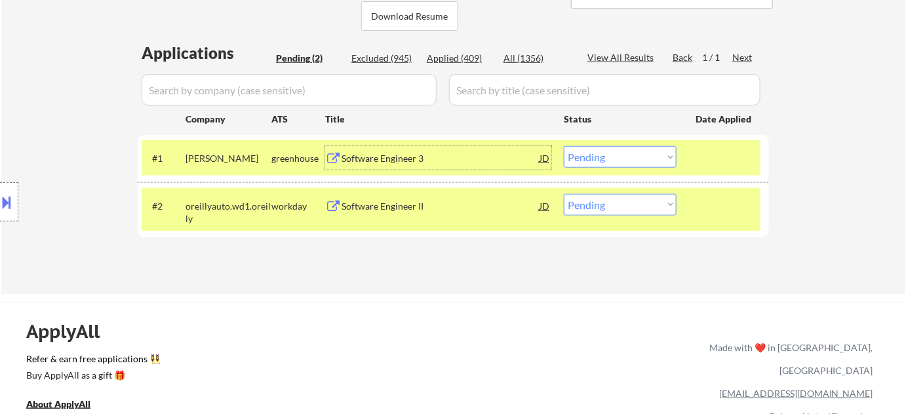
click at [637, 155] on select "Choose an option... Pending Applied Excluded (Questions) Excluded (Expired) Exc…" at bounding box center [620, 157] width 113 height 22
click at [564, 146] on select "Choose an option... Pending Applied Excluded (Questions) Excluded (Expired) Exc…" at bounding box center [620, 157] width 113 height 22
select select ""pending""
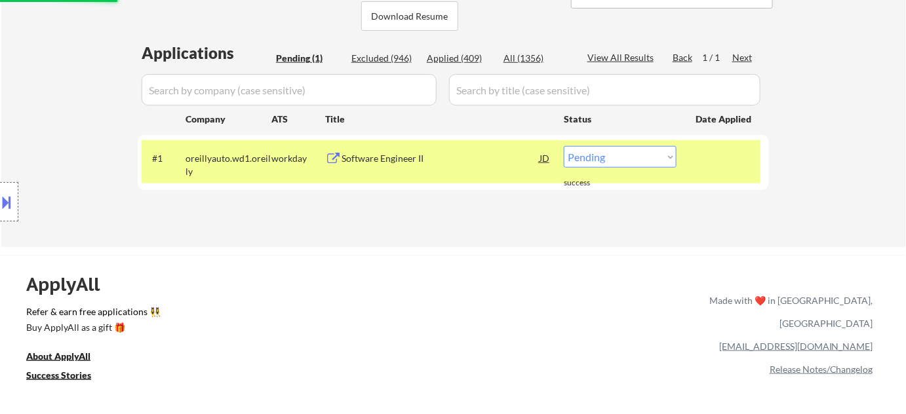
click at [395, 167] on div "Software Engineer II" at bounding box center [441, 158] width 198 height 24
